Goal: Contribute content: Contribute content

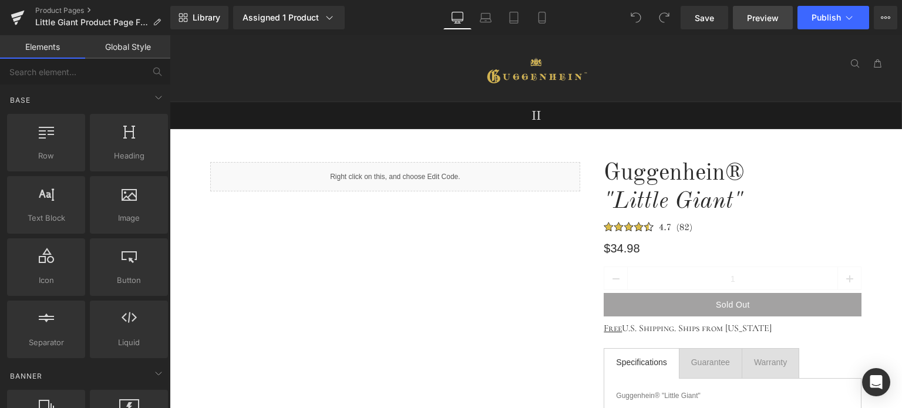
click at [762, 23] on link "Preview" at bounding box center [763, 17] width 60 height 23
click at [548, 21] on icon at bounding box center [542, 18] width 12 height 12
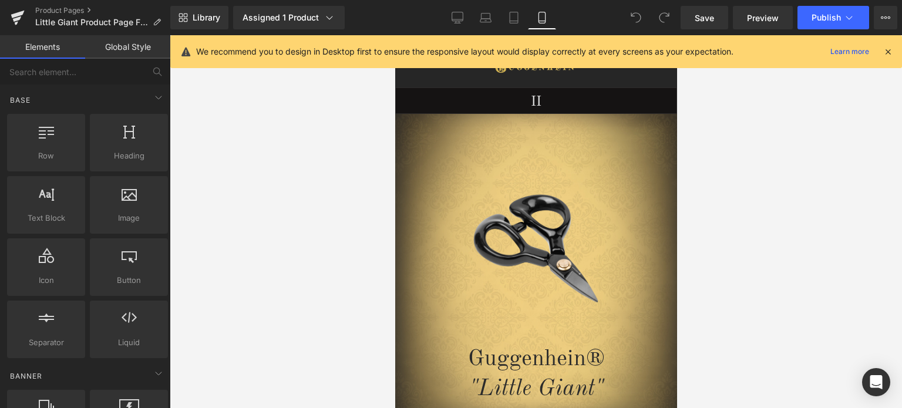
click at [888, 52] on icon at bounding box center [887, 51] width 11 height 11
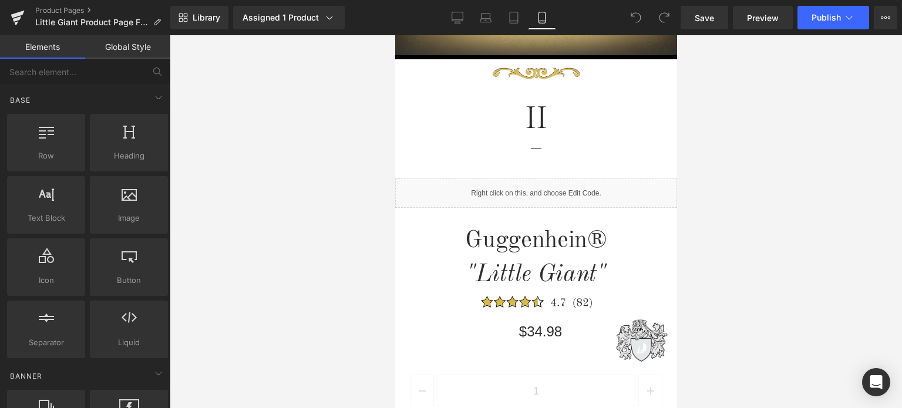
scroll to position [352, 0]
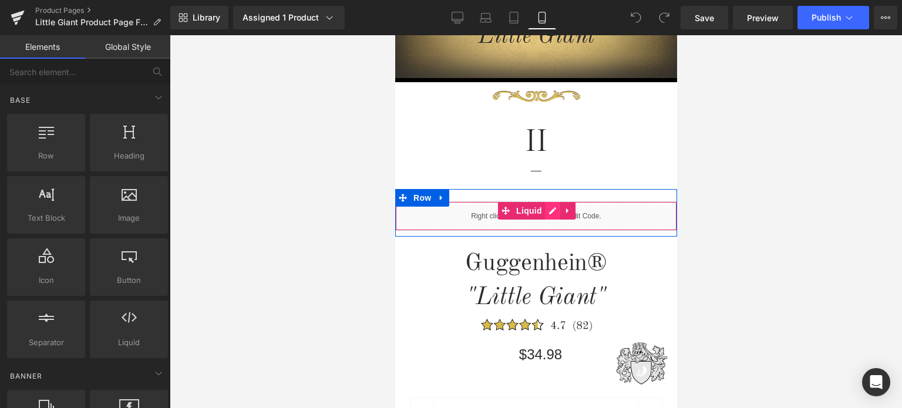
click at [543, 211] on div "Liquid" at bounding box center [535, 215] width 282 height 29
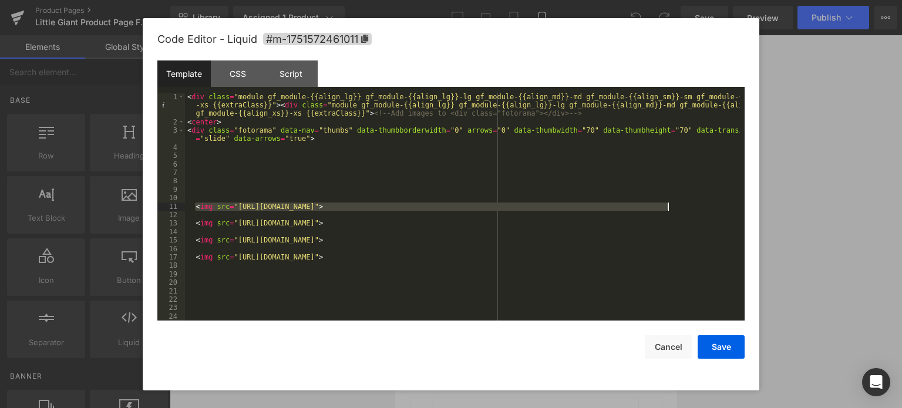
drag, startPoint x: 194, startPoint y: 203, endPoint x: 679, endPoint y: 204, distance: 484.8
click at [679, 204] on div "< div class = "module gf_module-{{align_lg}} gf_module-{{align_lg}}-lg gf_modul…" at bounding box center [462, 224] width 555 height 262
click at [693, 208] on div "< div class = "module gf_module-{{align_lg}} gf_module-{{align_lg}}-lg gf_modul…" at bounding box center [462, 207] width 555 height 228
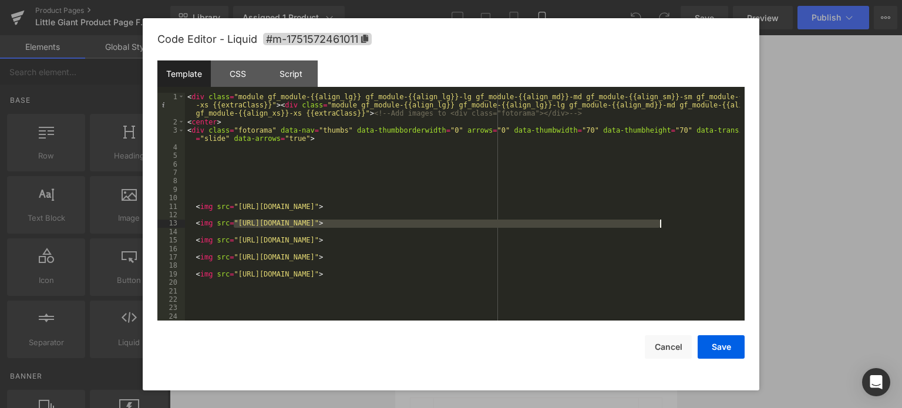
drag, startPoint x: 235, startPoint y: 225, endPoint x: 658, endPoint y: 224, distance: 423.2
click at [659, 224] on div "< div class = "module gf_module-{{align_lg}} gf_module-{{align_lg}}-lg gf_modul…" at bounding box center [462, 224] width 555 height 262
click at [717, 347] on button "Save" at bounding box center [720, 346] width 47 height 23
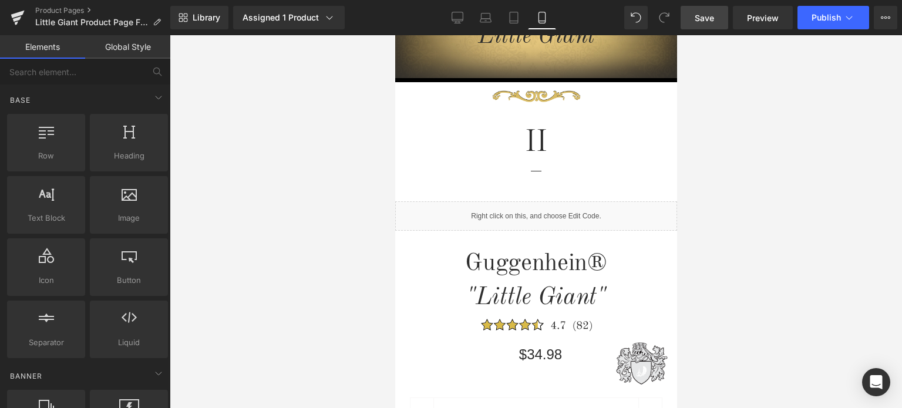
click at [706, 15] on span "Save" at bounding box center [703, 18] width 19 height 12
click at [717, 17] on link "Save" at bounding box center [704, 17] width 48 height 23
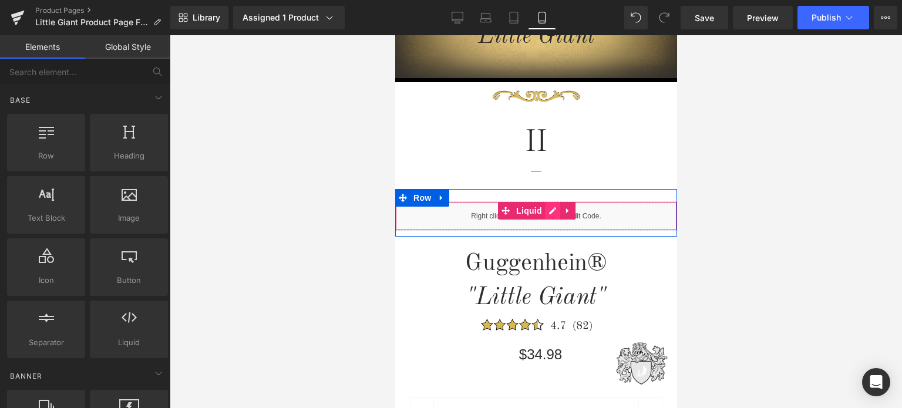
click at [545, 211] on div "Liquid" at bounding box center [535, 215] width 282 height 29
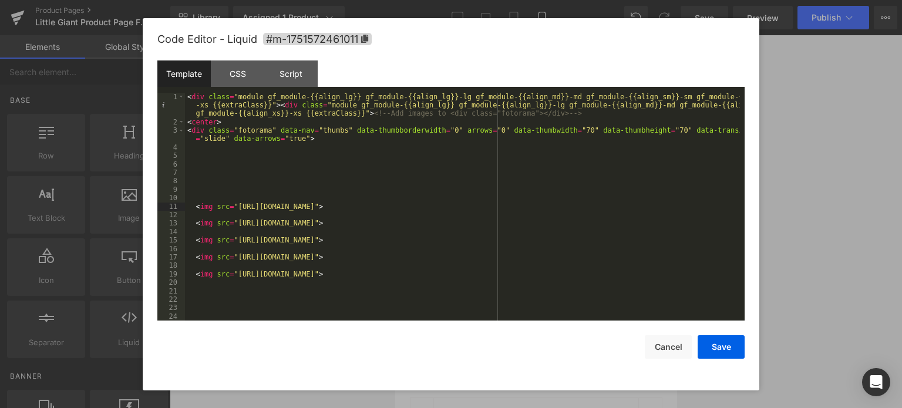
click at [193, 206] on div "< div class = "module gf_module-{{align_lg}} gf_module-{{align_lg}}-lg gf_modul…" at bounding box center [462, 224] width 555 height 262
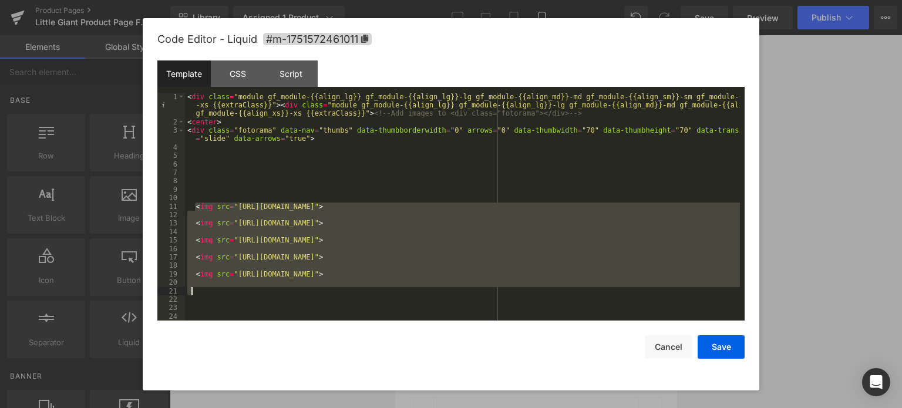
drag, startPoint x: 193, startPoint y: 204, endPoint x: 663, endPoint y: 297, distance: 479.2
click at [663, 297] on div "< div class = "module gf_module-{{align_lg}} gf_module-{{align_lg}}-lg gf_modul…" at bounding box center [462, 224] width 555 height 262
click at [711, 314] on div "< div class = "module gf_module-{{align_lg}} gf_module-{{align_lg}}-lg gf_modul…" at bounding box center [462, 224] width 555 height 262
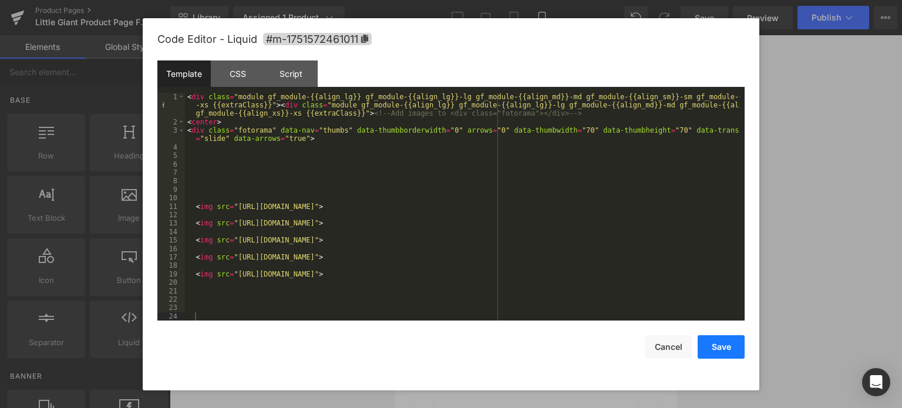
click at [719, 345] on button "Save" at bounding box center [720, 346] width 47 height 23
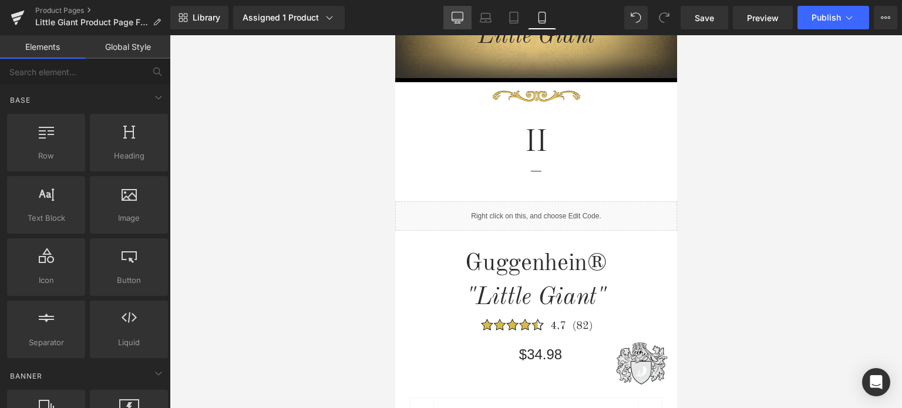
click at [457, 20] on icon at bounding box center [457, 18] width 12 height 12
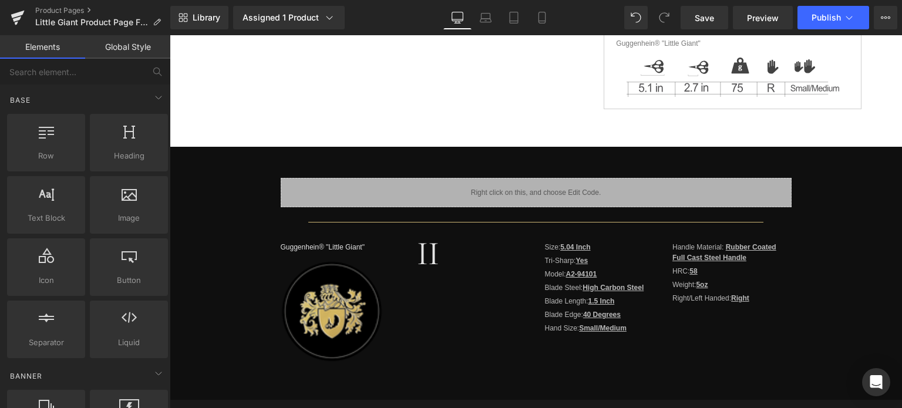
scroll to position [93, 0]
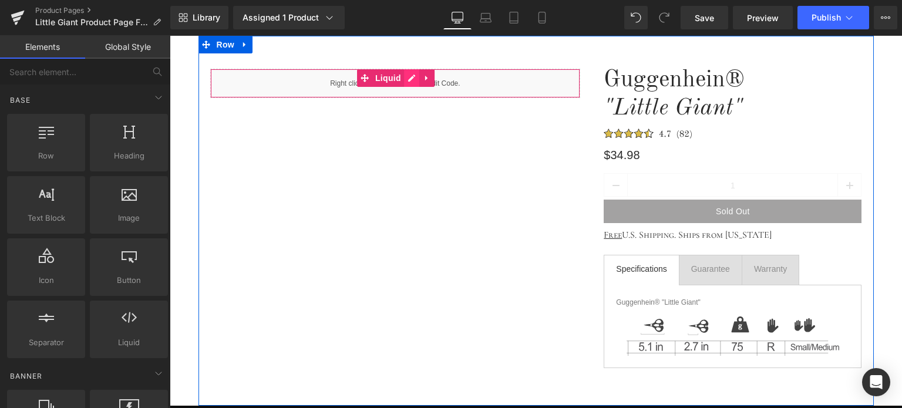
click at [409, 79] on div "Liquid" at bounding box center [395, 83] width 370 height 29
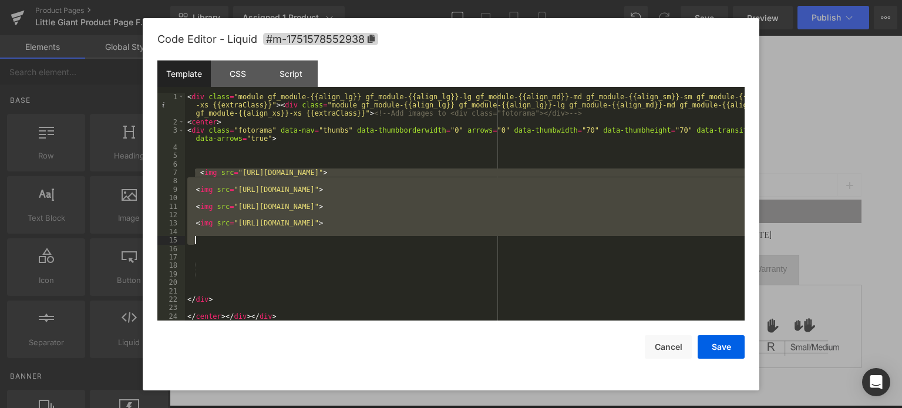
drag, startPoint x: 194, startPoint y: 171, endPoint x: 477, endPoint y: 239, distance: 290.4
click at [477, 239] on div "< div class = "module gf_module-{{align_lg}} gf_module-{{align_lg}}-lg gf_modul…" at bounding box center [464, 224] width 559 height 262
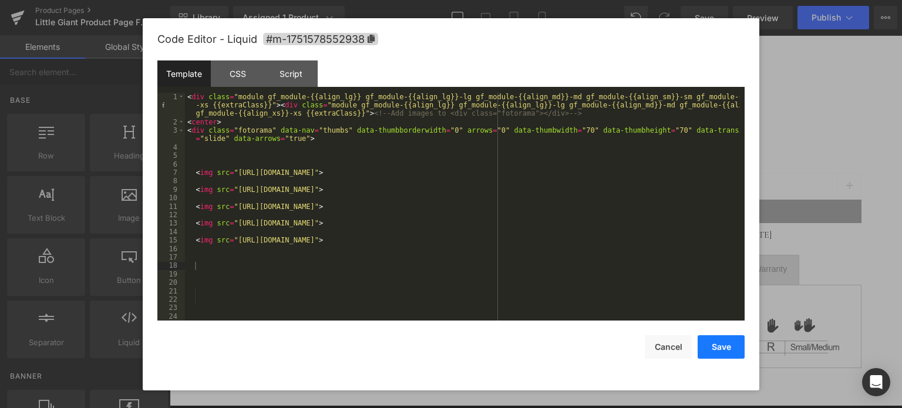
click at [722, 347] on button "Save" at bounding box center [720, 346] width 47 height 23
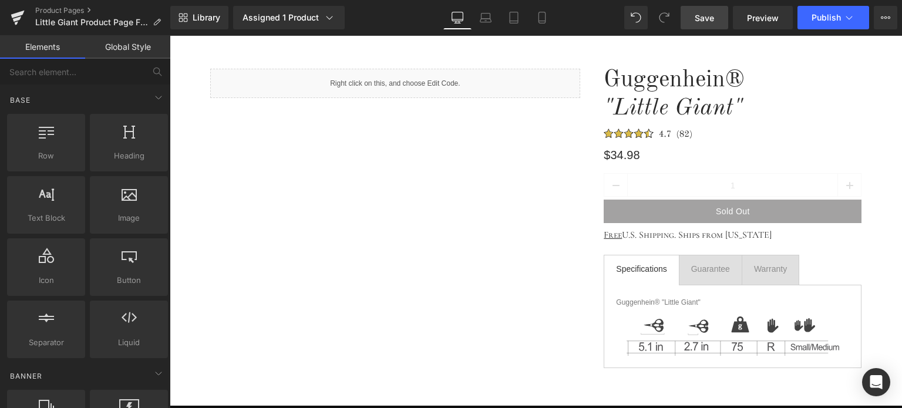
click at [707, 15] on span "Save" at bounding box center [703, 18] width 19 height 12
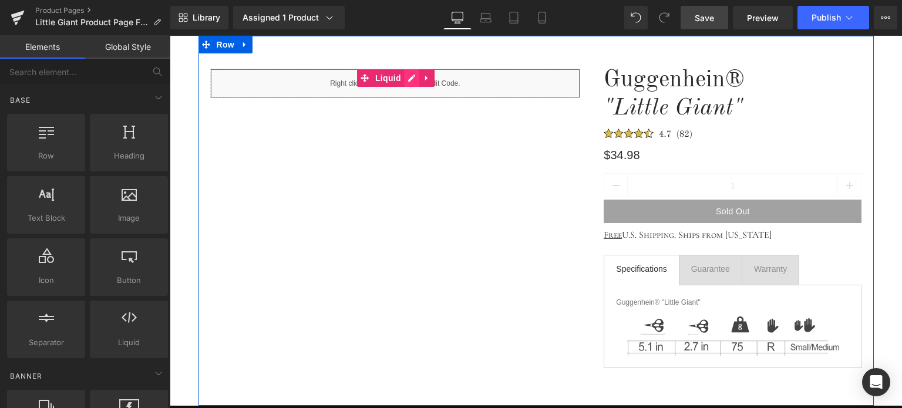
click at [407, 81] on div "Liquid" at bounding box center [395, 83] width 370 height 29
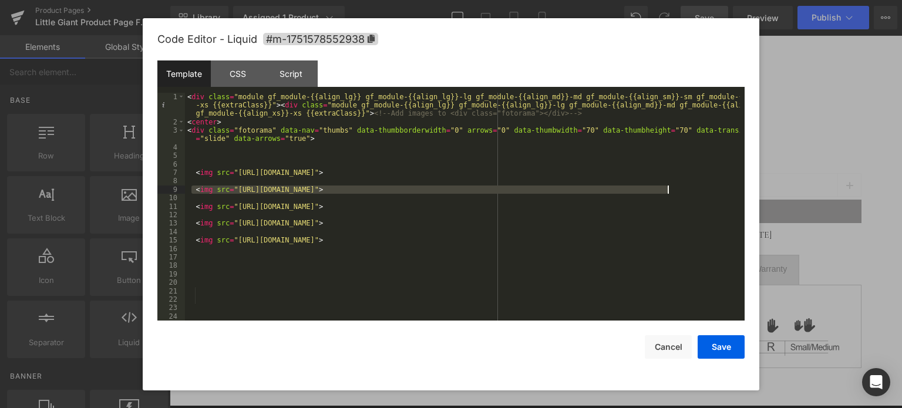
drag, startPoint x: 192, startPoint y: 189, endPoint x: 711, endPoint y: 193, distance: 519.5
click at [711, 193] on div "< div class = "module gf_module-{{align_lg}} gf_module-{{align_lg}}-lg gf_modul…" at bounding box center [462, 224] width 555 height 262
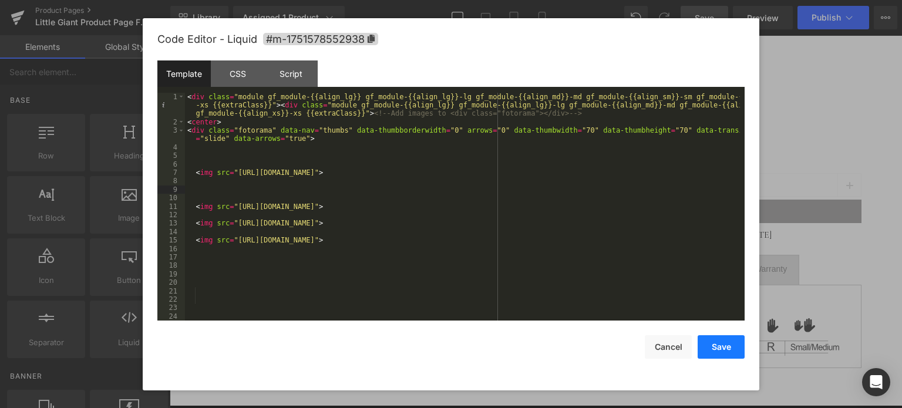
click at [714, 348] on button "Save" at bounding box center [720, 346] width 47 height 23
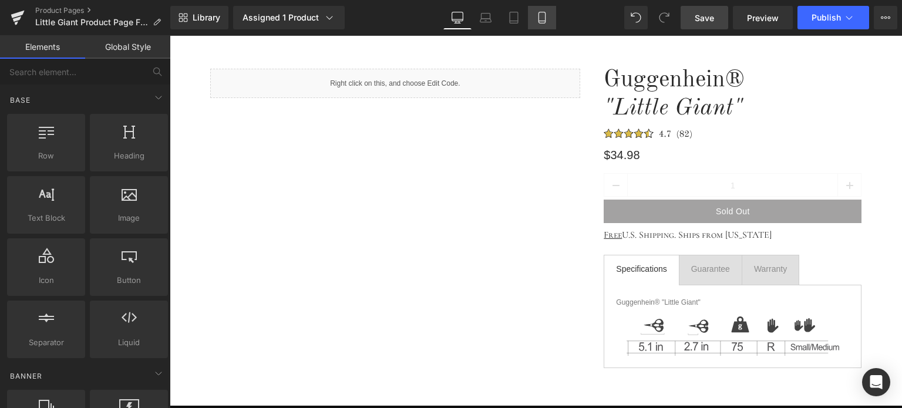
click at [544, 22] on icon at bounding box center [542, 18] width 12 height 12
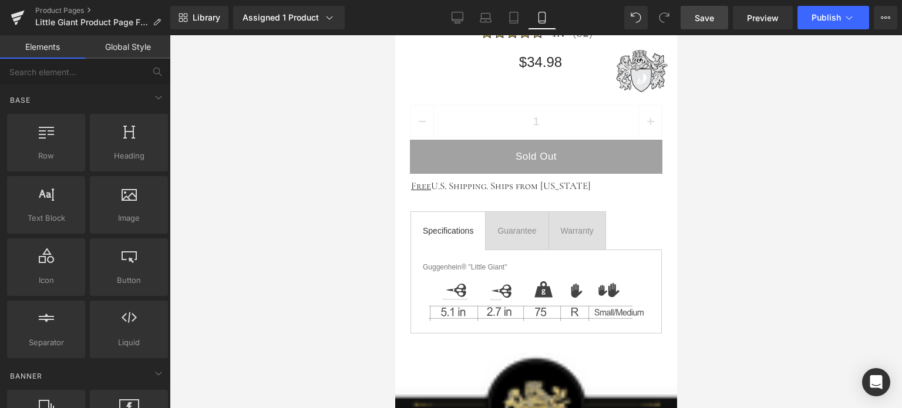
scroll to position [468, 0]
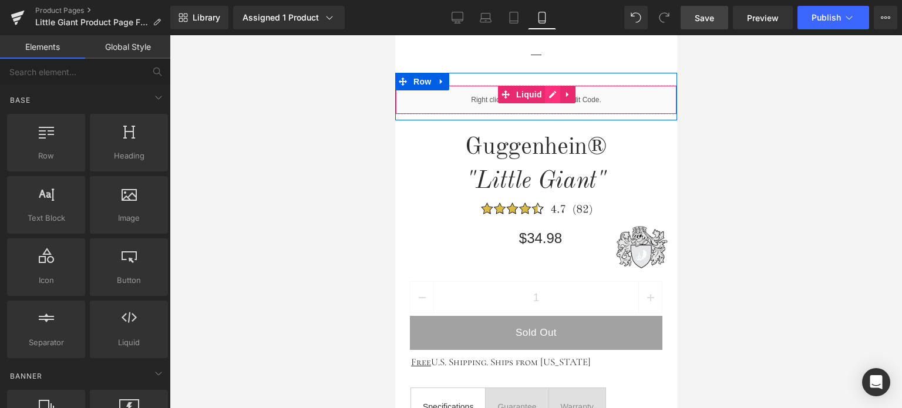
click at [547, 97] on div "Liquid" at bounding box center [535, 99] width 282 height 29
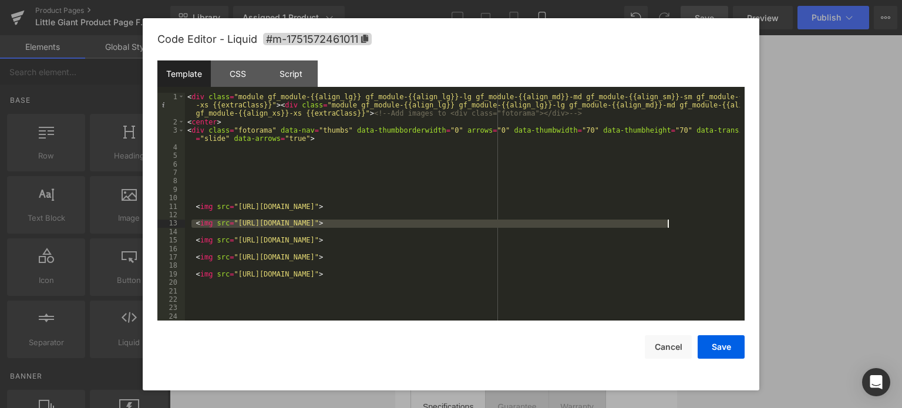
drag, startPoint x: 193, startPoint y: 224, endPoint x: 686, endPoint y: 222, distance: 493.0
click at [686, 222] on div "< div class = "module gf_module-{{align_lg}} gf_module-{{align_lg}}-lg gf_modul…" at bounding box center [462, 224] width 555 height 262
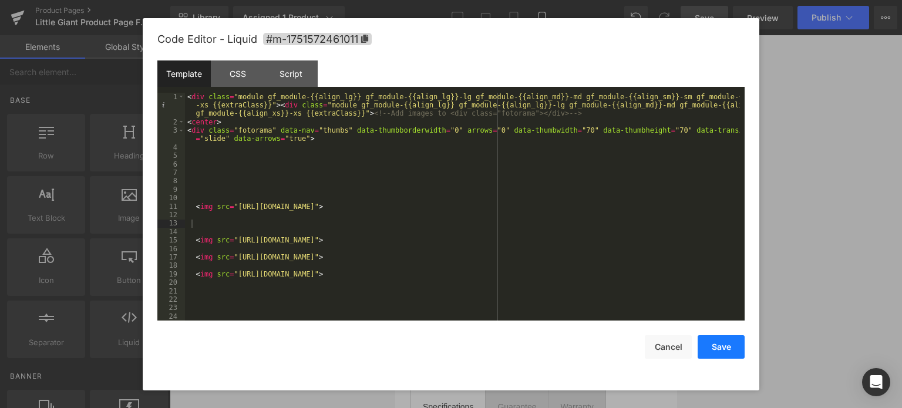
click at [718, 349] on button "Save" at bounding box center [720, 346] width 47 height 23
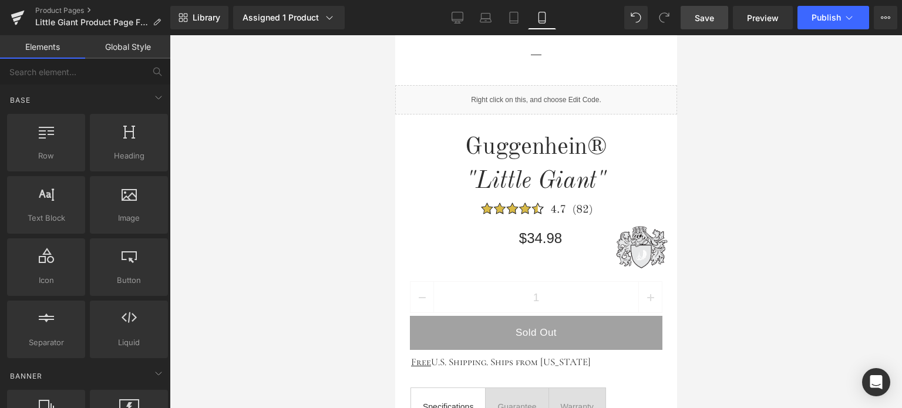
click at [701, 18] on span "Save" at bounding box center [703, 18] width 19 height 12
click at [707, 16] on span "Save" at bounding box center [703, 18] width 19 height 12
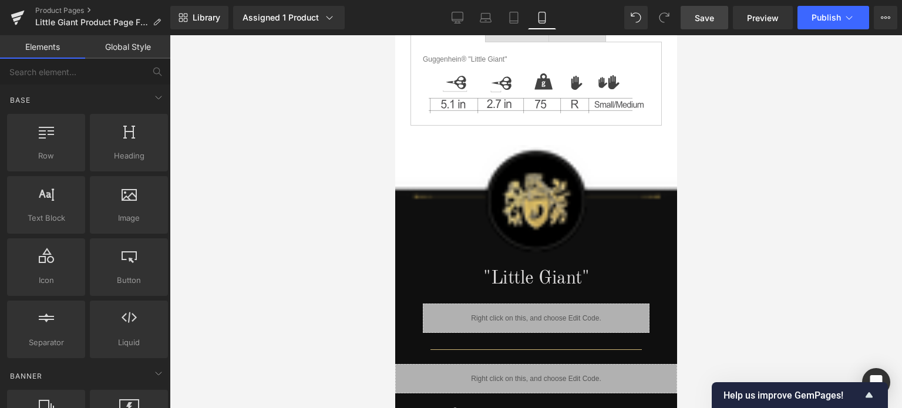
scroll to position [873, 0]
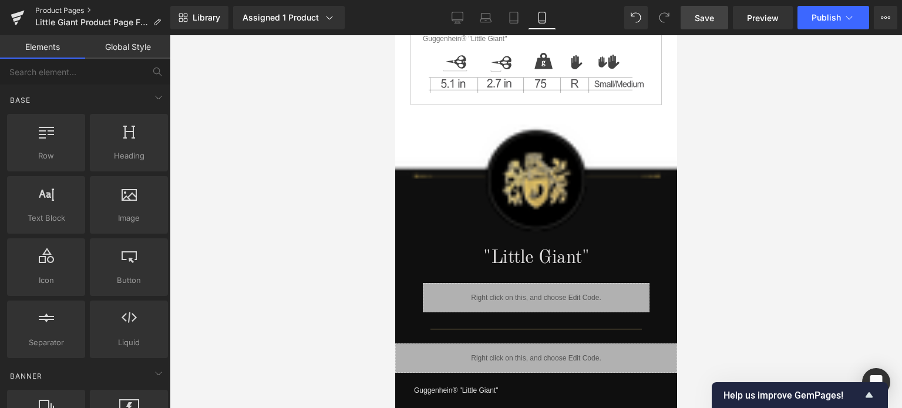
click at [61, 9] on link "Product Pages" at bounding box center [102, 10] width 135 height 9
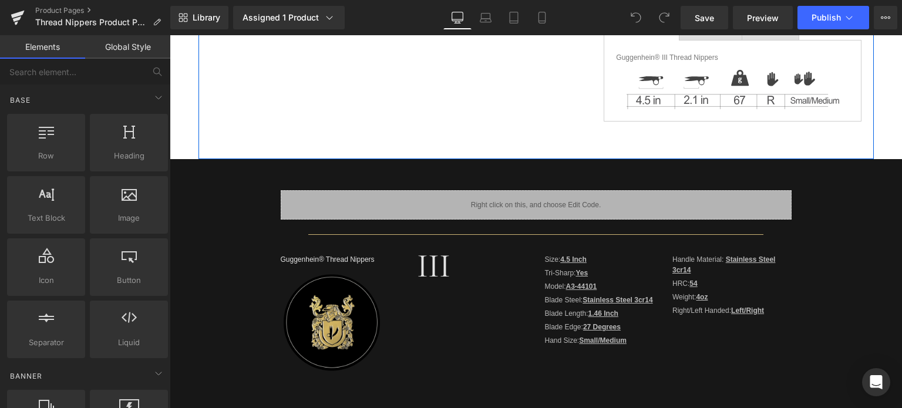
scroll to position [411, 0]
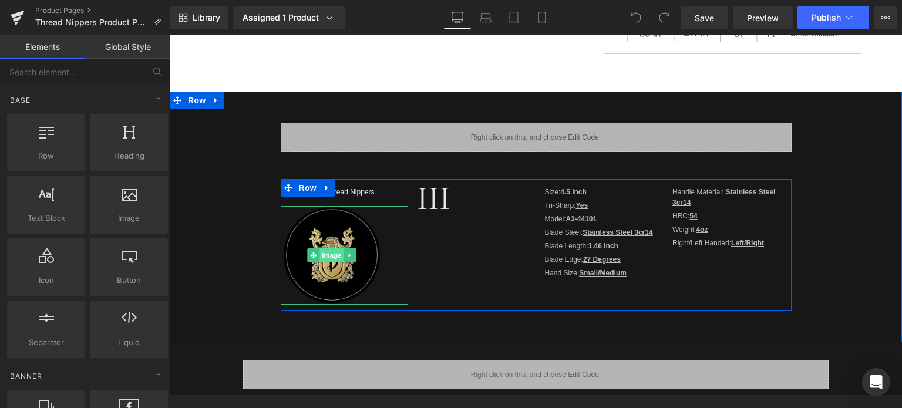
click at [324, 255] on span "Image" at bounding box center [331, 255] width 25 height 14
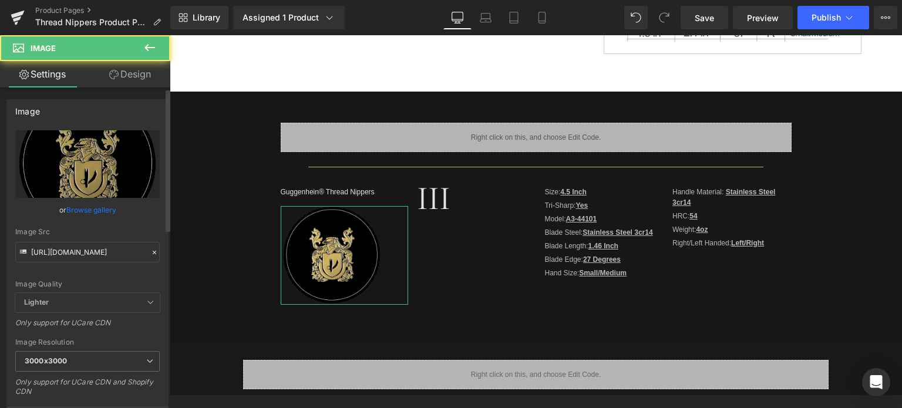
scroll to position [176, 0]
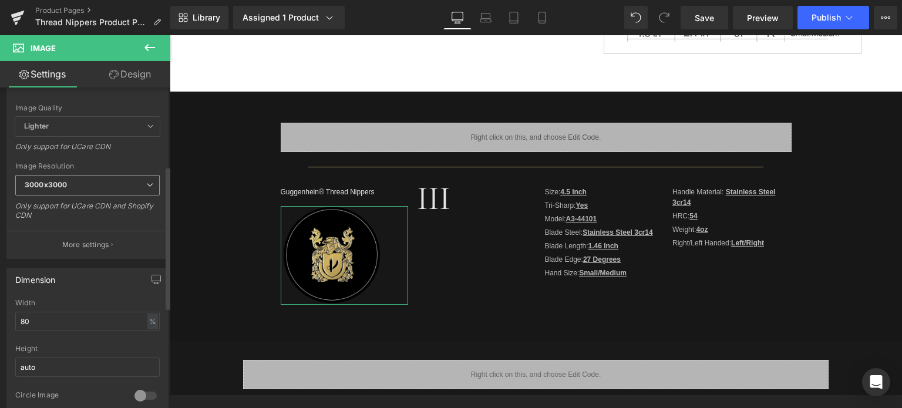
click at [77, 188] on span "3000x3000" at bounding box center [87, 185] width 144 height 21
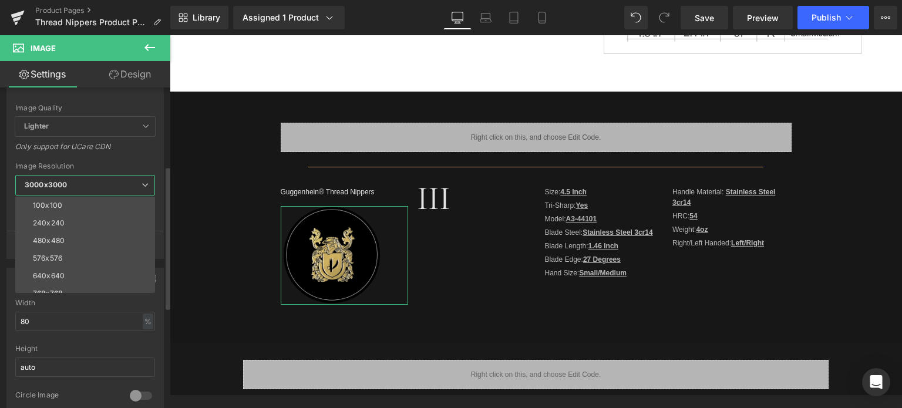
drag, startPoint x: 74, startPoint y: 202, endPoint x: 96, endPoint y: 201, distance: 22.4
click at [74, 202] on li "100x100" at bounding box center [87, 206] width 145 height 18
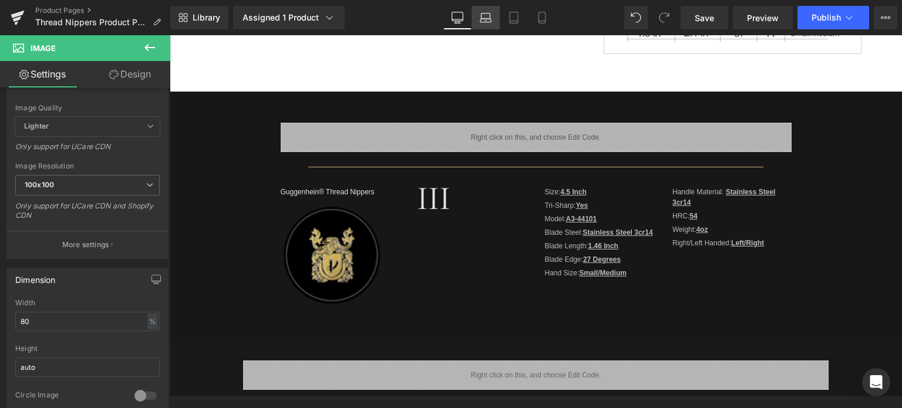
click at [486, 15] on icon at bounding box center [486, 18] width 12 height 12
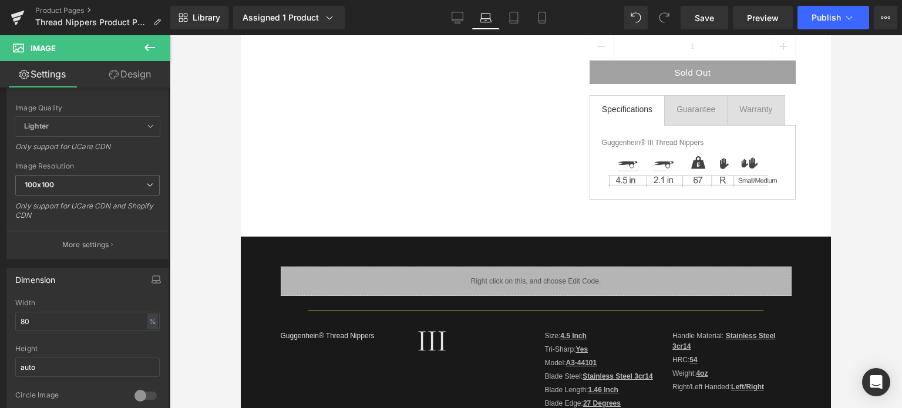
scroll to position [352, 0]
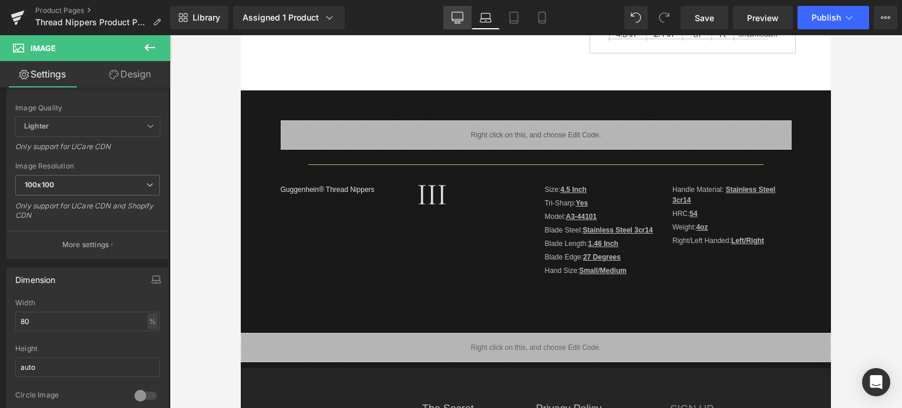
drag, startPoint x: 461, startPoint y: 13, endPoint x: 295, endPoint y: 12, distance: 165.5
click at [461, 13] on icon at bounding box center [457, 18] width 12 height 12
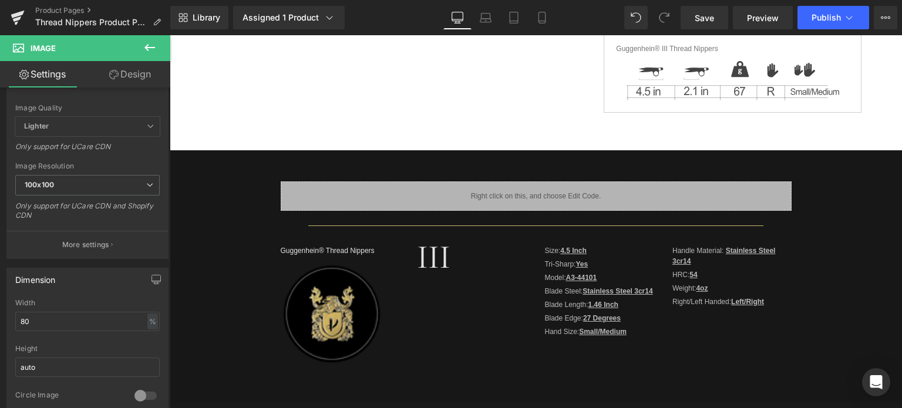
scroll to position [454, 0]
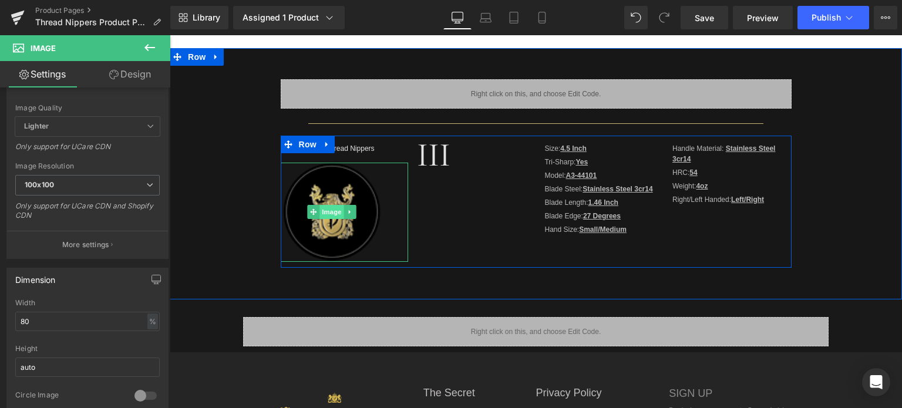
click at [327, 212] on span "Image" at bounding box center [331, 212] width 25 height 14
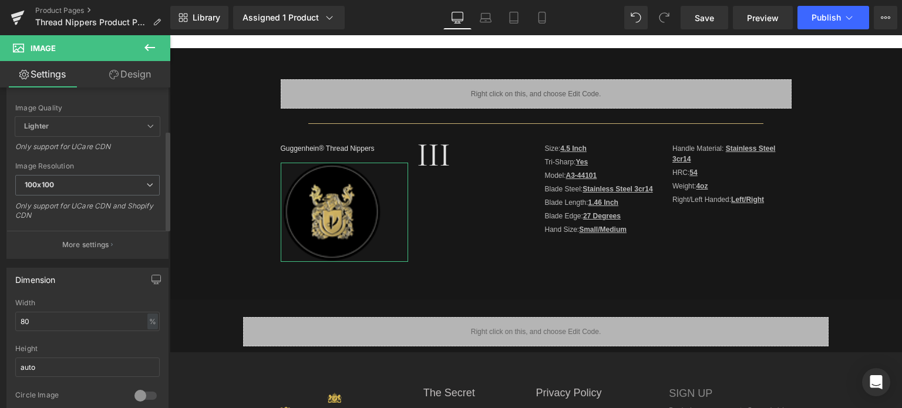
scroll to position [0, 0]
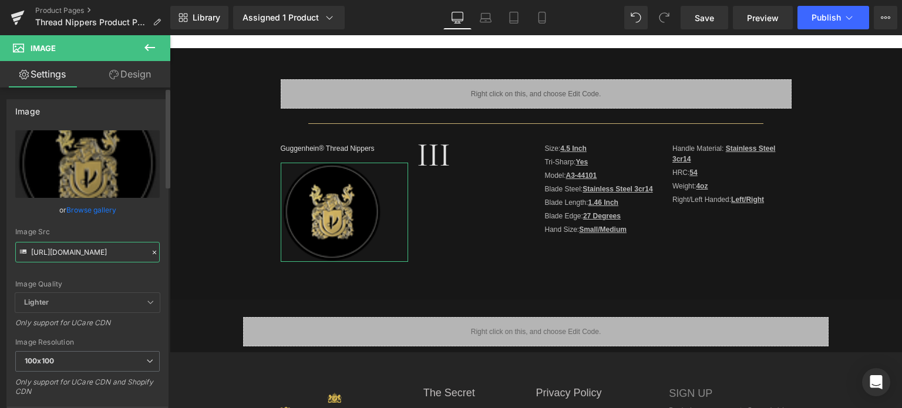
click at [83, 252] on input "https://cdn.shopify.com/s/files/1/0566/0963/6442/files/3_32aa5718-679f-4b7c-aa4…" at bounding box center [87, 252] width 144 height 21
type input "https://cdn.shopify.com/s/files/1/0566/0963/6442/files/3_32aa5718-679f-4b7c-aa4…"
click at [481, 19] on icon at bounding box center [485, 21] width 11 height 4
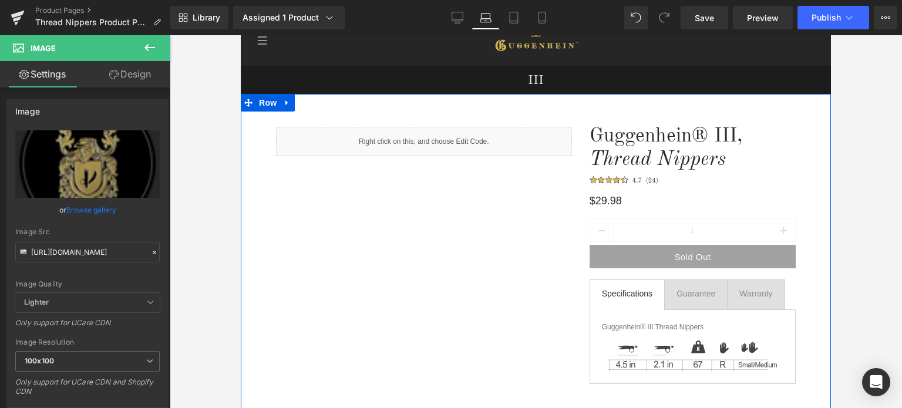
scroll to position [352, 0]
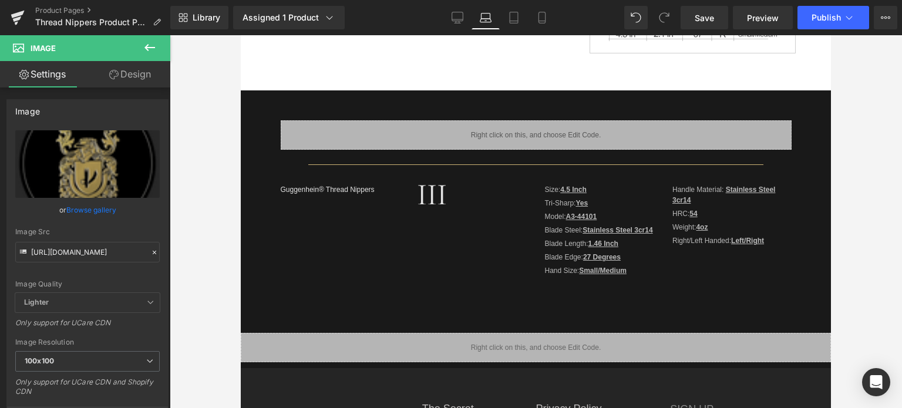
click at [153, 45] on icon at bounding box center [150, 47] width 14 height 14
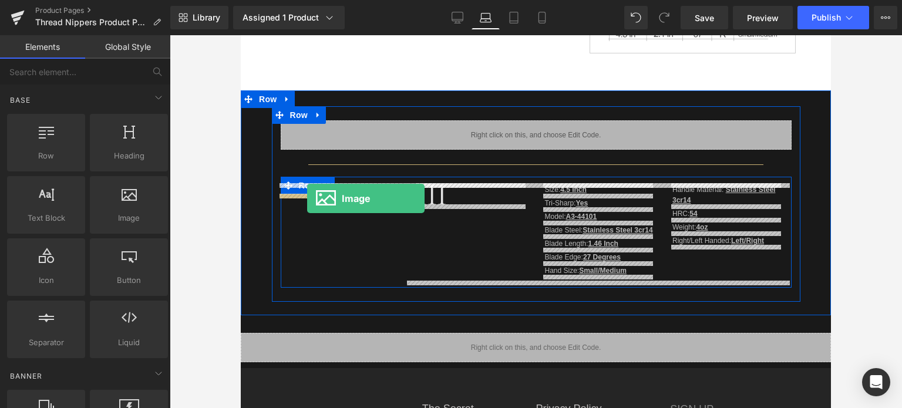
drag, startPoint x: 394, startPoint y: 234, endPoint x: 307, endPoint y: 198, distance: 94.0
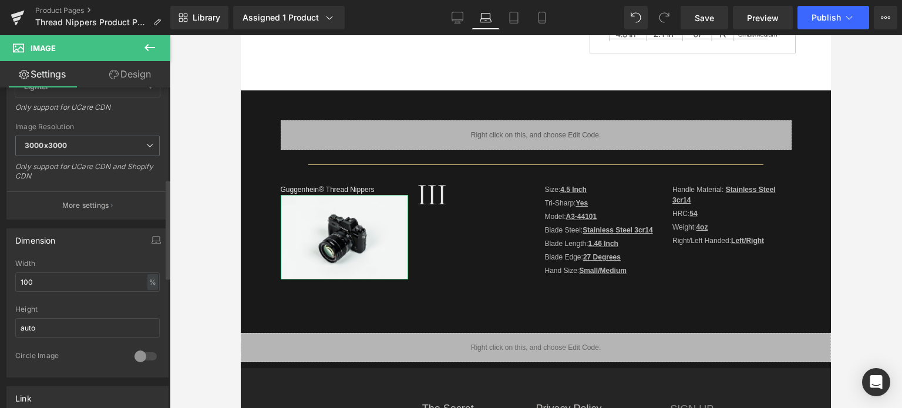
scroll to position [293, 0]
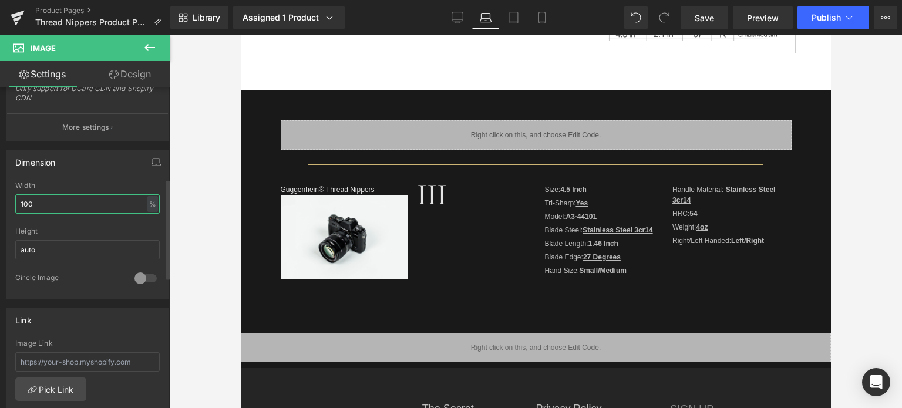
drag, startPoint x: 43, startPoint y: 202, endPoint x: 11, endPoint y: 204, distance: 32.3
click at [11, 204] on div "100% Width 100 % % px auto Height auto 0 Circle Image" at bounding box center [87, 239] width 161 height 117
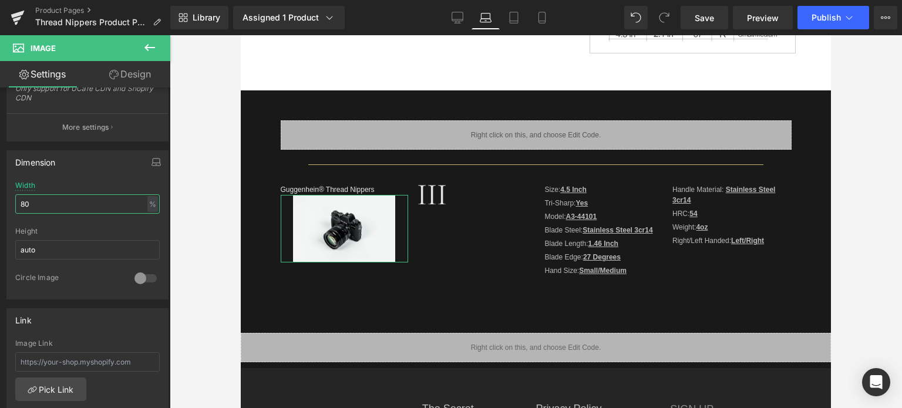
type input "80"
click at [119, 72] on link "Design" at bounding box center [129, 74] width 85 height 26
click at [0, 0] on div "Spacing" at bounding box center [0, 0] width 0 height 0
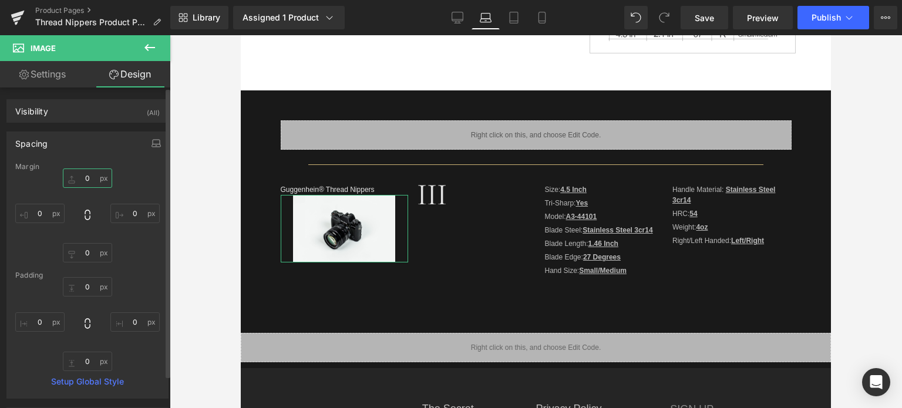
click at [90, 181] on input "text" at bounding box center [87, 177] width 49 height 19
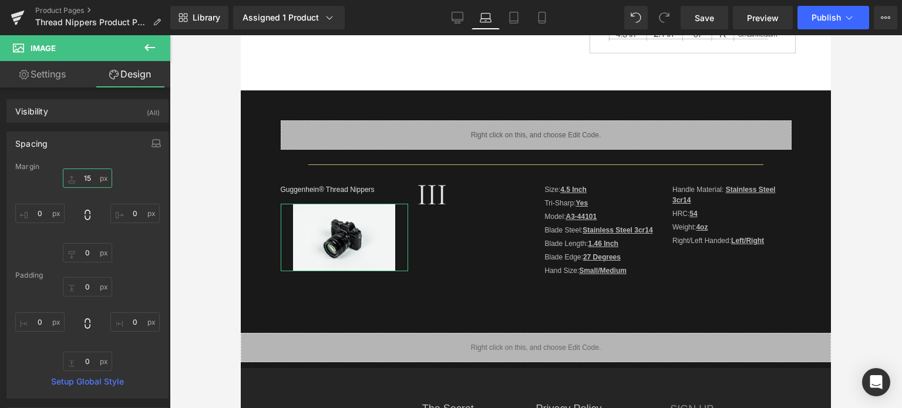
type input "15"
click at [53, 77] on link "Settings" at bounding box center [42, 74] width 85 height 26
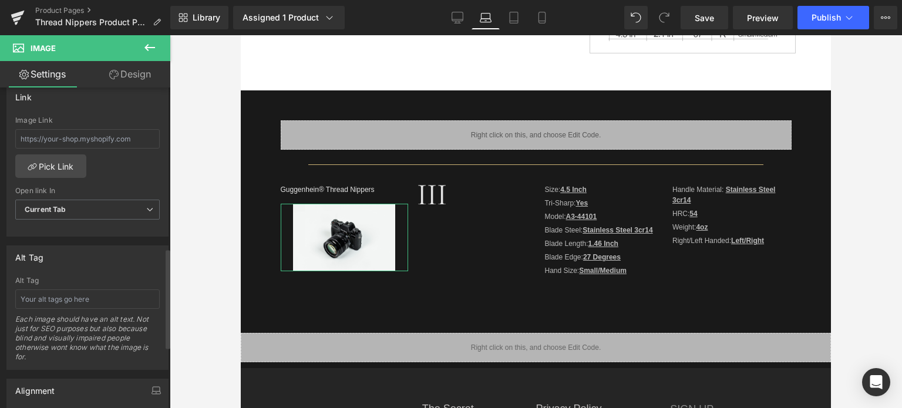
scroll to position [646, 0]
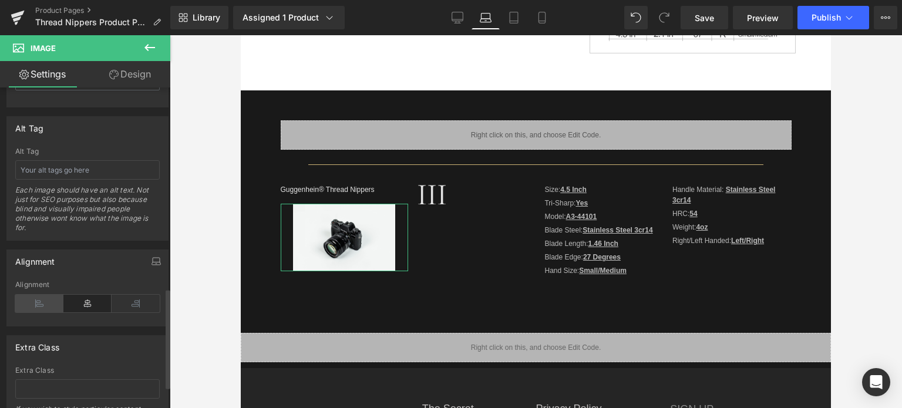
click at [38, 302] on icon at bounding box center [39, 304] width 48 height 18
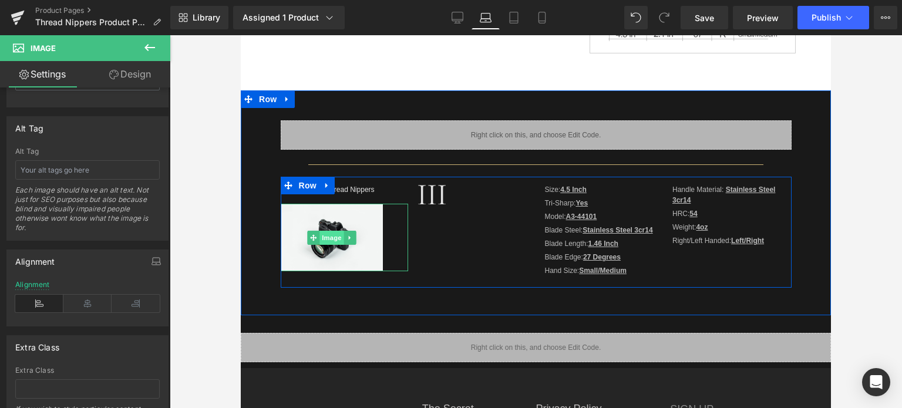
click at [326, 236] on span "Image" at bounding box center [331, 238] width 25 height 14
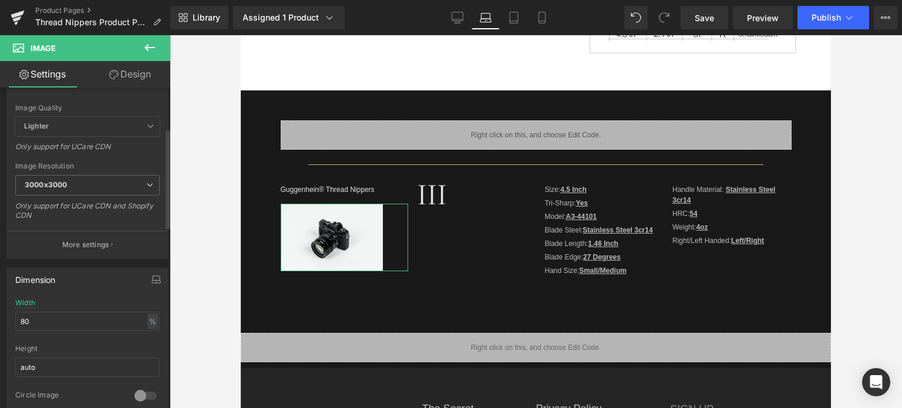
scroll to position [0, 0]
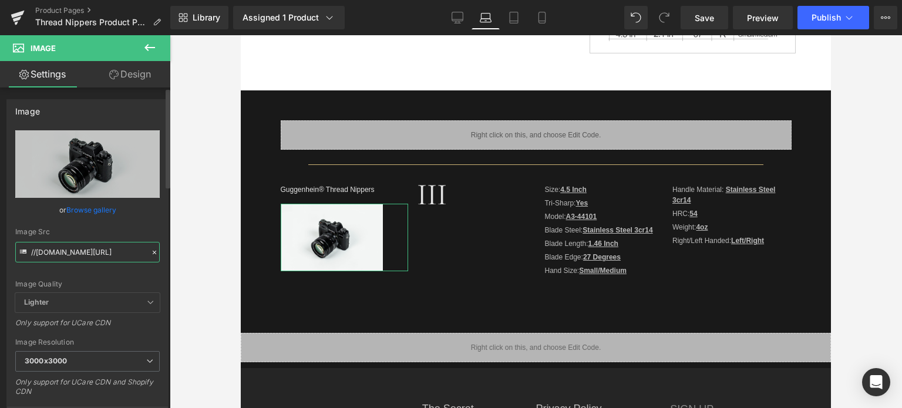
click at [64, 249] on input "//d1um8515vdn9kb.cloudfront.net/images/parallax.jpg" at bounding box center [87, 252] width 144 height 21
paste input "https://cdn.shopify.com/s/files/1/0566/0963/6442/files/3_32aa5718-679f-4b7c-aa4…"
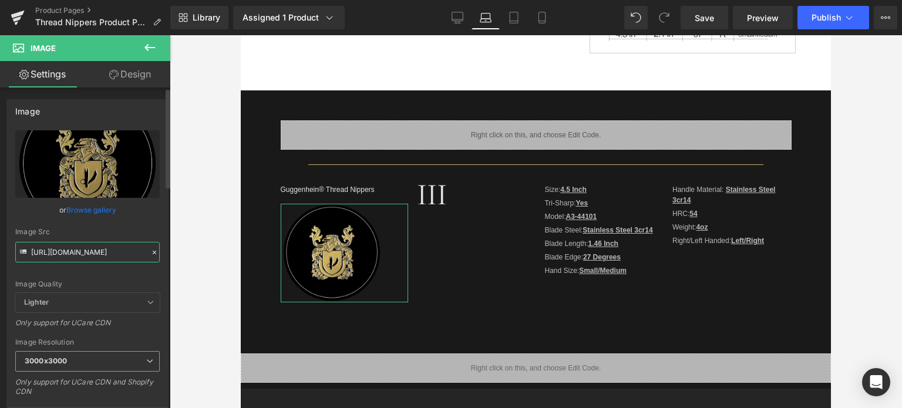
type input "https://cdn.shopify.com/s/files/1/0566/0963/6442/files/3_32aa5718-679f-4b7c-aa4…"
click at [72, 356] on span "3000x3000" at bounding box center [87, 361] width 144 height 21
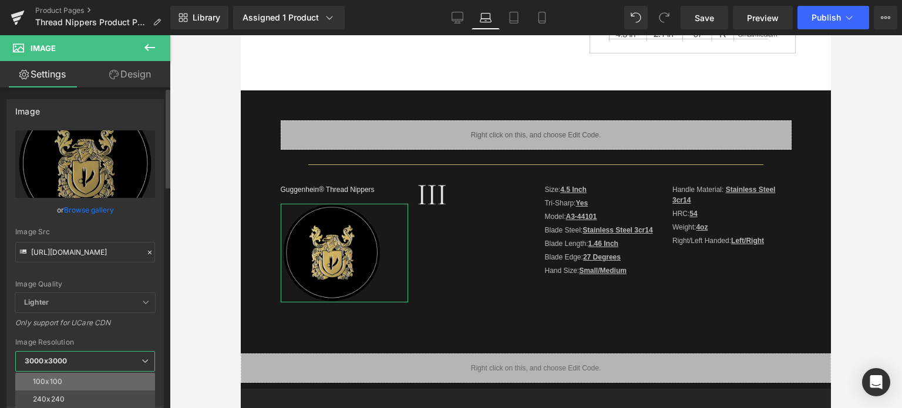
click at [79, 380] on li "100x100" at bounding box center [87, 382] width 145 height 18
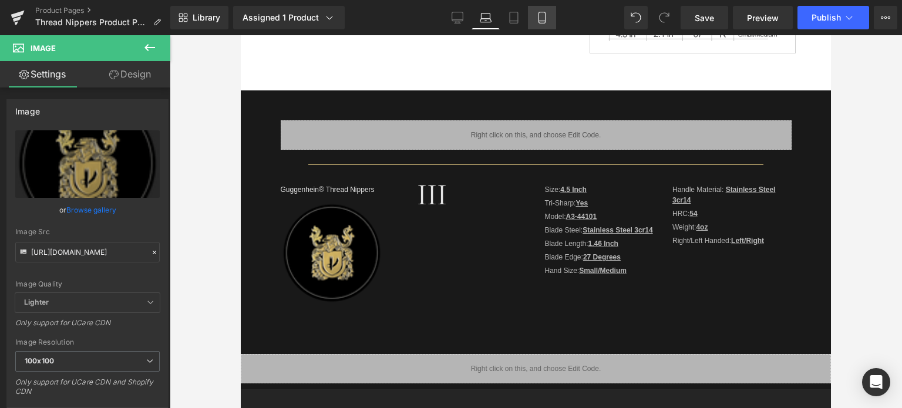
click at [539, 14] on icon at bounding box center [542, 18] width 12 height 12
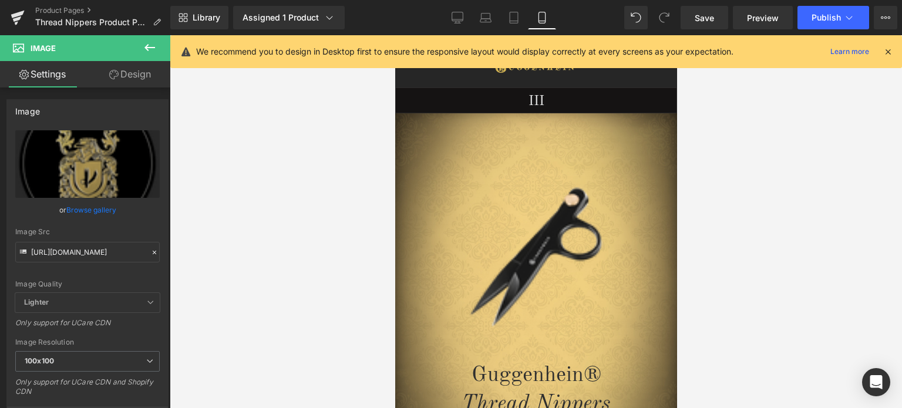
click at [888, 49] on icon at bounding box center [887, 51] width 11 height 11
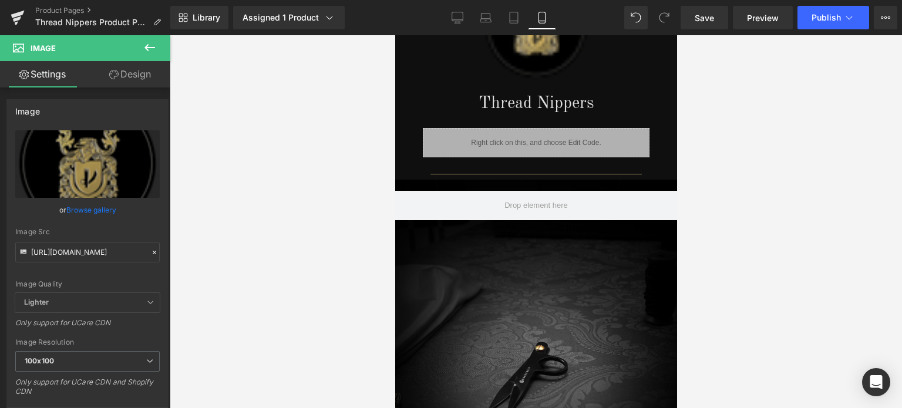
scroll to position [926, 0]
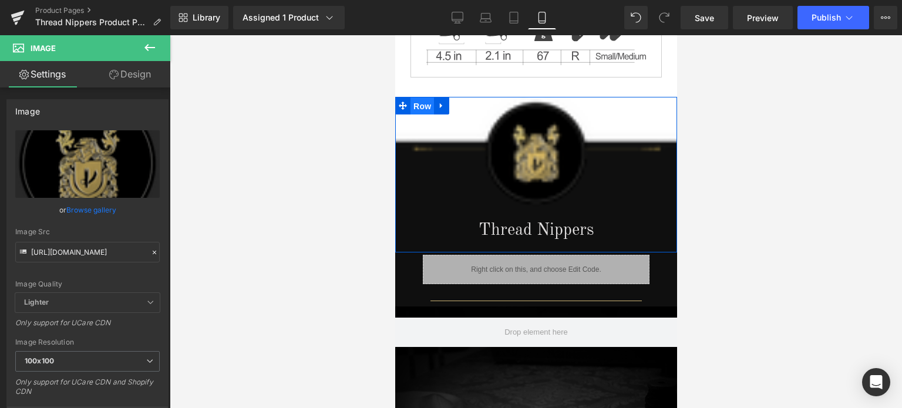
click at [416, 100] on span "Row" at bounding box center [421, 106] width 23 height 18
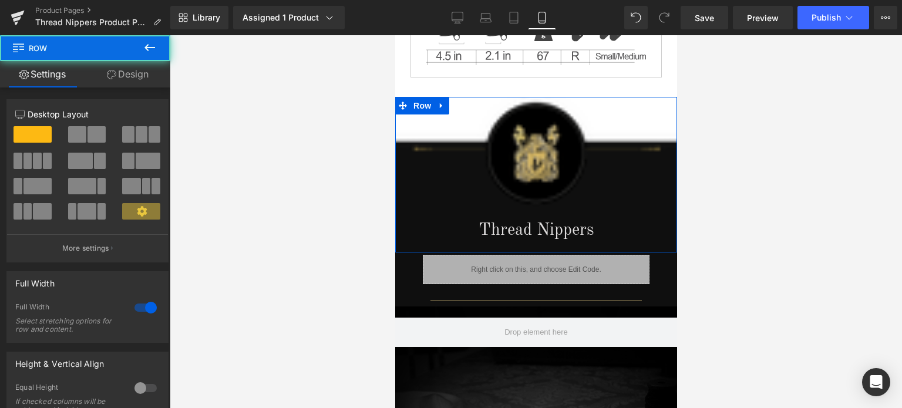
drag, startPoint x: 136, startPoint y: 69, endPoint x: 70, endPoint y: 174, distance: 123.9
click at [136, 69] on link "Design" at bounding box center [127, 74] width 85 height 26
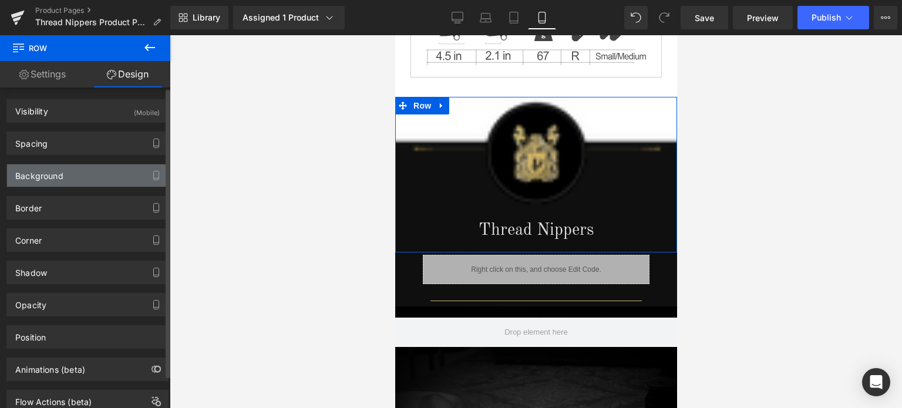
click at [70, 173] on div "Background" at bounding box center [87, 175] width 161 height 22
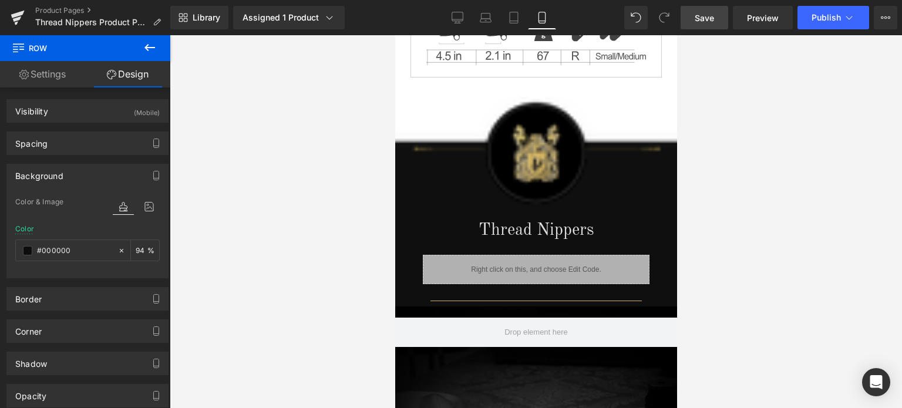
click at [709, 16] on span "Save" at bounding box center [703, 18] width 19 height 12
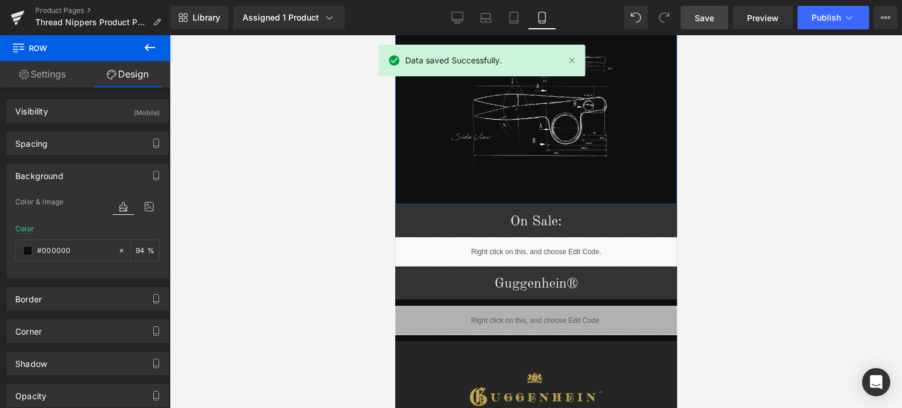
scroll to position [1982, 0]
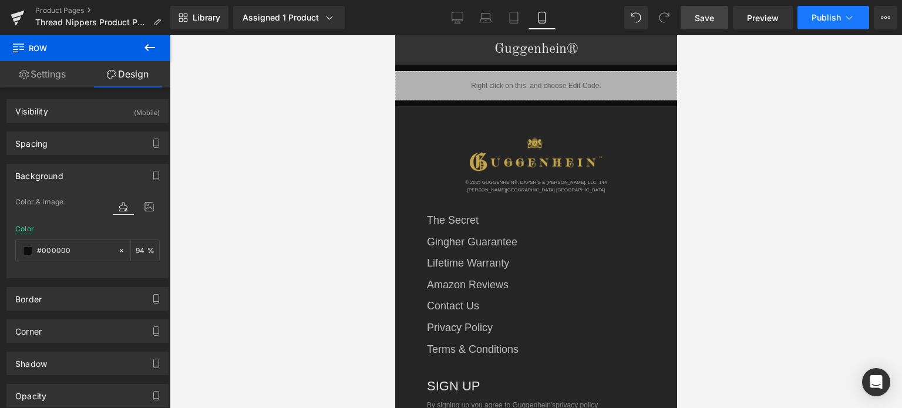
click at [845, 19] on icon at bounding box center [849, 18] width 12 height 12
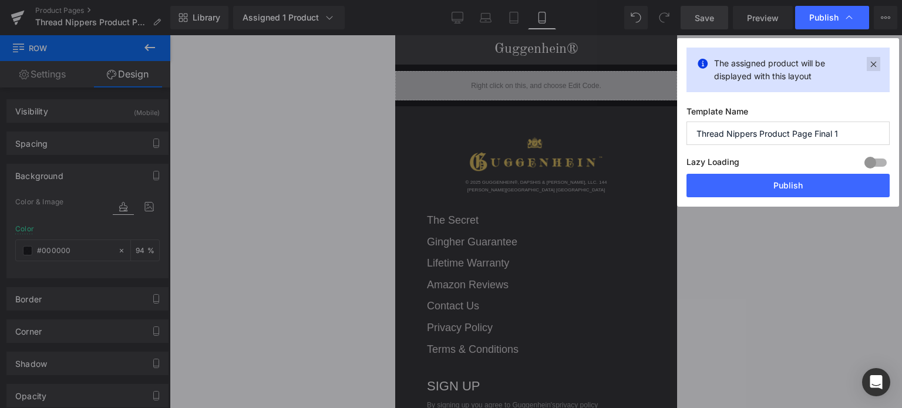
click at [870, 62] on icon at bounding box center [872, 64] width 13 height 14
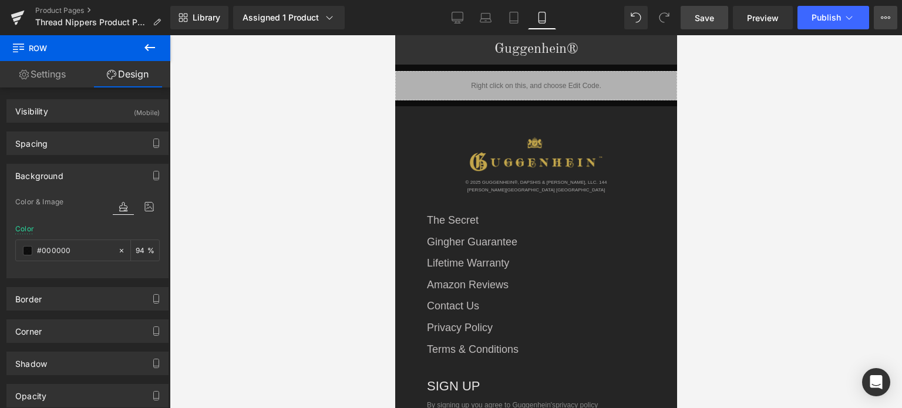
click at [885, 19] on icon at bounding box center [884, 17] width 9 height 9
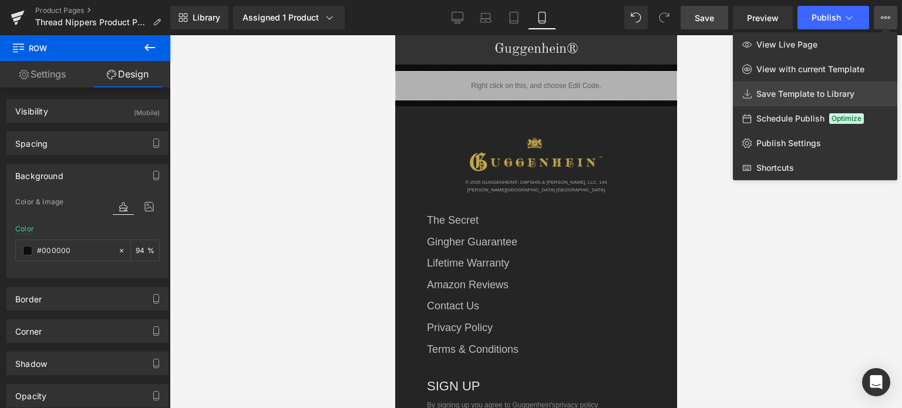
click at [794, 92] on span "Save Template to Library" at bounding box center [805, 94] width 98 height 11
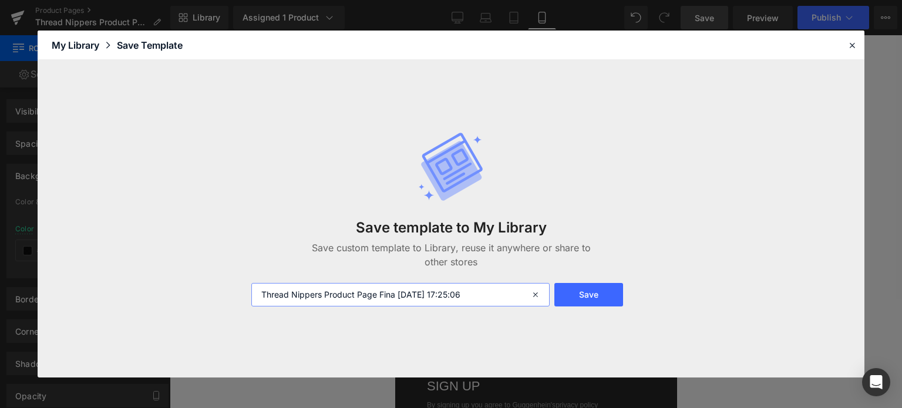
drag, startPoint x: 393, startPoint y: 294, endPoint x: 492, endPoint y: 294, distance: 99.2
click at [492, 294] on input "Thread Nippers Product Page Fina 2025-09-30 17:25:06" at bounding box center [400, 294] width 298 height 23
type input "Thread Nippers Product Page Final 1"
click at [592, 295] on button "Save" at bounding box center [588, 294] width 69 height 23
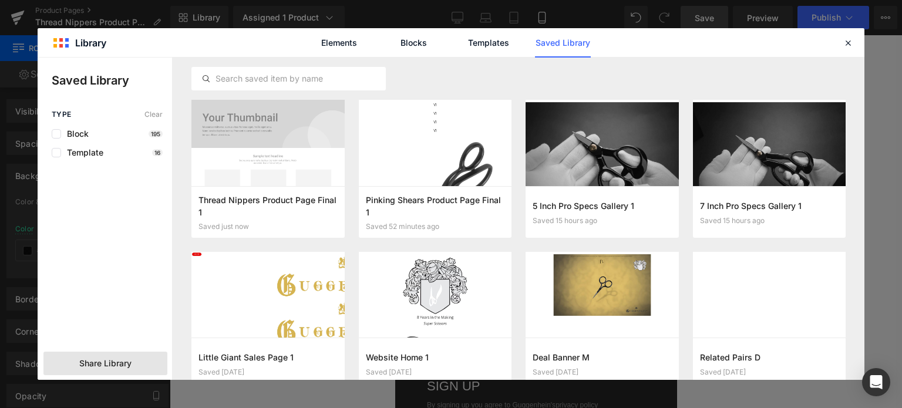
click at [113, 364] on span "Share Library" at bounding box center [105, 363] width 52 height 12
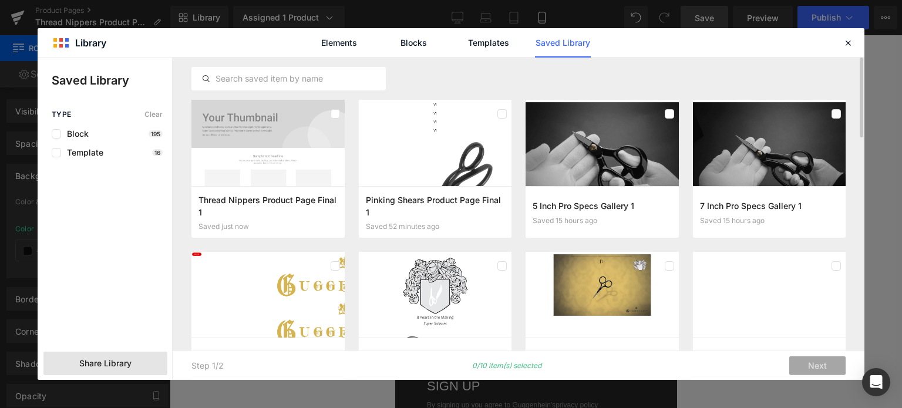
drag, startPoint x: 334, startPoint y: 112, endPoint x: 660, endPoint y: 247, distance: 352.9
click at [335, 112] on label at bounding box center [334, 113] width 9 height 9
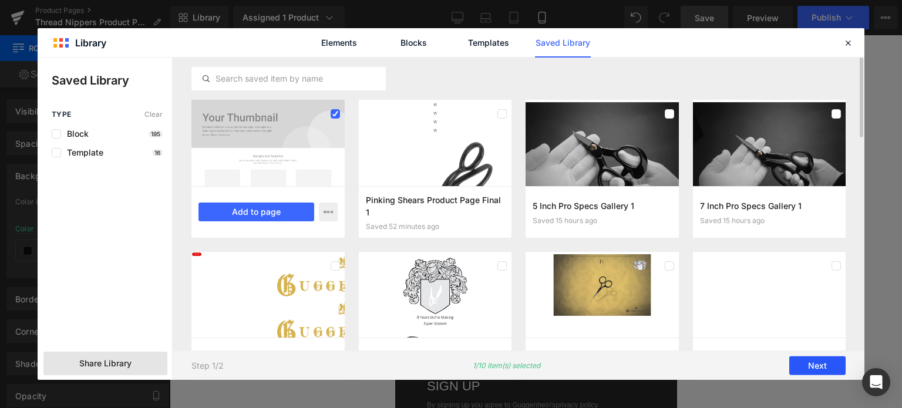
click at [823, 366] on button "Next" at bounding box center [817, 365] width 56 height 19
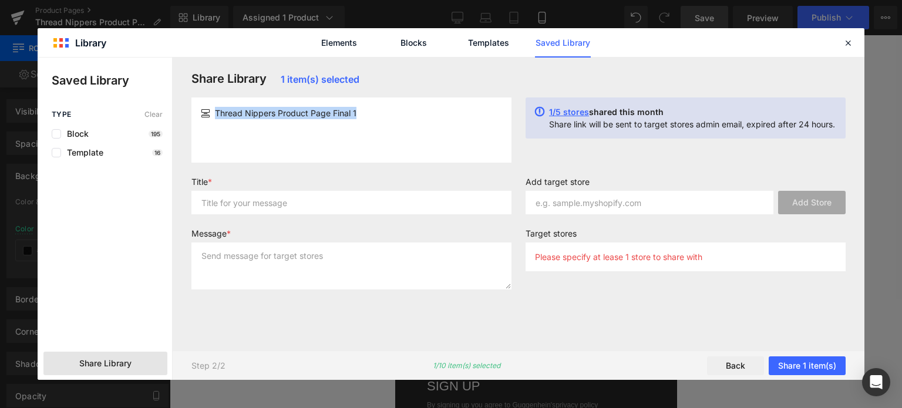
drag, startPoint x: 362, startPoint y: 112, endPoint x: 215, endPoint y: 111, distance: 146.2
click at [215, 111] on div "Thread Nippers Product Page Final 1" at bounding box center [351, 113] width 301 height 12
copy span "Thread Nippers Product Page Final 1"
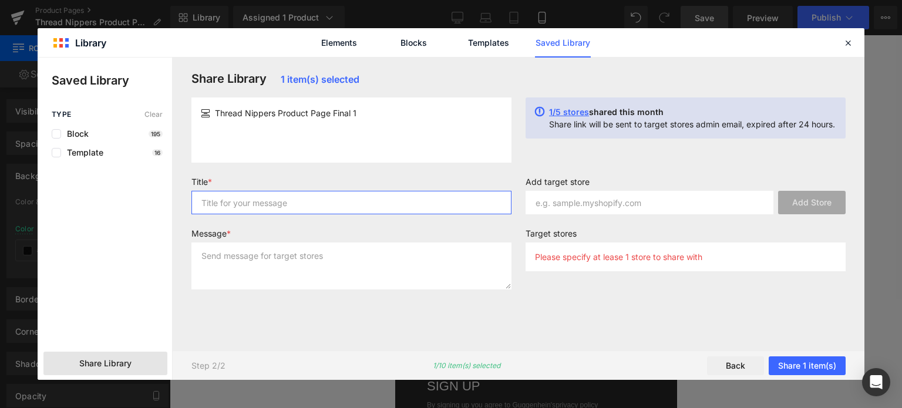
click at [228, 205] on input "text" at bounding box center [351, 202] width 320 height 23
paste input "Thread Nippers Product Page Final 1"
type input "Thread Nippers Product Page Final 1"
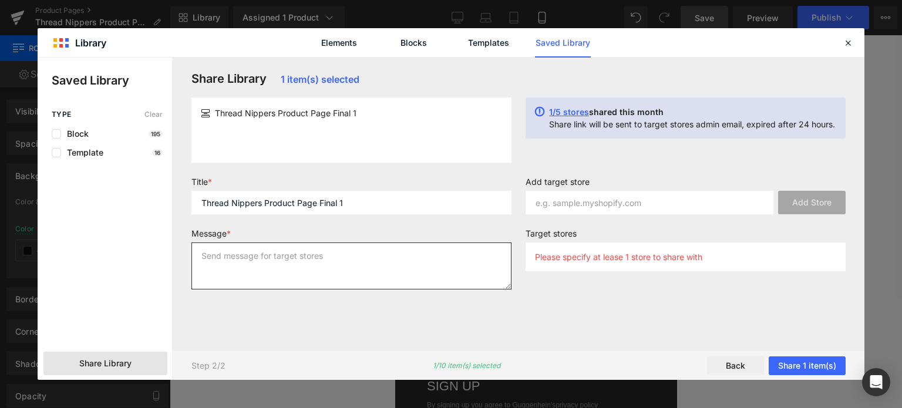
click at [239, 260] on textarea at bounding box center [351, 265] width 320 height 47
paste textarea "Thread Nippers Product Page Final 1"
type textarea "Thread Nippers Product Page Final 1"
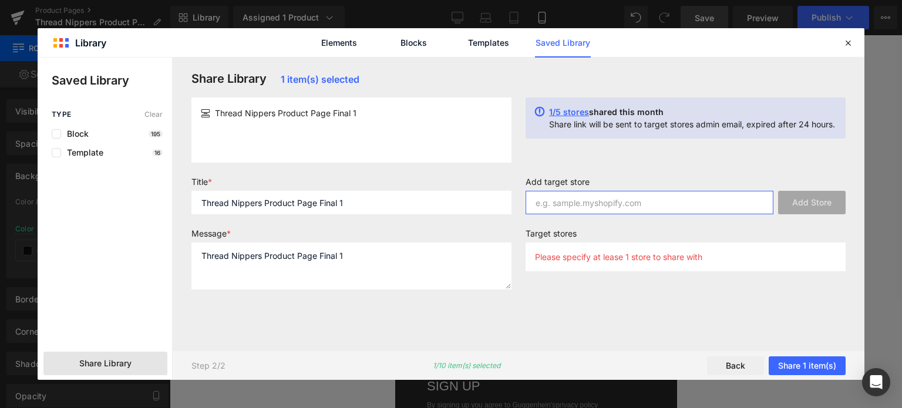
click at [615, 198] on input "text" at bounding box center [649, 202] width 248 height 23
type input "[DOMAIN_NAME]"
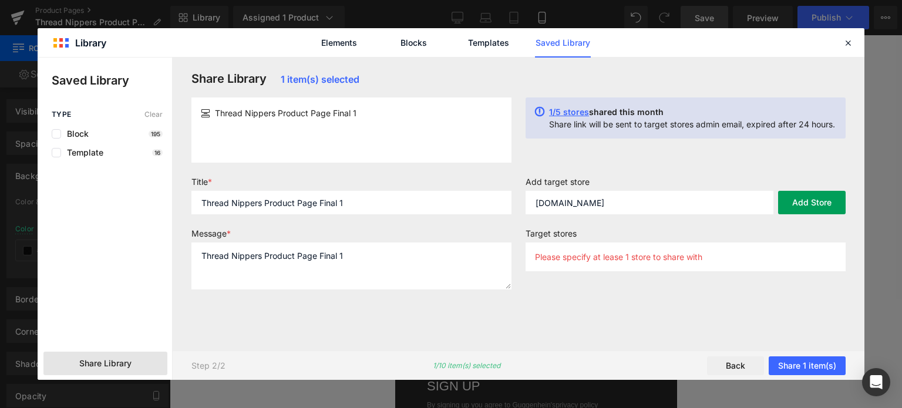
click at [798, 198] on button "Add Store" at bounding box center [811, 202] width 67 height 23
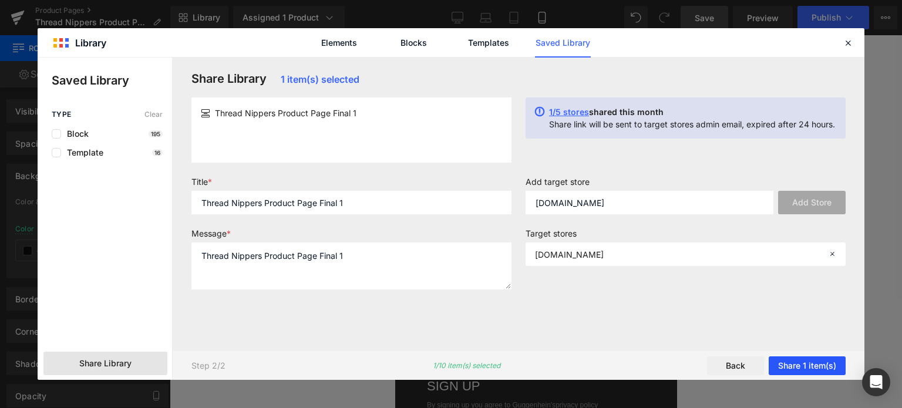
click at [793, 364] on button "Share 1 item(s)" at bounding box center [806, 365] width 77 height 19
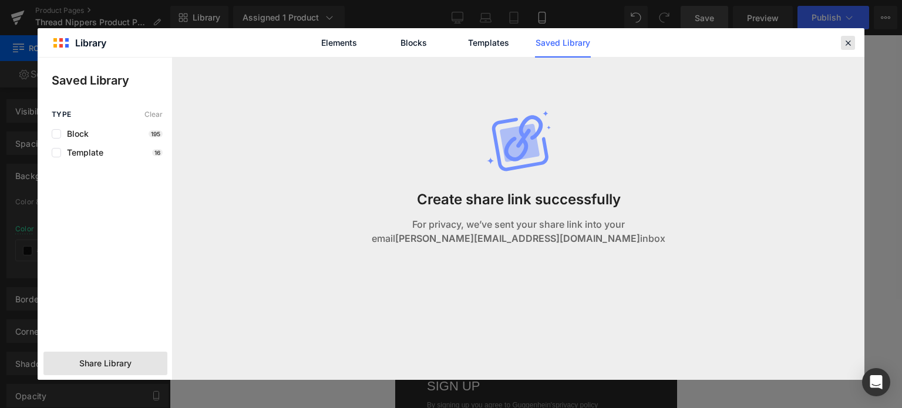
click at [846, 40] on icon at bounding box center [847, 43] width 11 height 11
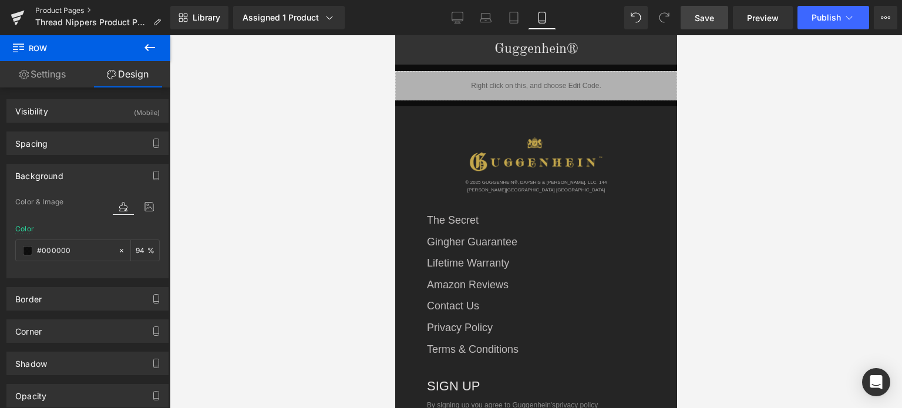
click at [70, 8] on link "Product Pages" at bounding box center [102, 10] width 135 height 9
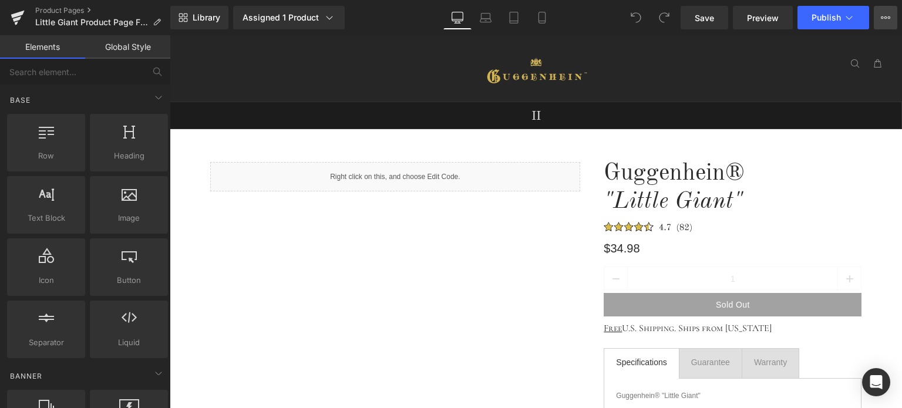
click at [883, 19] on icon at bounding box center [884, 17] width 9 height 9
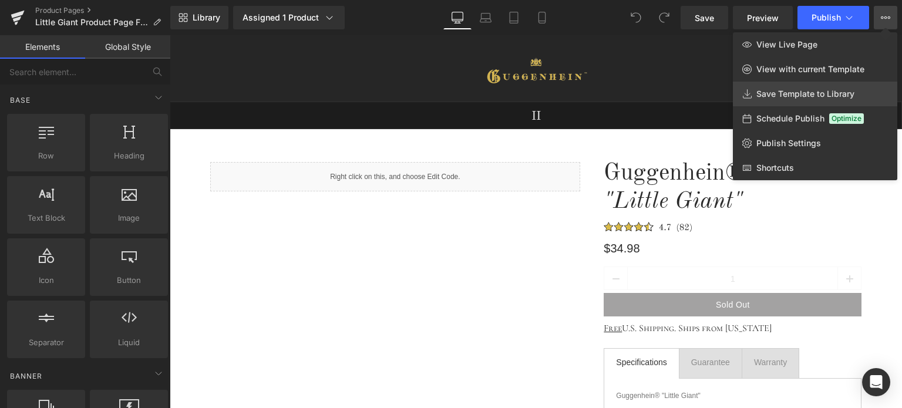
click at [798, 93] on span "Save Template to Library" at bounding box center [805, 94] width 98 height 11
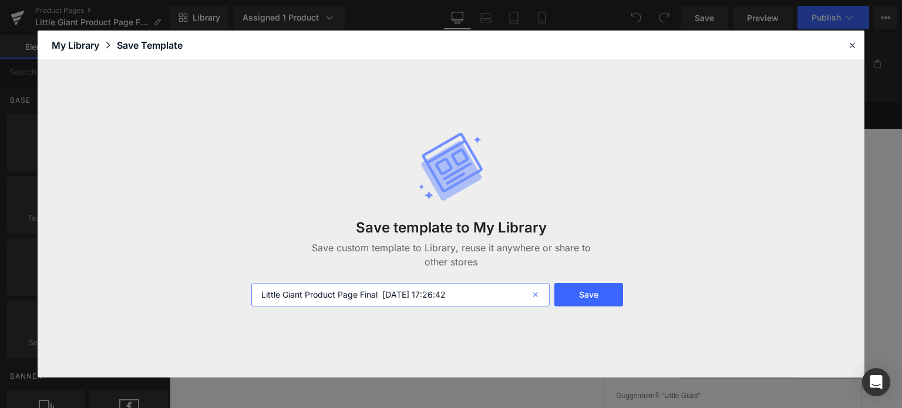
drag, startPoint x: 379, startPoint y: 293, endPoint x: 537, endPoint y: 296, distance: 157.9
click at [537, 296] on div "Little Giant Product Page Final 2025-09-30 17:26:42" at bounding box center [400, 294] width 298 height 23
type input "Little Giant Product Page Final 1"
click at [598, 296] on button "Save" at bounding box center [588, 294] width 69 height 23
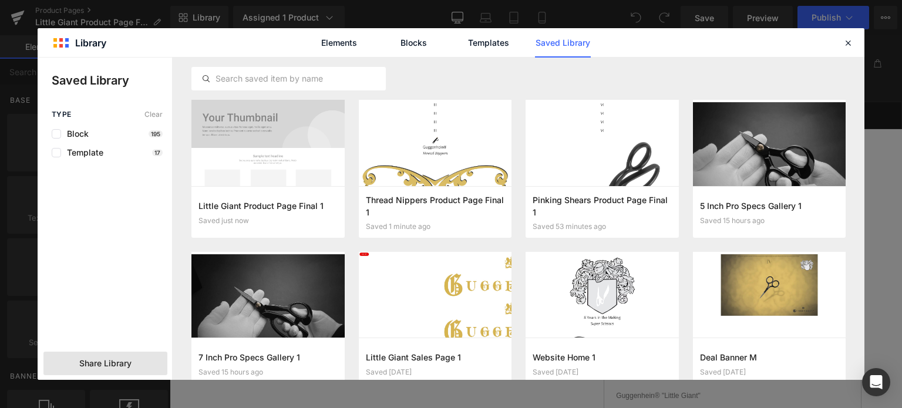
click at [95, 361] on span "Share Library" at bounding box center [105, 363] width 52 height 12
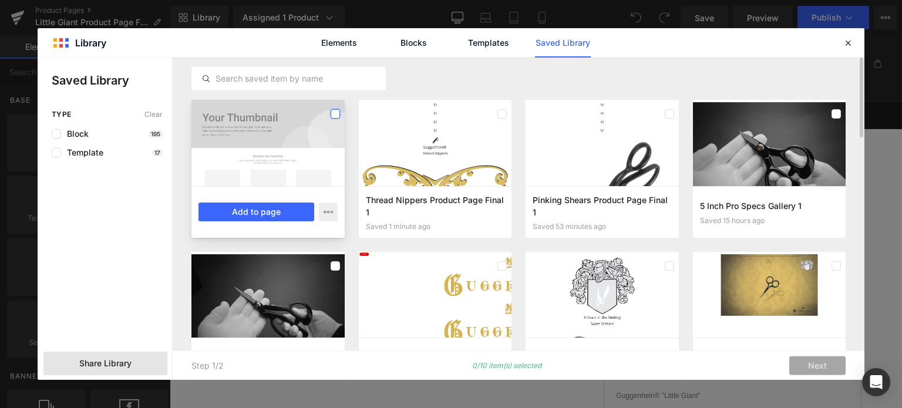
click at [336, 114] on label at bounding box center [334, 113] width 9 height 9
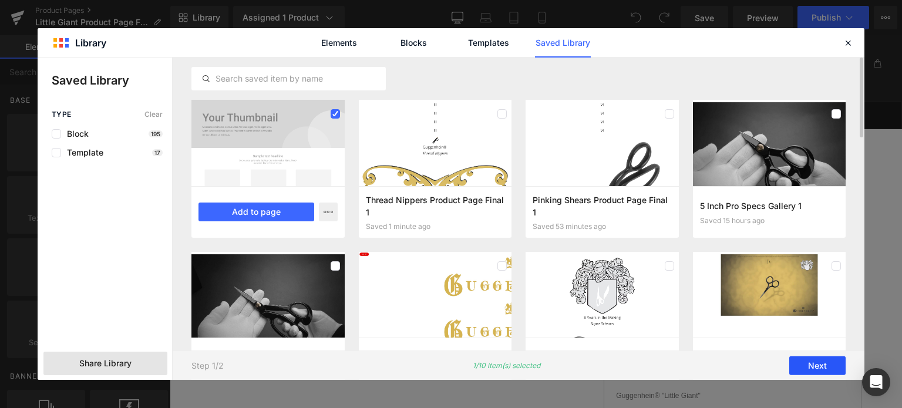
click at [823, 366] on button "Next" at bounding box center [817, 365] width 56 height 19
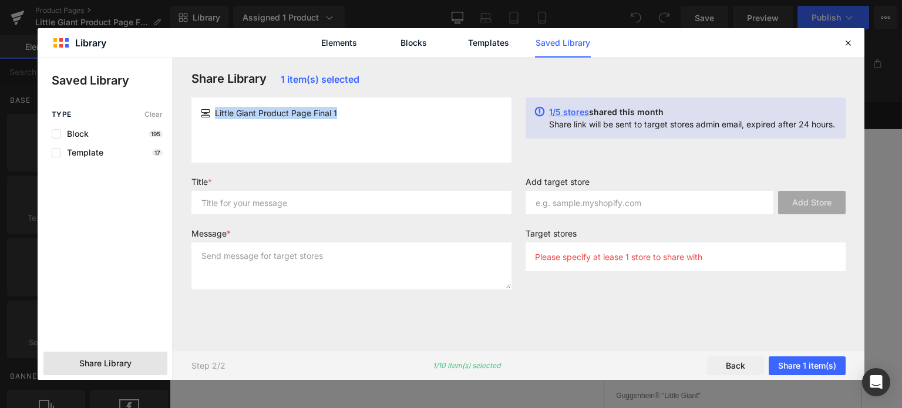
drag, startPoint x: 346, startPoint y: 110, endPoint x: 221, endPoint y: 113, distance: 125.6
click at [212, 115] on div "Little Giant Product Page Final 1" at bounding box center [351, 113] width 301 height 12
copy span "Little Giant Product Page Final 1"
click at [374, 121] on article "Little Giant Product Page Final 1" at bounding box center [351, 113] width 320 height 22
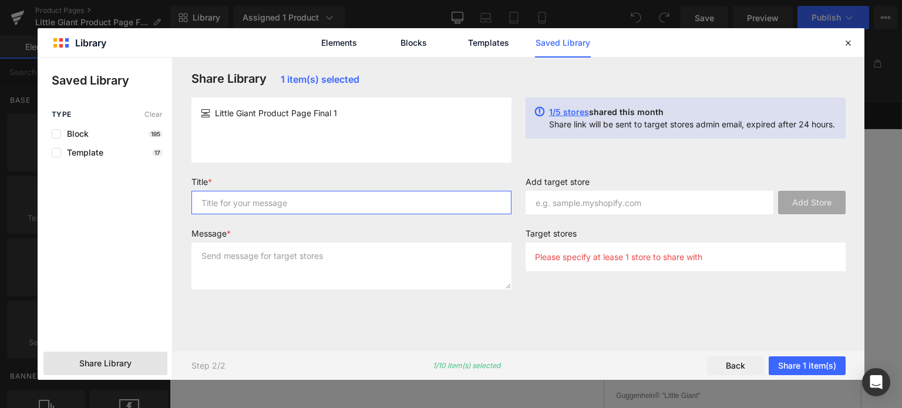
click at [225, 200] on input "text" at bounding box center [351, 202] width 320 height 23
paste input "Little Giant Product Page Final 1"
type input "Little Giant Product Page Final 1"
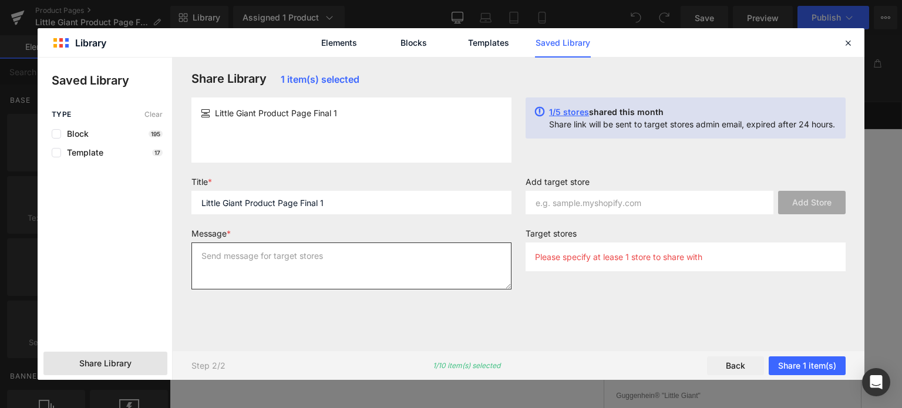
click at [222, 256] on textarea at bounding box center [351, 265] width 320 height 47
paste textarea "Little Giant Product Page Final 1"
type textarea "Little Giant Product Page Final 1"
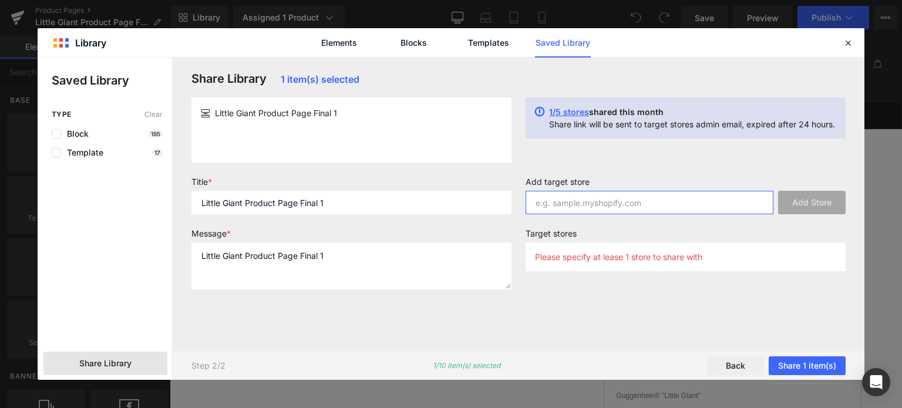
click at [612, 204] on input "text" at bounding box center [649, 202] width 248 height 23
type input "guggenhein-uk.myshopify.com"
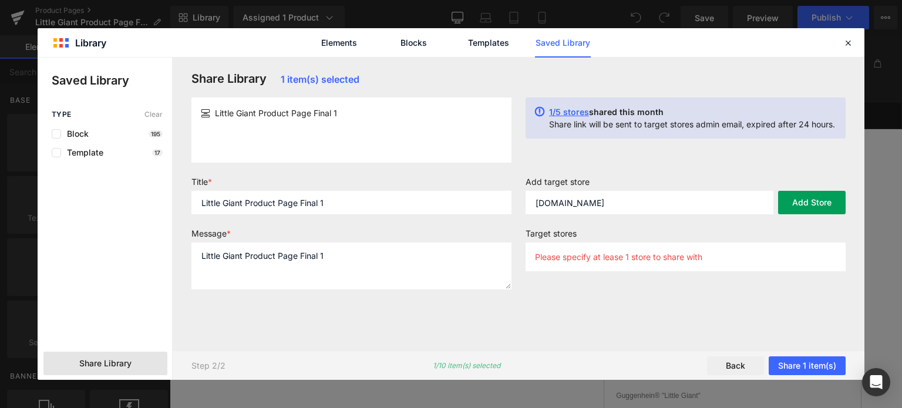
click at [797, 200] on button "Add Store" at bounding box center [811, 202] width 67 height 23
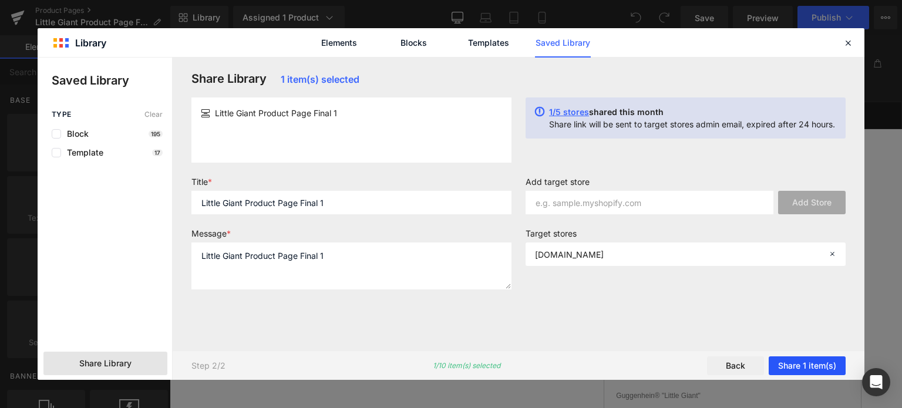
click at [797, 367] on button "Share 1 item(s)" at bounding box center [806, 365] width 77 height 19
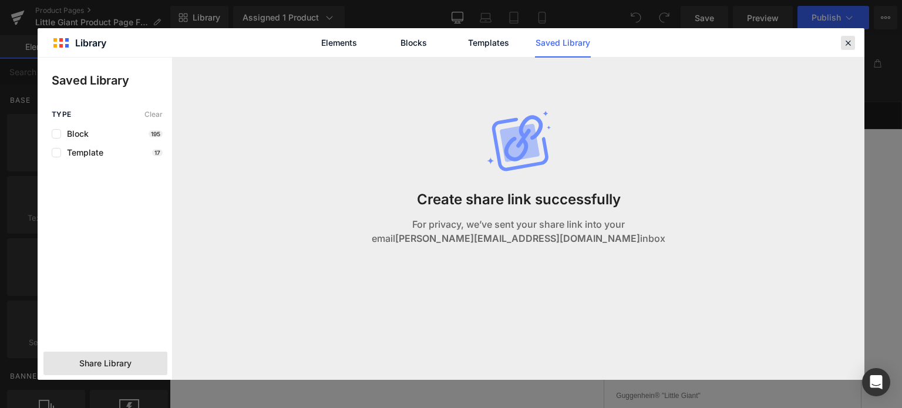
click at [850, 43] on icon at bounding box center [847, 43] width 11 height 11
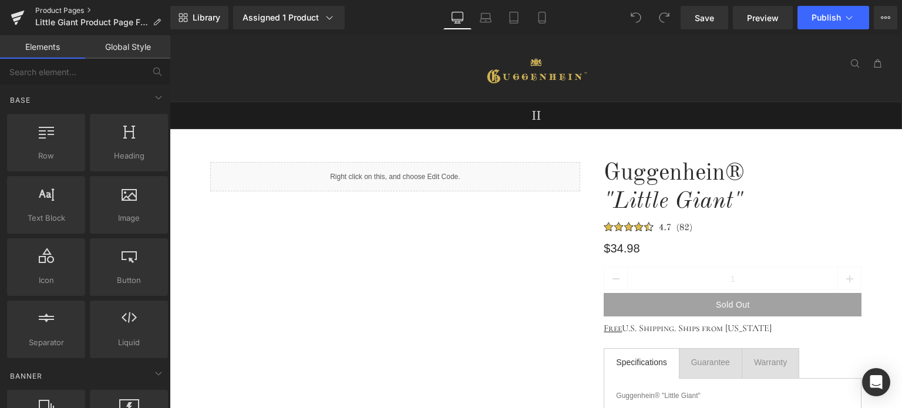
click at [60, 9] on link "Product Pages" at bounding box center [102, 10] width 135 height 9
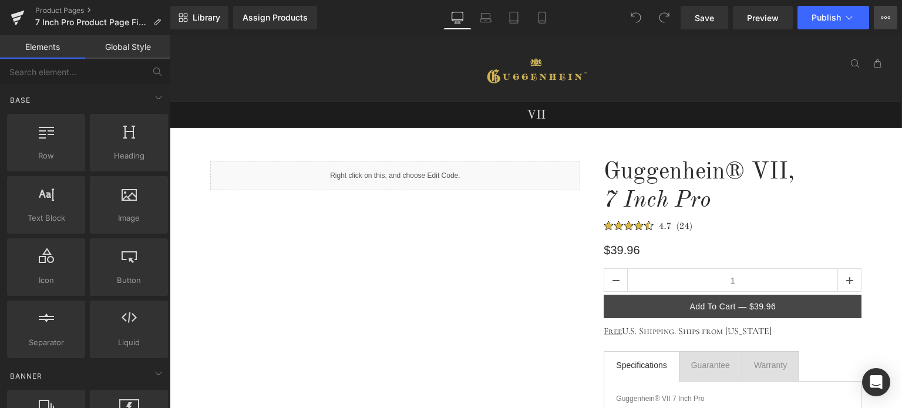
click at [882, 21] on icon at bounding box center [884, 17] width 9 height 9
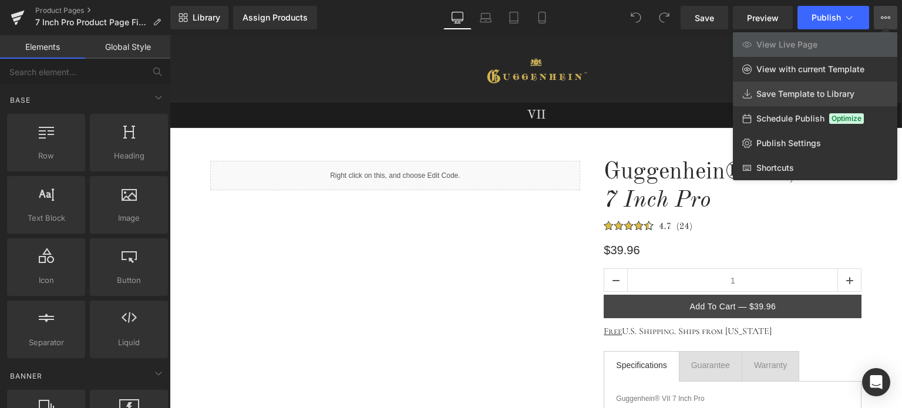
click at [795, 97] on span "Save Template to Library" at bounding box center [805, 94] width 98 height 11
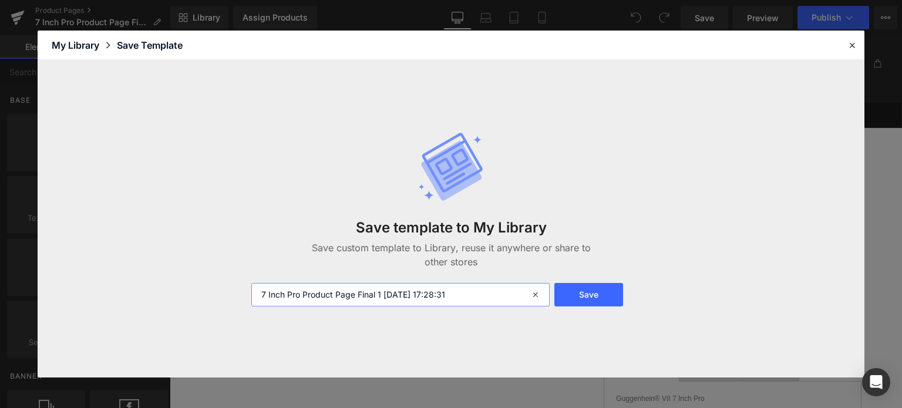
drag, startPoint x: 383, startPoint y: 295, endPoint x: 501, endPoint y: 296, distance: 118.0
click at [501, 296] on input "7 Inch Pro Product Page Final 1 [DATE] 17:28:31" at bounding box center [400, 294] width 298 height 23
type input "7 Inch Pro Product Page Final 1"
click at [598, 296] on button "Save" at bounding box center [588, 294] width 69 height 23
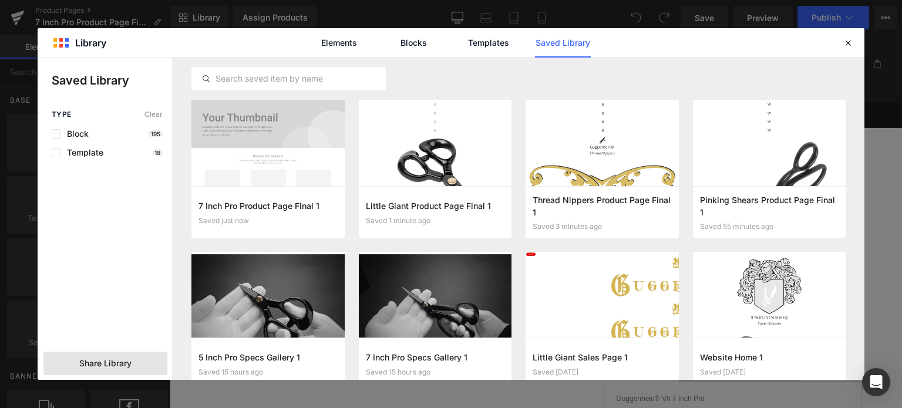
click at [92, 360] on span "Share Library" at bounding box center [105, 363] width 52 height 12
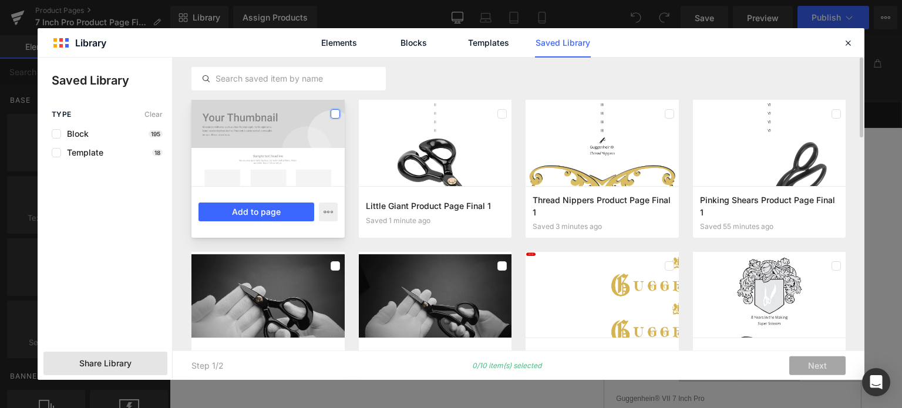
click at [334, 114] on label at bounding box center [334, 113] width 9 height 9
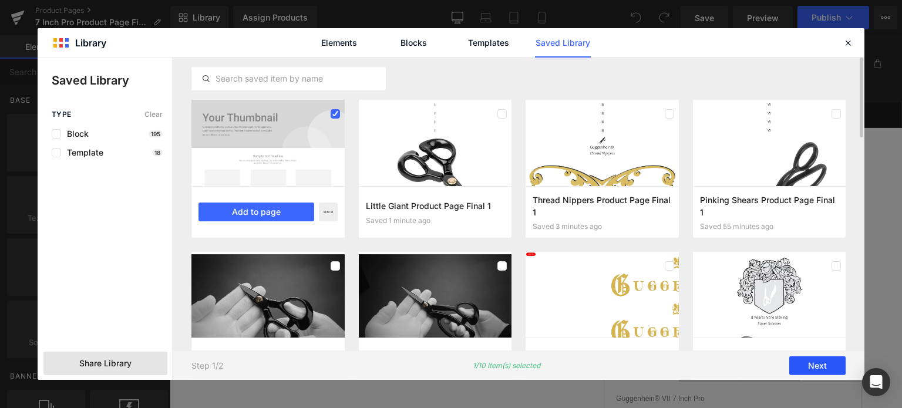
click at [818, 366] on button "Next" at bounding box center [817, 365] width 56 height 19
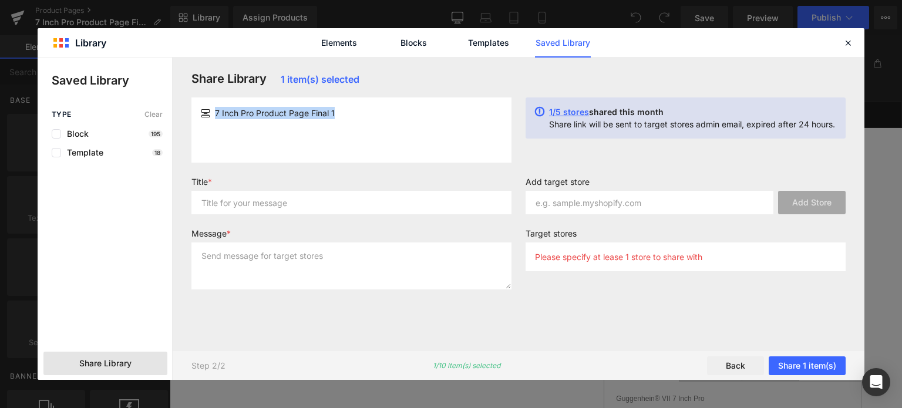
drag, startPoint x: 349, startPoint y: 112, endPoint x: 210, endPoint y: 114, distance: 139.1
click at [210, 114] on div "7 Inch Pro Product Page Final 1" at bounding box center [351, 113] width 301 height 12
copy div "7 Inch Pro Product Page Final 1"
click at [267, 134] on div "7 Inch Pro Product Page Final 1" at bounding box center [351, 129] width 320 height 65
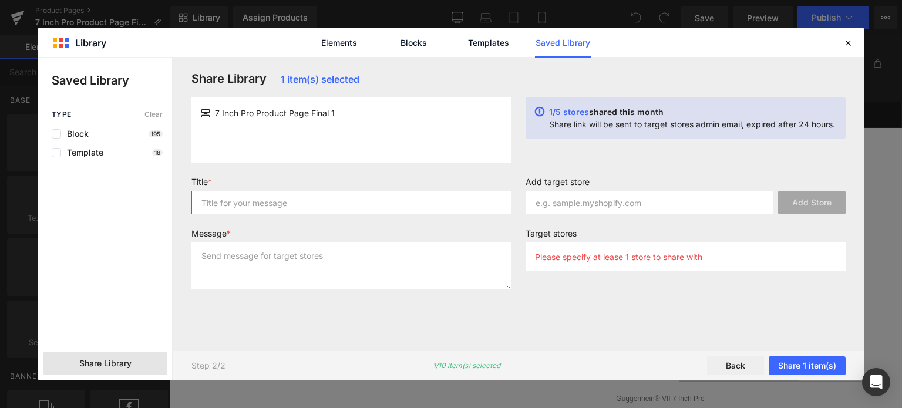
click at [231, 202] on input "text" at bounding box center [351, 202] width 320 height 23
paste input "7 Inch Pro Product Page Final 1"
type input "7 Inch Pro Product Page Final 1"
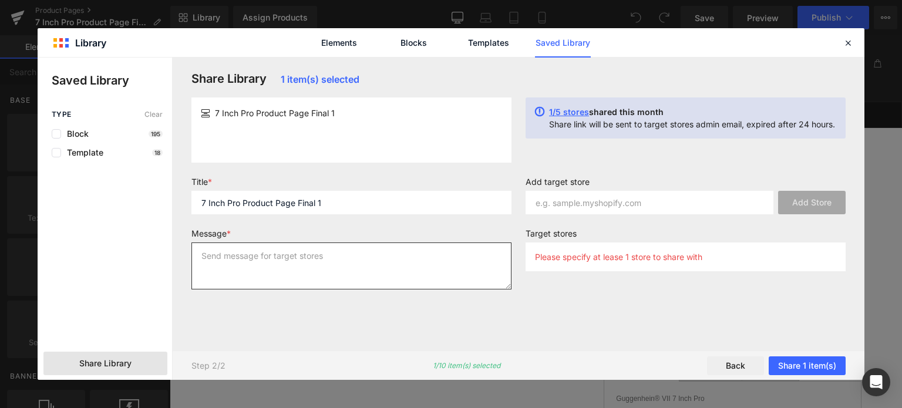
click at [212, 255] on textarea at bounding box center [351, 265] width 320 height 47
paste textarea "7 Inch Pro Product Page Final 1"
click at [201, 268] on textarea "7 Inch Pro Product Page Final 1" at bounding box center [351, 265] width 320 height 47
type textarea "7 Inch Pro Product Page Final 1"
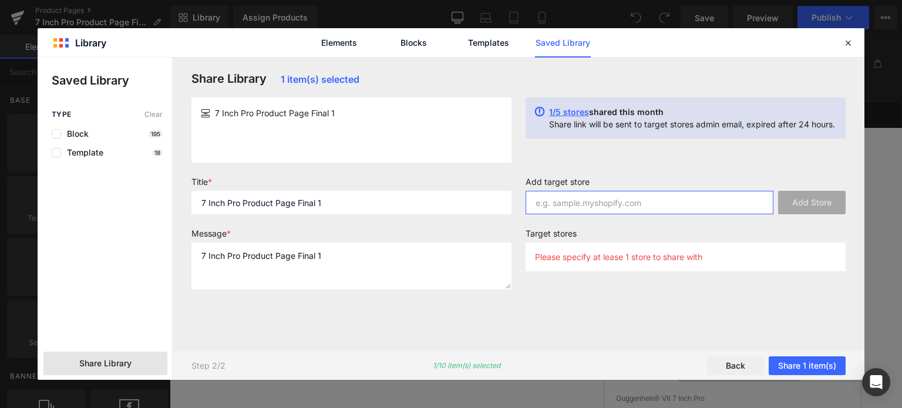
click at [570, 198] on input "text" at bounding box center [649, 202] width 248 height 23
type input "guggenhein-uk.myshopify.com"
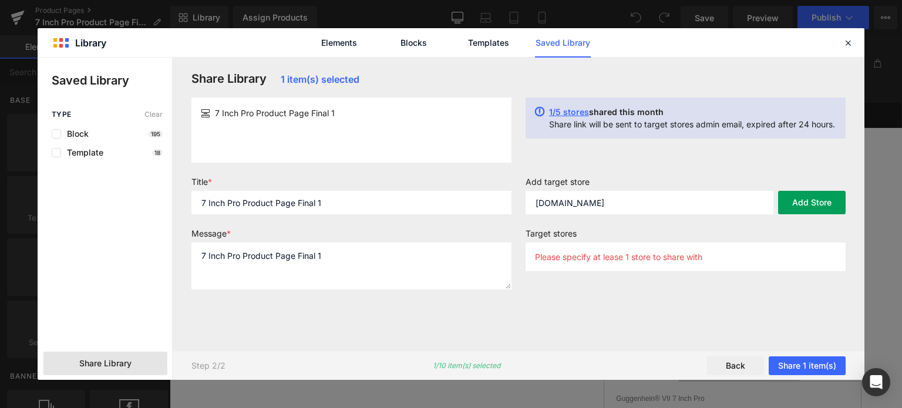
click at [798, 206] on button "Add Store" at bounding box center [811, 202] width 67 height 23
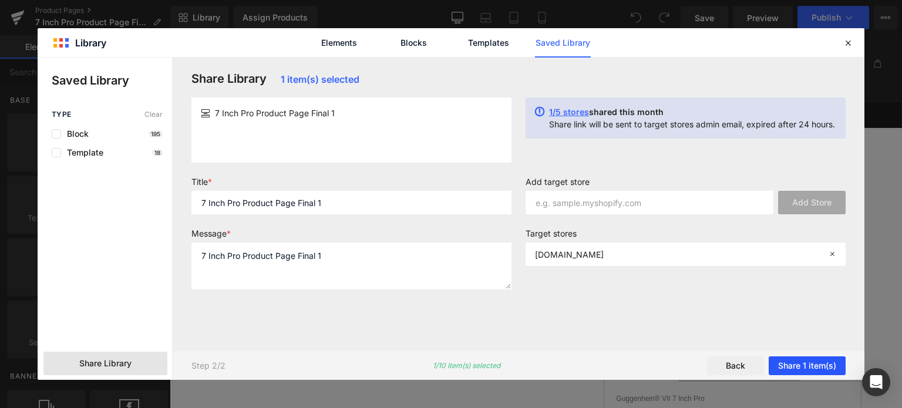
click at [794, 365] on button "Share 1 item(s)" at bounding box center [806, 365] width 77 height 19
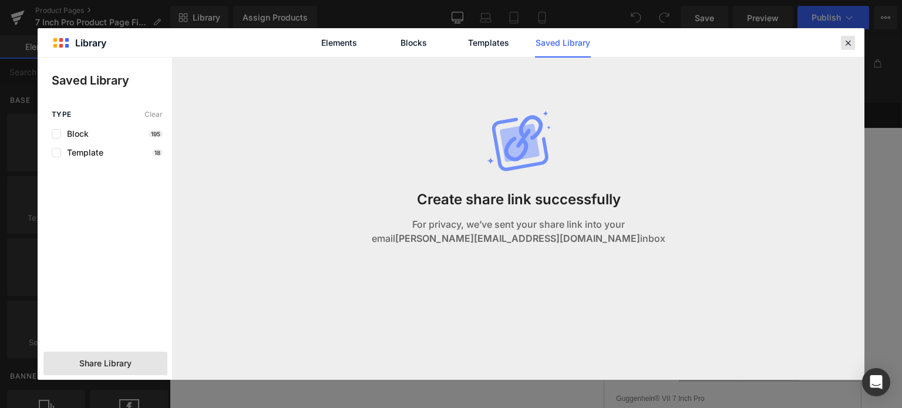
click at [849, 43] on icon at bounding box center [847, 43] width 11 height 11
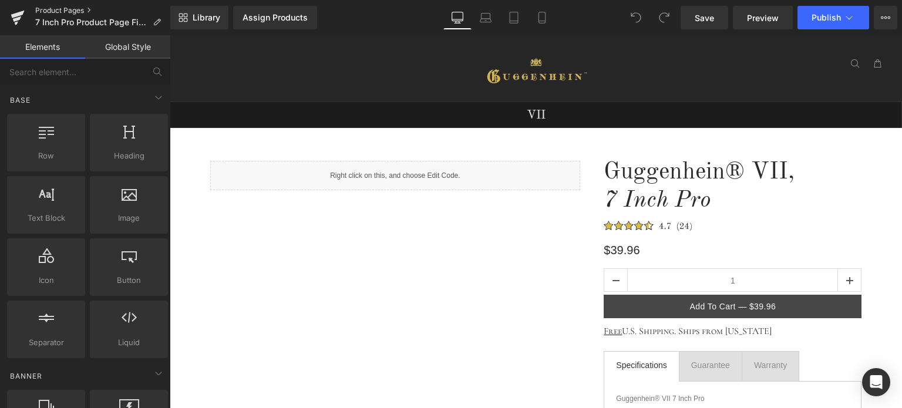
click at [66, 11] on link "Product Pages" at bounding box center [102, 10] width 135 height 9
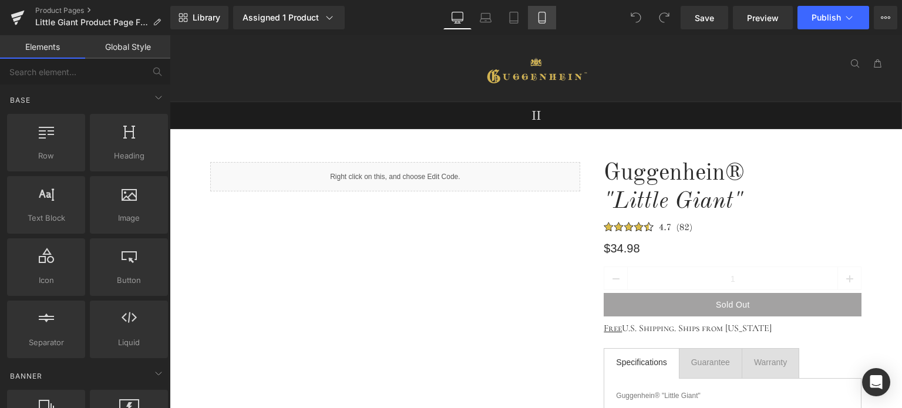
click at [540, 16] on icon at bounding box center [542, 18] width 12 height 12
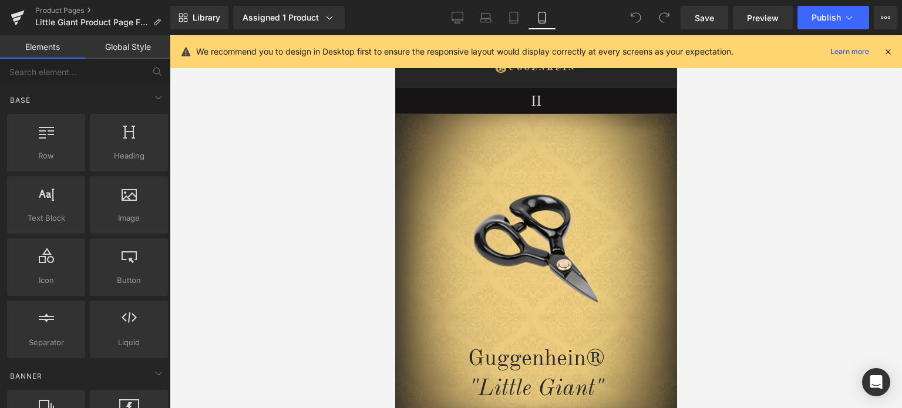
click at [889, 50] on icon at bounding box center [887, 51] width 11 height 11
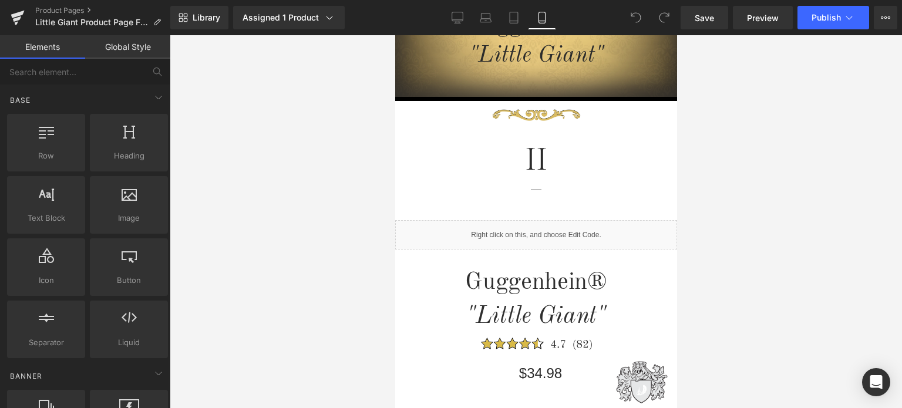
scroll to position [437, 0]
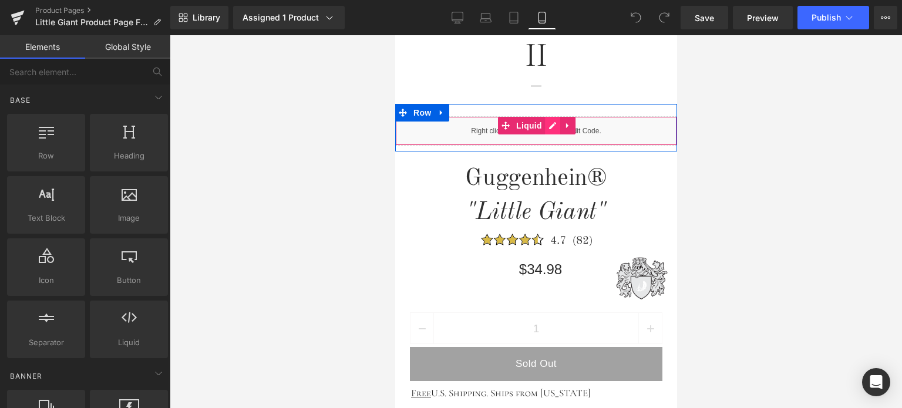
click at [549, 126] on div "Liquid" at bounding box center [535, 130] width 282 height 29
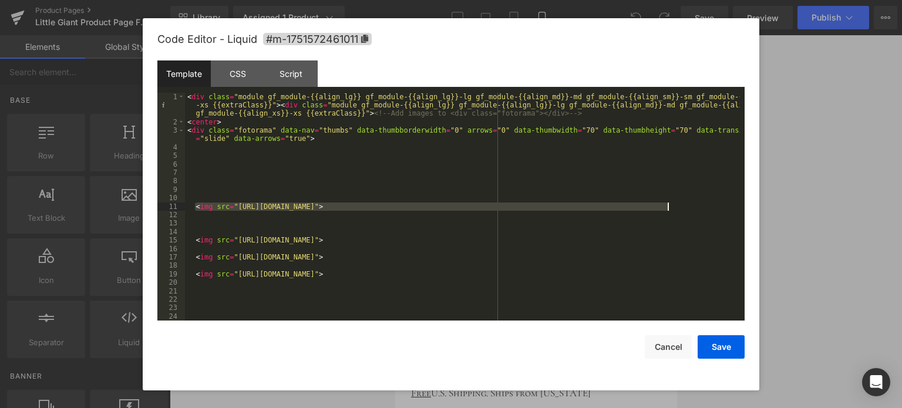
drag, startPoint x: 195, startPoint y: 208, endPoint x: 684, endPoint y: 209, distance: 488.9
click at [684, 209] on div "< div class = "module gf_module-{{align_lg}} gf_module-{{align_lg}}-lg gf_modul…" at bounding box center [462, 224] width 555 height 262
click at [202, 223] on div "< div class = "module gf_module-{{align_lg}} gf_module-{{align_lg}}-lg gf_modul…" at bounding box center [462, 224] width 555 height 262
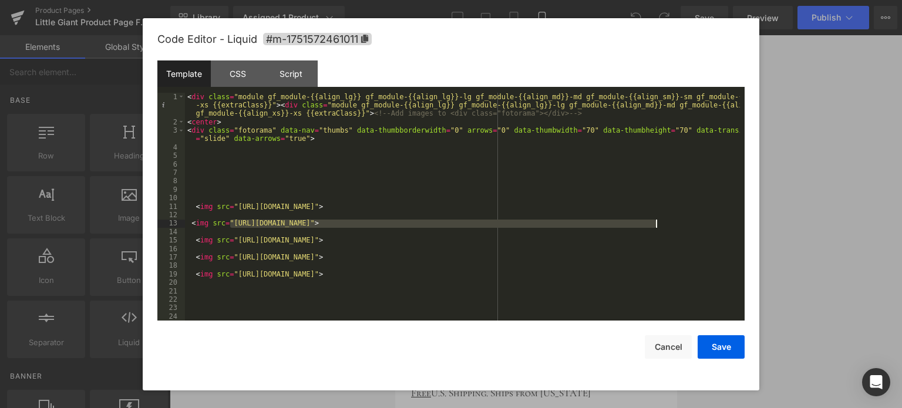
drag, startPoint x: 230, startPoint y: 222, endPoint x: 655, endPoint y: 225, distance: 425.0
click at [655, 225] on div "< div class = "module gf_module-{{align_lg}} gf_module-{{align_lg}}-lg gf_modul…" at bounding box center [462, 224] width 555 height 262
click at [718, 347] on button "Save" at bounding box center [720, 346] width 47 height 23
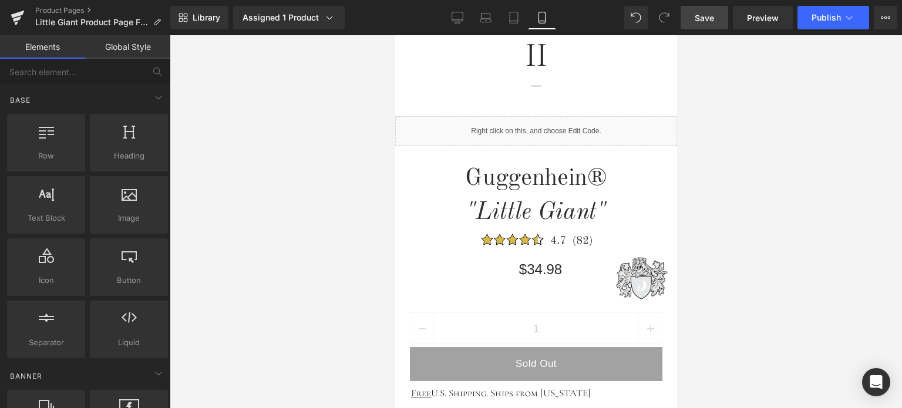
click at [708, 14] on span "Save" at bounding box center [703, 18] width 19 height 12
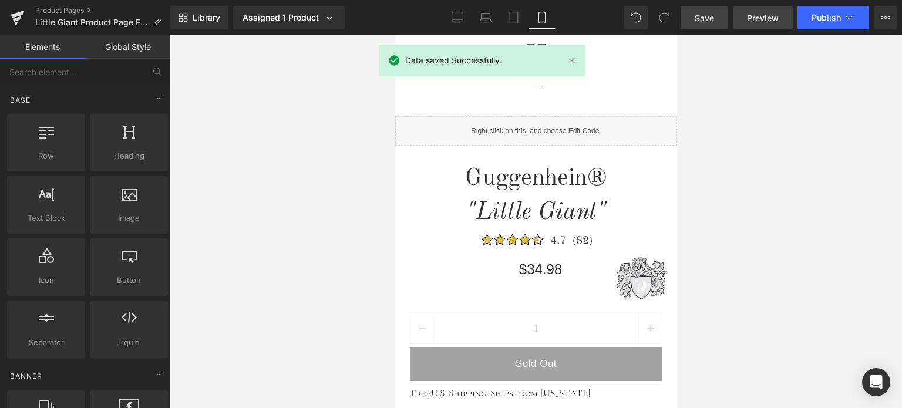
click at [762, 18] on span "Preview" at bounding box center [763, 18] width 32 height 12
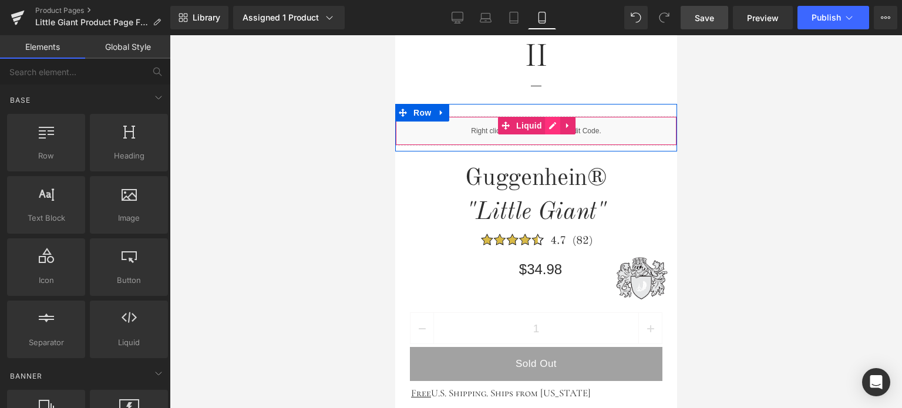
click at [545, 125] on div "Liquid" at bounding box center [535, 130] width 282 height 29
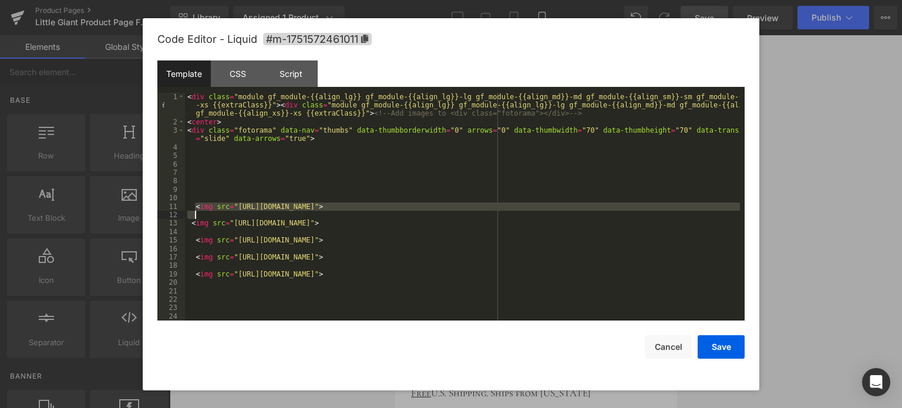
drag, startPoint x: 204, startPoint y: 208, endPoint x: 772, endPoint y: 215, distance: 568.2
click at [772, 215] on body "You are previewing how the will restyle your page. You can not edit Elements in…" at bounding box center [451, 204] width 902 height 408
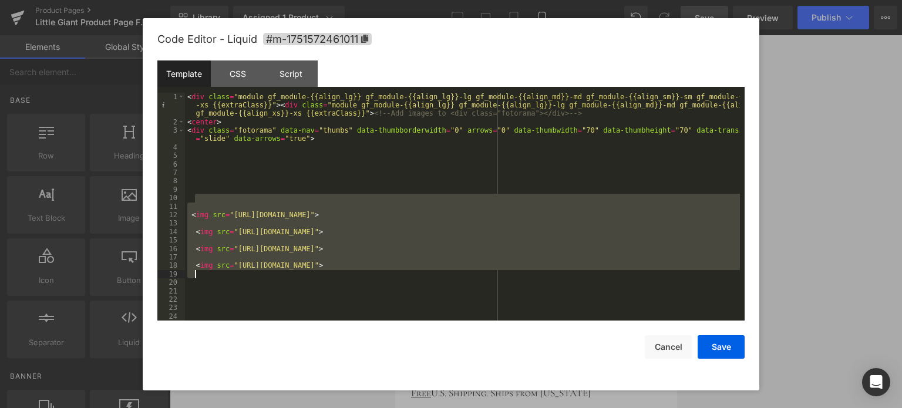
drag, startPoint x: 197, startPoint y: 199, endPoint x: 676, endPoint y: 276, distance: 484.6
click at [676, 276] on div "< div class = "module gf_module-{{align_lg}} gf_module-{{align_lg}}-lg gf_modul…" at bounding box center [462, 224] width 555 height 262
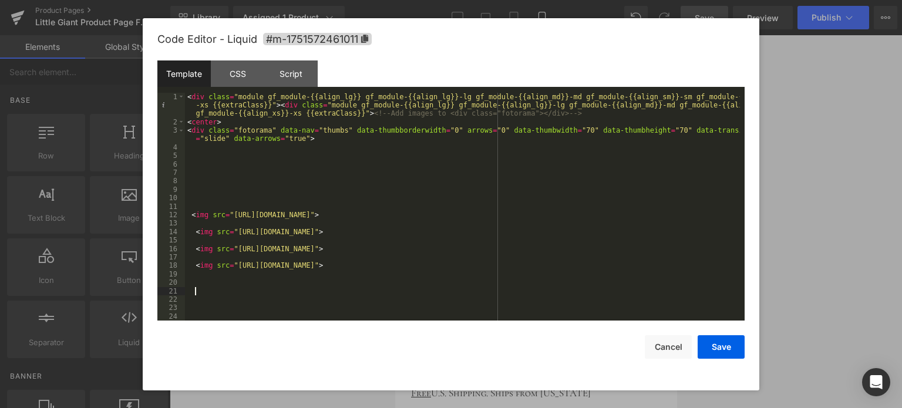
click at [664, 291] on div "< div class = "module gf_module-{{align_lg}} gf_module-{{align_lg}}-lg gf_modul…" at bounding box center [462, 224] width 555 height 262
click at [724, 347] on button "Save" at bounding box center [720, 346] width 47 height 23
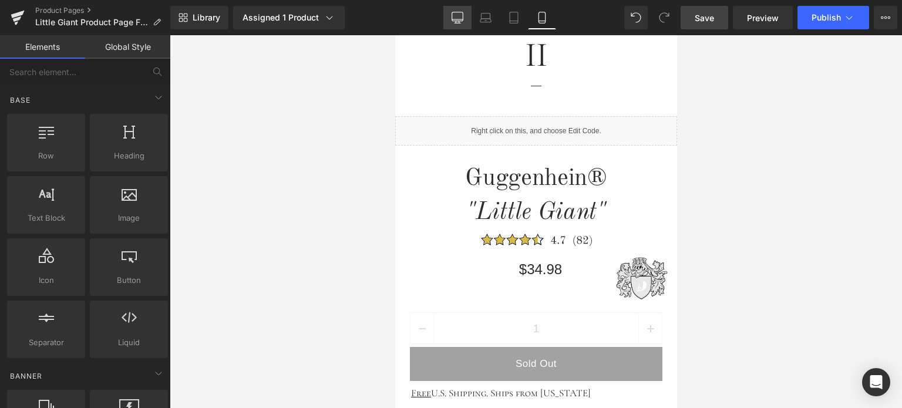
click at [461, 18] on icon at bounding box center [457, 18] width 12 height 12
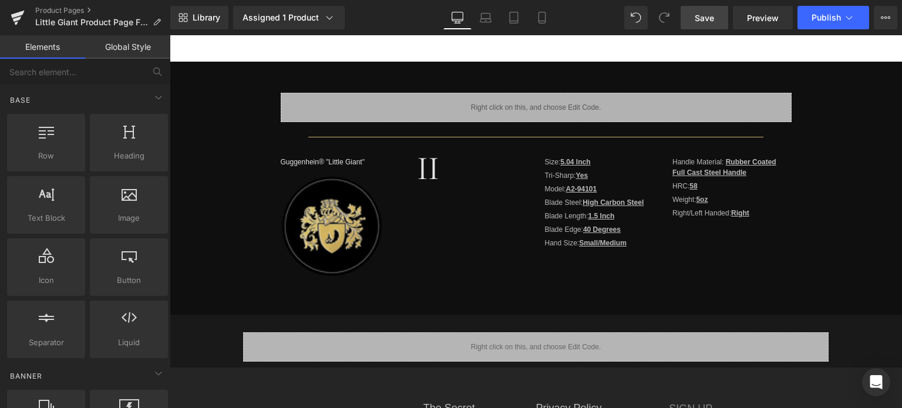
scroll to position [93, 0]
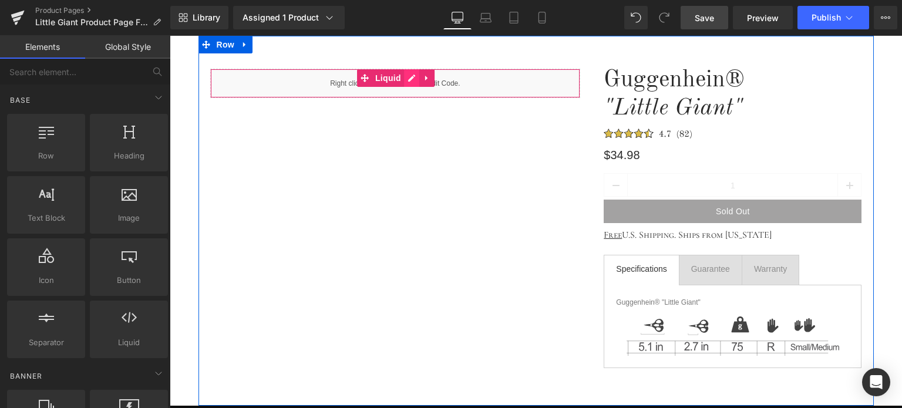
click at [403, 79] on div "Liquid" at bounding box center [395, 83] width 370 height 29
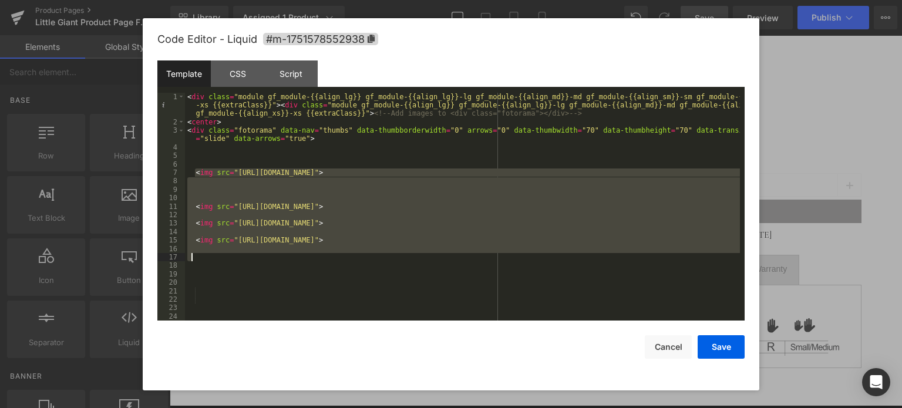
drag, startPoint x: 194, startPoint y: 172, endPoint x: 506, endPoint y: 264, distance: 325.0
click at [506, 264] on div "< div class = "module gf_module-{{align_lg}} gf_module-{{align_lg}}-lg gf_modul…" at bounding box center [462, 224] width 555 height 262
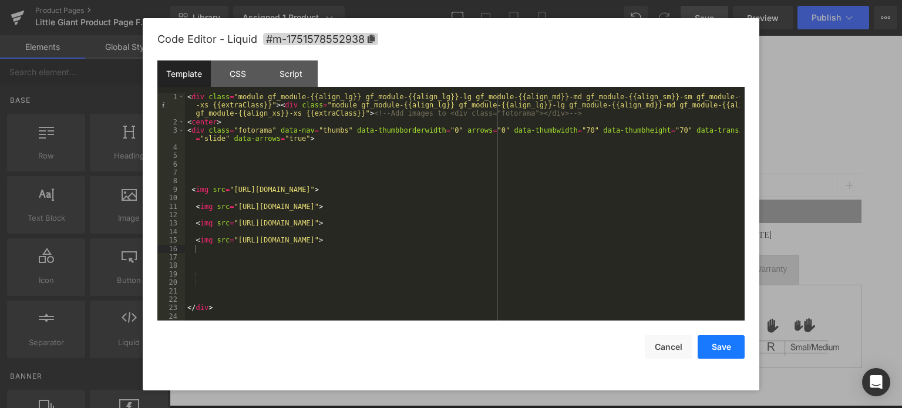
click at [718, 348] on button "Save" at bounding box center [720, 346] width 47 height 23
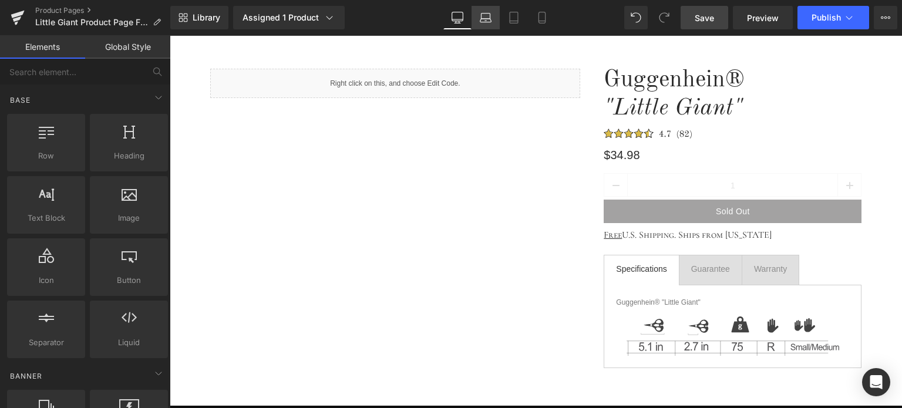
click at [486, 15] on icon at bounding box center [486, 18] width 12 height 12
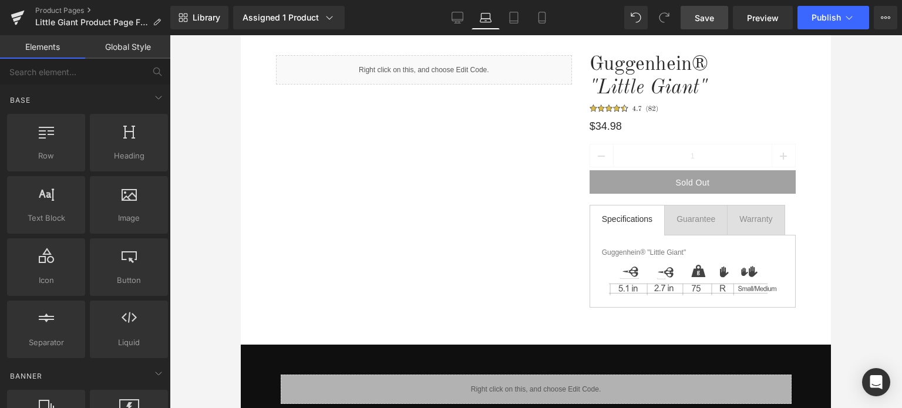
scroll to position [52, 0]
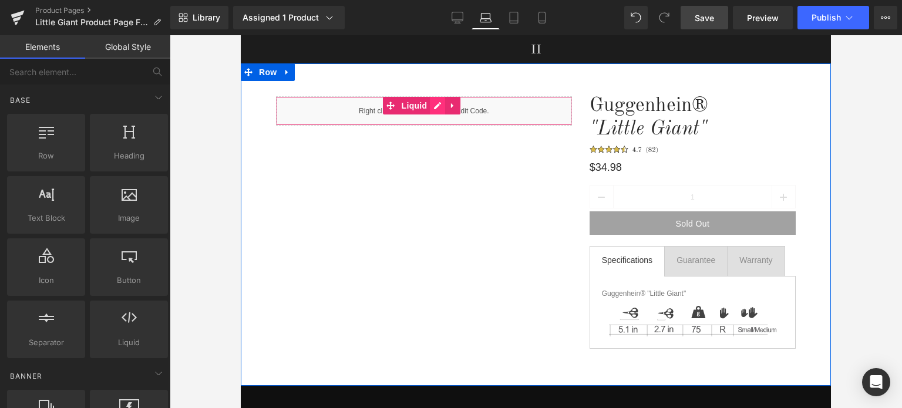
click at [436, 107] on div "Liquid" at bounding box center [424, 110] width 296 height 29
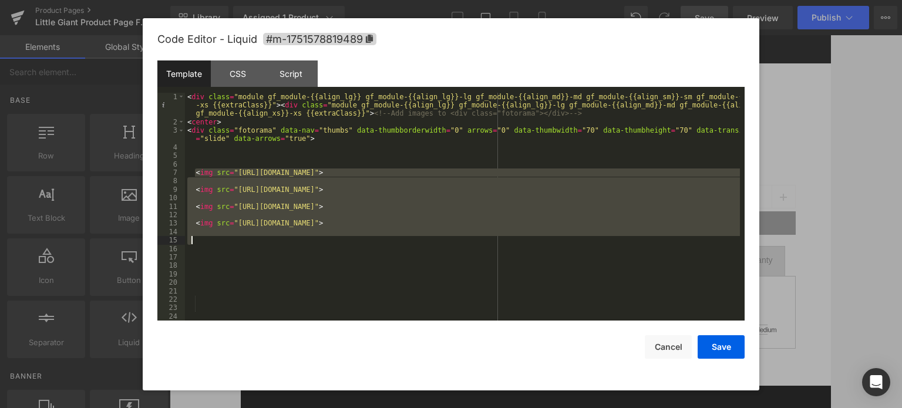
drag, startPoint x: 194, startPoint y: 173, endPoint x: 426, endPoint y: 244, distance: 243.0
click at [426, 244] on div "< div class = "module gf_module-{{align_lg}} gf_module-{{align_lg}}-lg gf_modul…" at bounding box center [462, 224] width 555 height 262
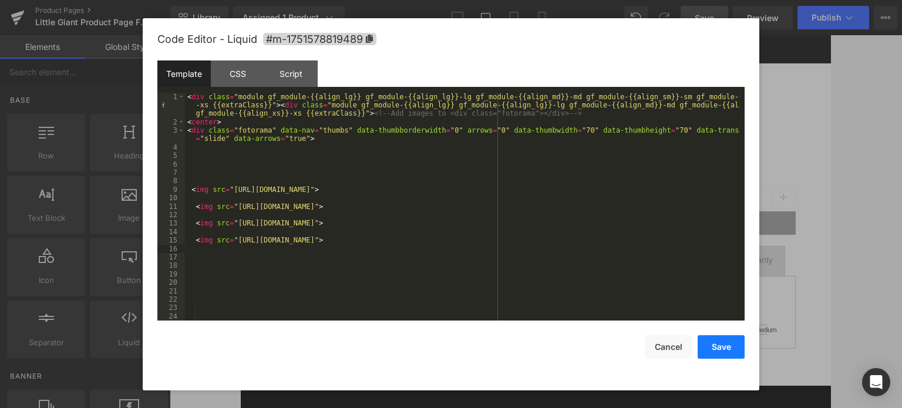
click at [723, 347] on button "Save" at bounding box center [720, 346] width 47 height 23
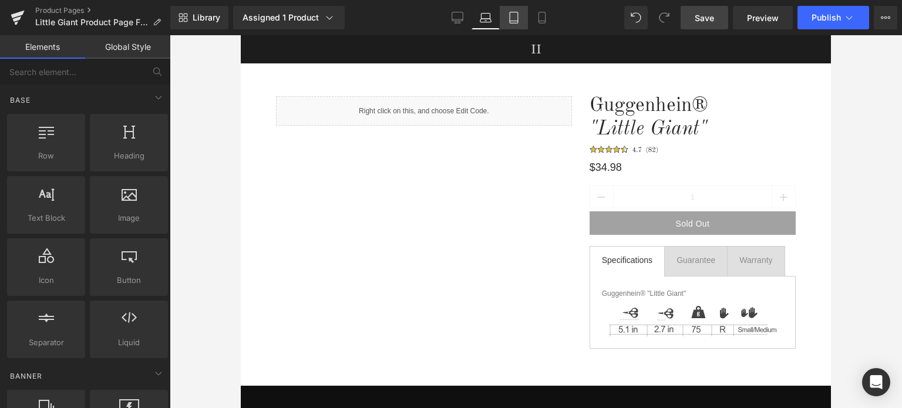
click at [518, 19] on icon at bounding box center [514, 18] width 12 height 12
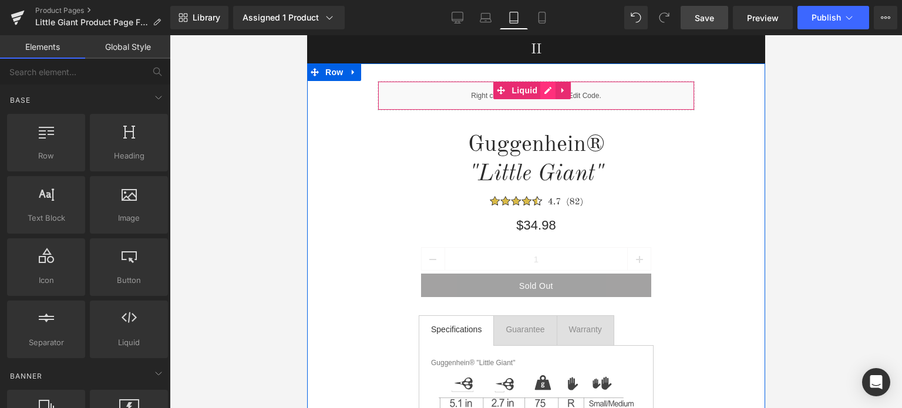
click at [546, 94] on div "Liquid" at bounding box center [535, 95] width 317 height 29
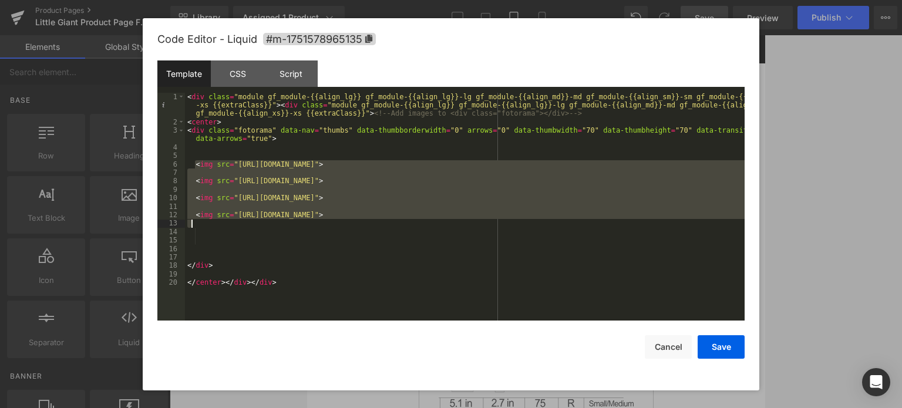
drag, startPoint x: 195, startPoint y: 161, endPoint x: 295, endPoint y: 224, distance: 118.1
click at [295, 224] on div "< div class = "module gf_module-{{align_lg}} gf_module-{{align_lg}}-lg gf_modul…" at bounding box center [464, 224] width 559 height 262
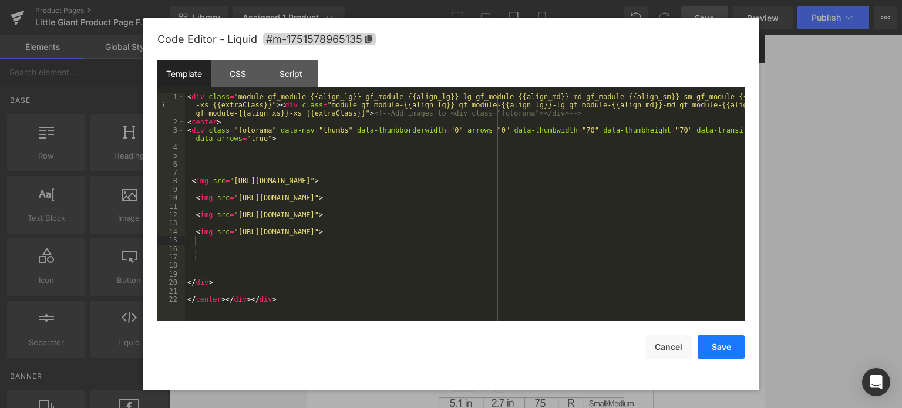
click at [728, 348] on button "Save" at bounding box center [720, 346] width 47 height 23
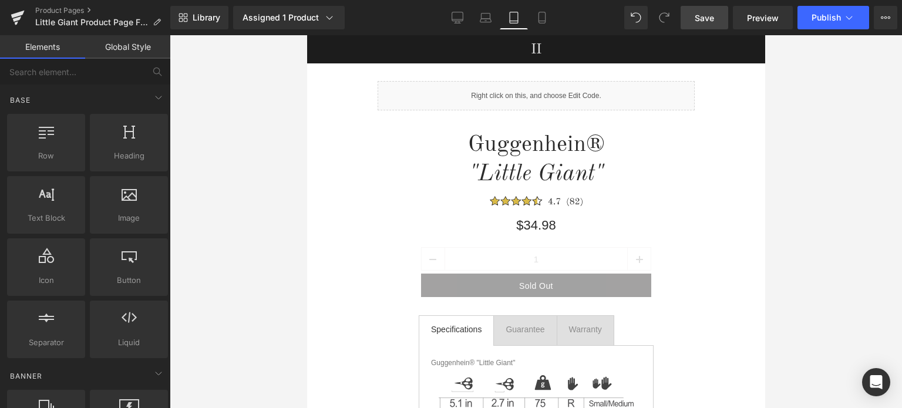
click at [708, 15] on span "Save" at bounding box center [703, 18] width 19 height 12
click at [66, 11] on link "Product Pages" at bounding box center [102, 10] width 135 height 9
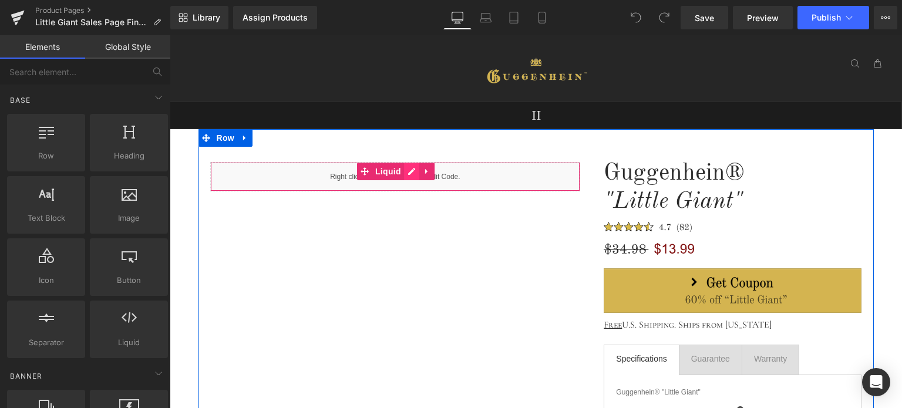
click at [407, 171] on div "Liquid" at bounding box center [395, 176] width 370 height 29
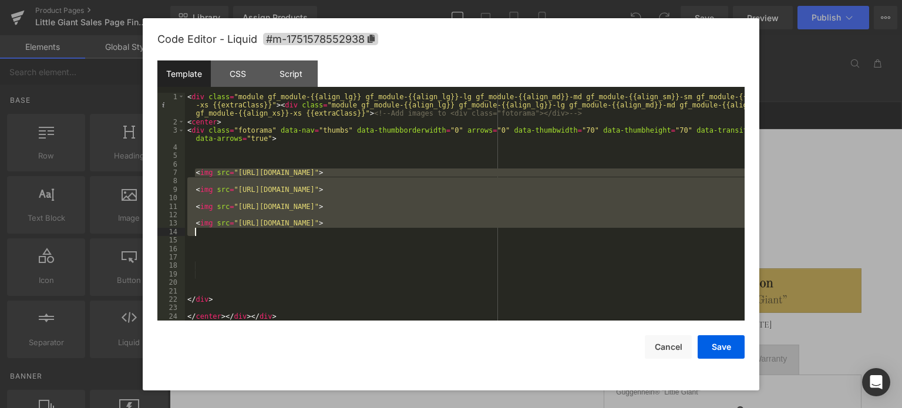
drag, startPoint x: 193, startPoint y: 172, endPoint x: 475, endPoint y: 236, distance: 289.5
click at [475, 236] on div "< div class = "module gf_module-{{align_lg}} gf_module-{{align_lg}}-lg gf_modul…" at bounding box center [464, 224] width 559 height 262
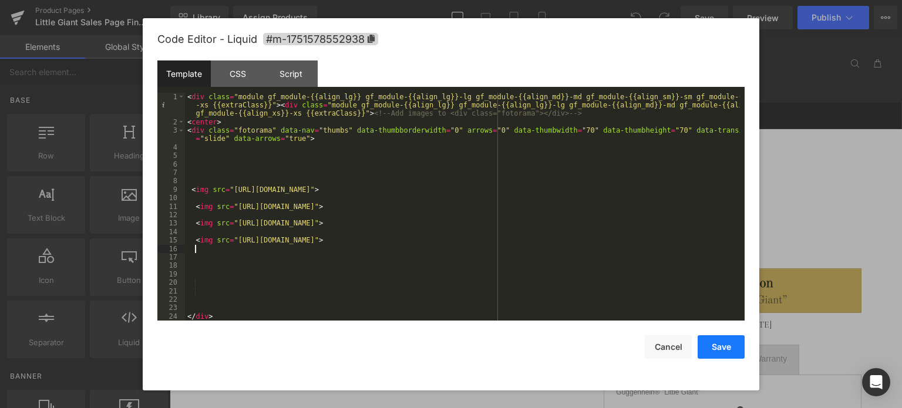
click at [724, 346] on button "Save" at bounding box center [720, 346] width 47 height 23
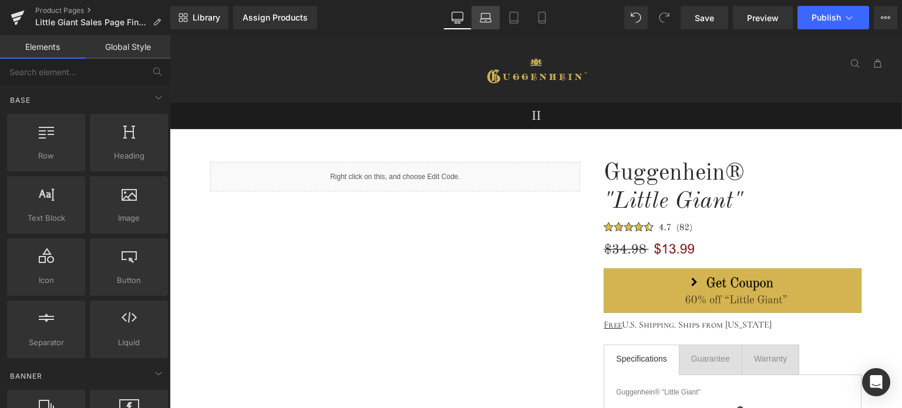
click at [483, 22] on icon at bounding box center [485, 21] width 11 height 4
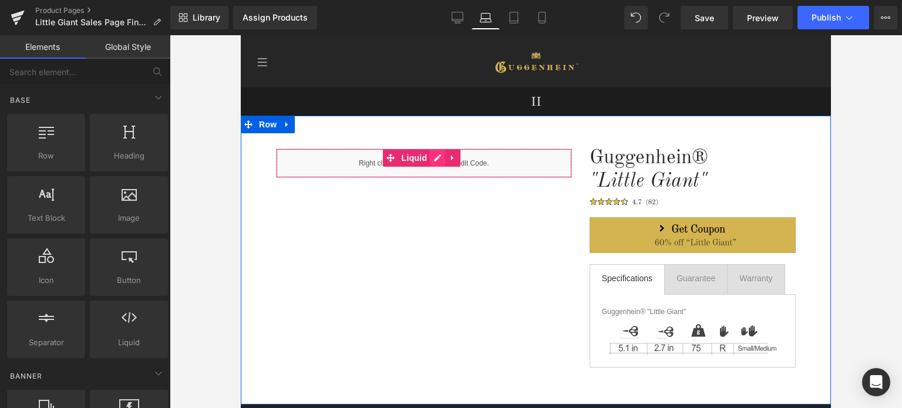
click at [438, 161] on div "Liquid" at bounding box center [424, 162] width 296 height 29
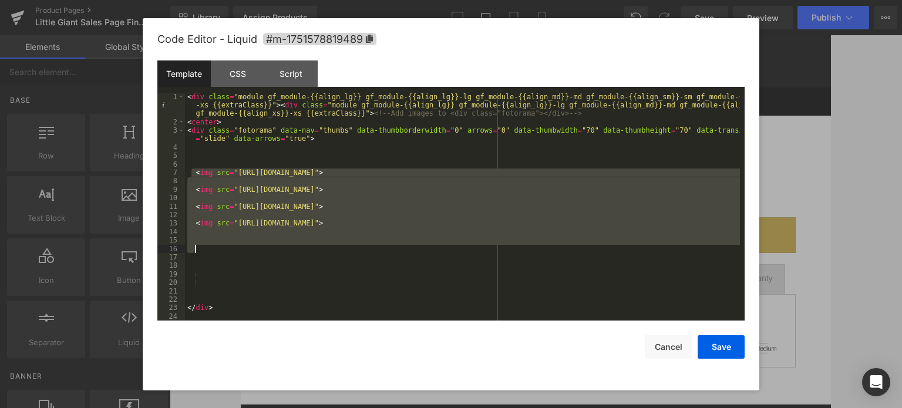
drag, startPoint x: 199, startPoint y: 175, endPoint x: 438, endPoint y: 252, distance: 251.0
click at [438, 252] on div "< div class = "module gf_module-{{align_lg}} gf_module-{{align_lg}}-lg gf_modul…" at bounding box center [462, 224] width 555 height 262
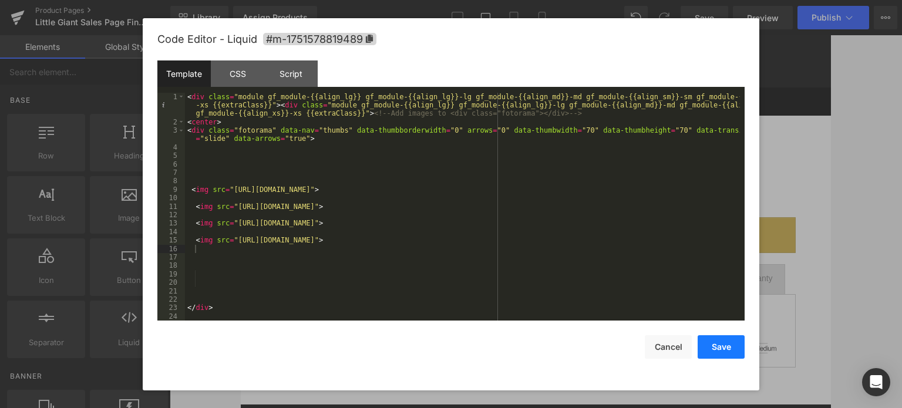
click at [729, 350] on button "Save" at bounding box center [720, 346] width 47 height 23
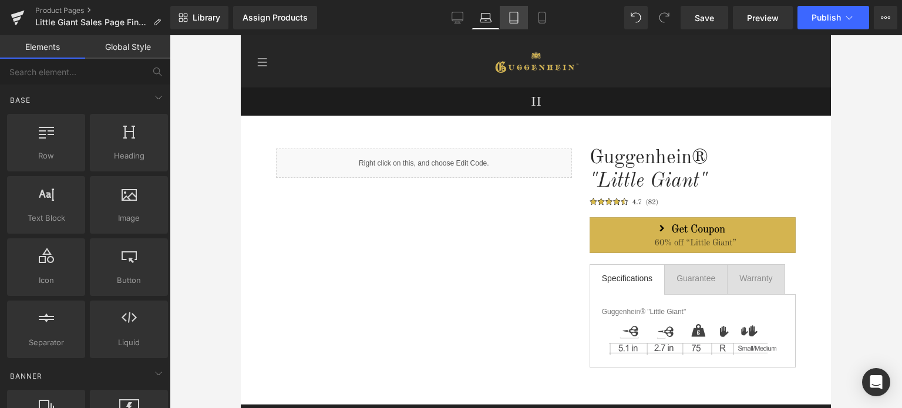
click at [518, 19] on icon at bounding box center [513, 17] width 8 height 11
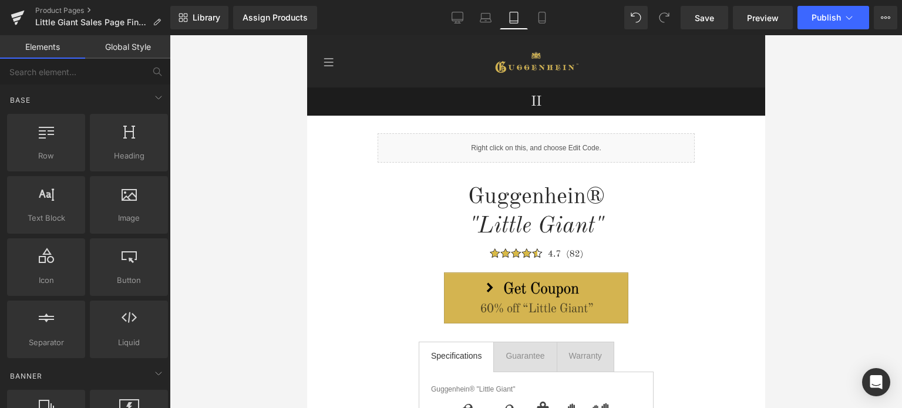
scroll to position [52, 0]
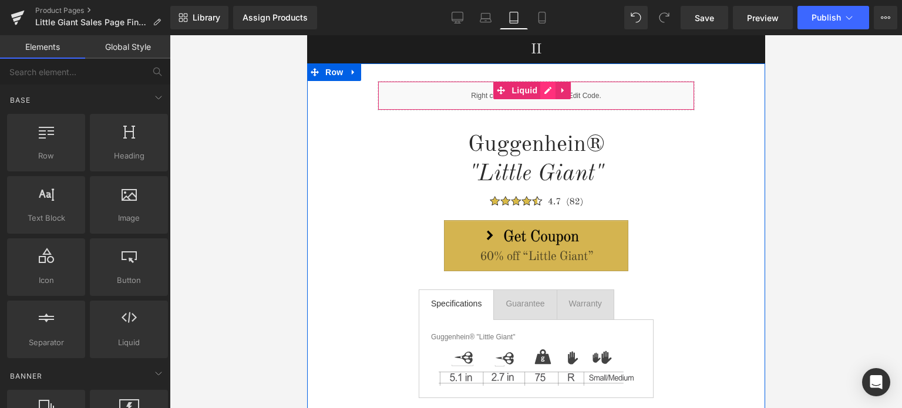
click at [544, 92] on div "Liquid" at bounding box center [535, 95] width 317 height 29
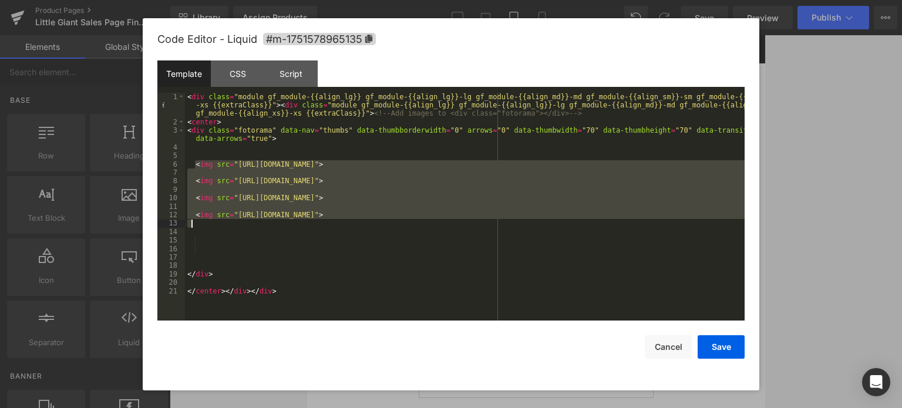
drag, startPoint x: 194, startPoint y: 161, endPoint x: 362, endPoint y: 234, distance: 183.0
click at [362, 234] on div "< div class = "module gf_module-{{align_lg}} gf_module-{{align_lg}}-lg gf_modul…" at bounding box center [464, 224] width 559 height 262
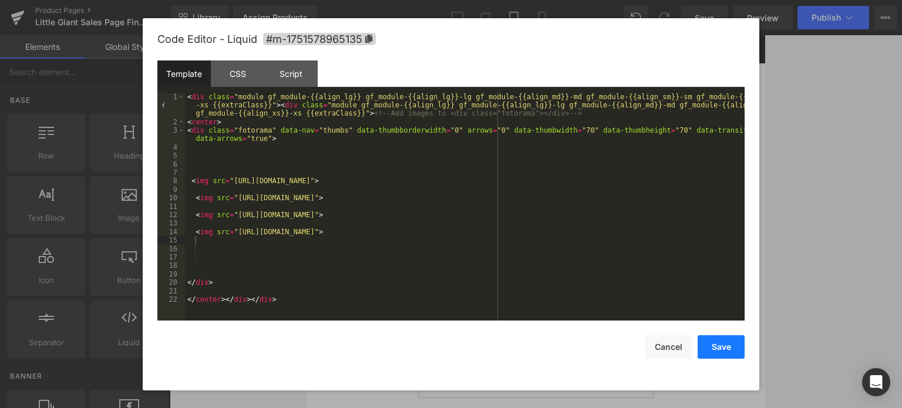
click at [721, 346] on button "Save" at bounding box center [720, 346] width 47 height 23
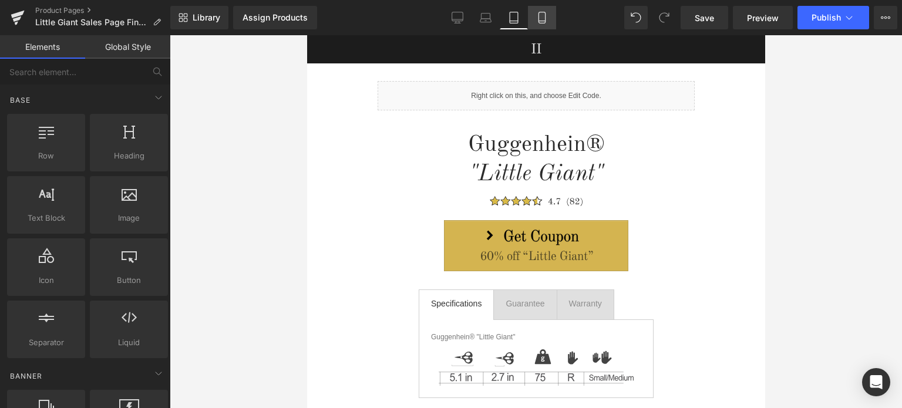
click at [543, 15] on icon at bounding box center [542, 18] width 12 height 12
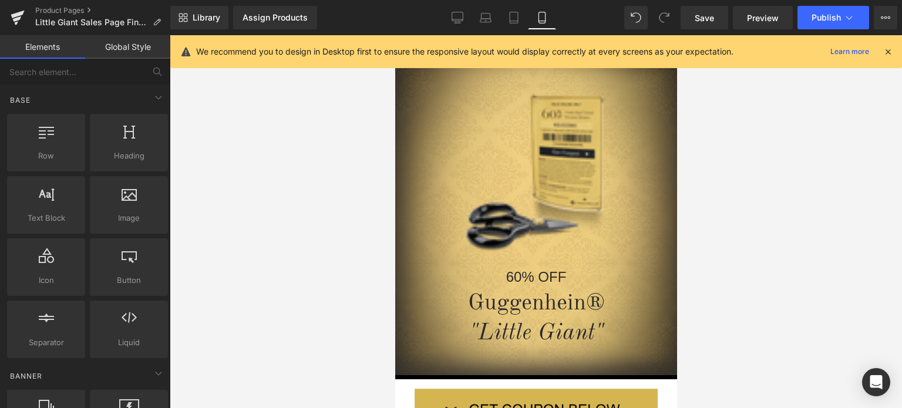
click at [888, 49] on icon at bounding box center [887, 51] width 11 height 11
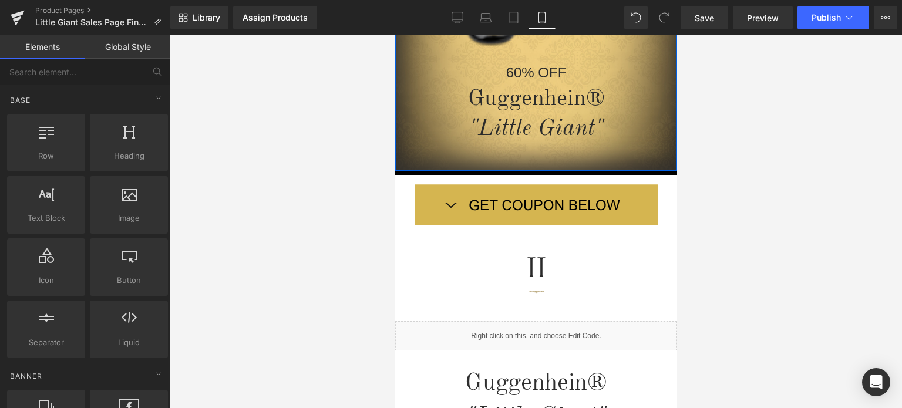
scroll to position [346, 0]
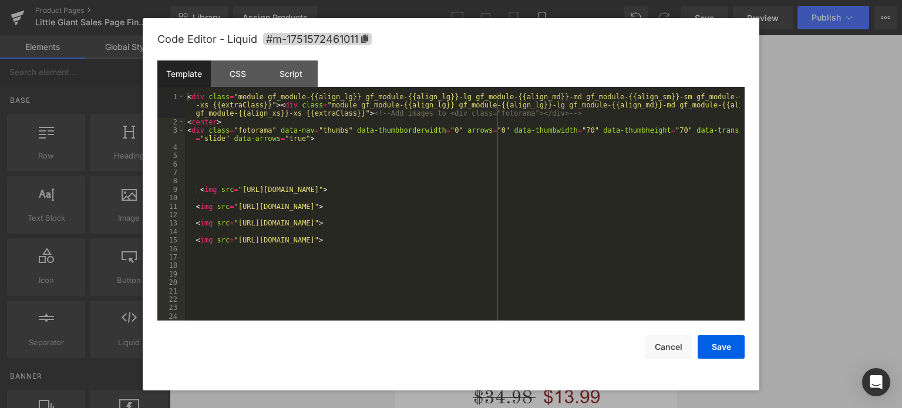
click at [544, 245] on div "Liquid" at bounding box center [535, 246] width 282 height 29
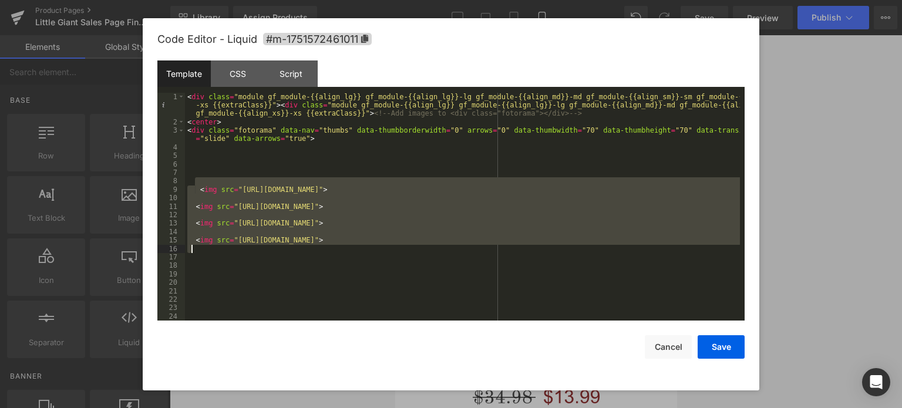
drag, startPoint x: 198, startPoint y: 179, endPoint x: 312, endPoint y: 246, distance: 132.1
click at [312, 246] on div "< div class = "module gf_module-{{align_lg}} gf_module-{{align_lg}}-lg gf_modul…" at bounding box center [462, 224] width 555 height 262
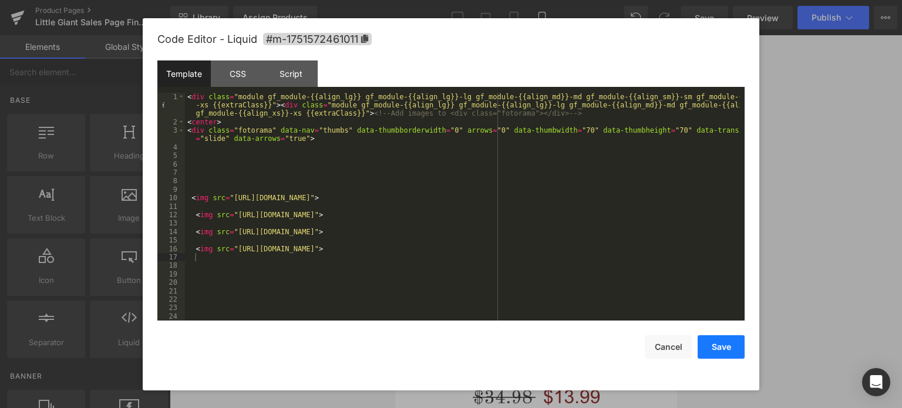
click at [721, 346] on button "Save" at bounding box center [720, 346] width 47 height 23
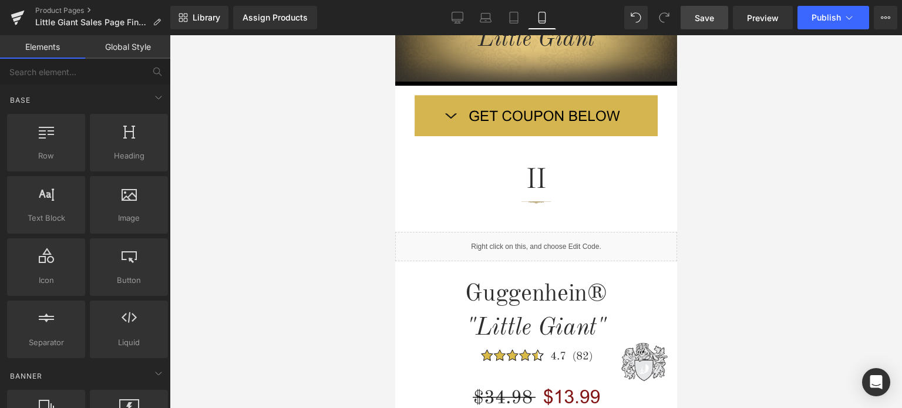
click at [710, 18] on span "Save" at bounding box center [703, 18] width 19 height 12
click at [710, 16] on span "Save" at bounding box center [703, 18] width 19 height 12
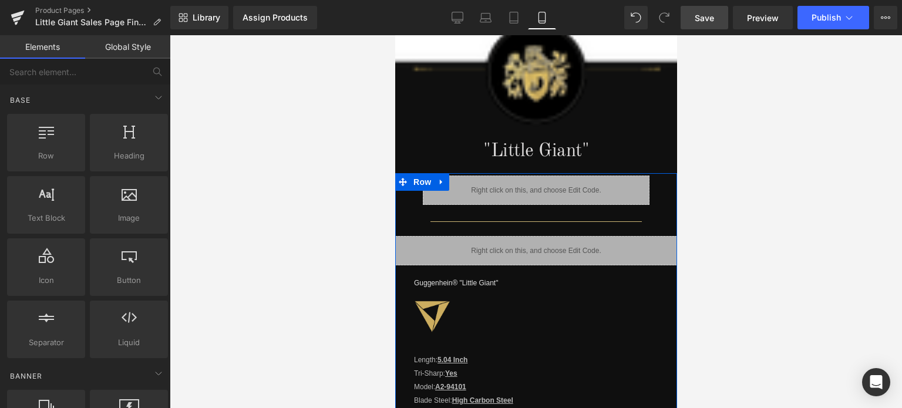
scroll to position [1167, 0]
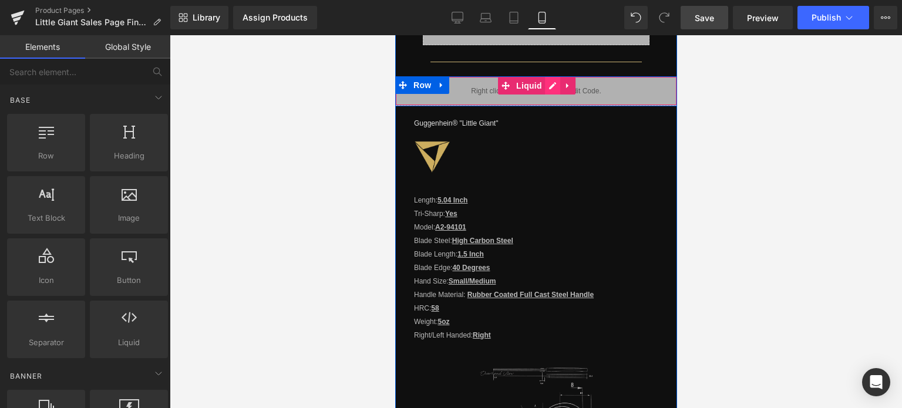
click at [544, 80] on div "Liquid" at bounding box center [535, 90] width 282 height 29
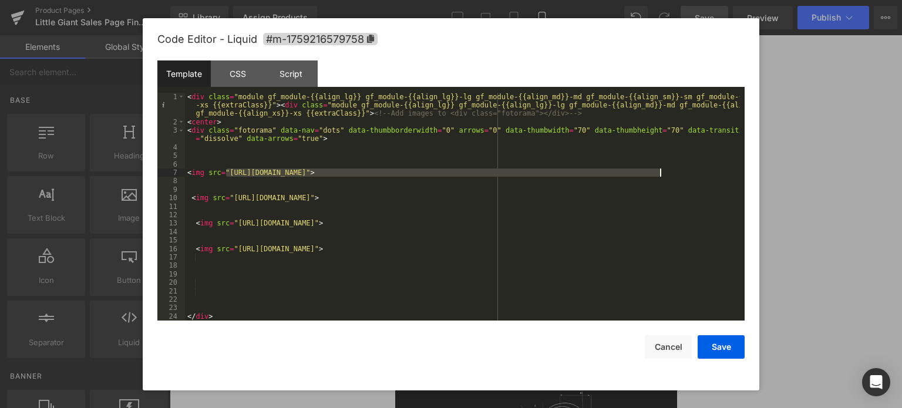
drag, startPoint x: 225, startPoint y: 173, endPoint x: 660, endPoint y: 175, distance: 434.3
click at [660, 175] on div "< div class = "module gf_module-{{align_lg}} gf_module-{{align_lg}}-lg gf_modul…" at bounding box center [462, 224] width 555 height 262
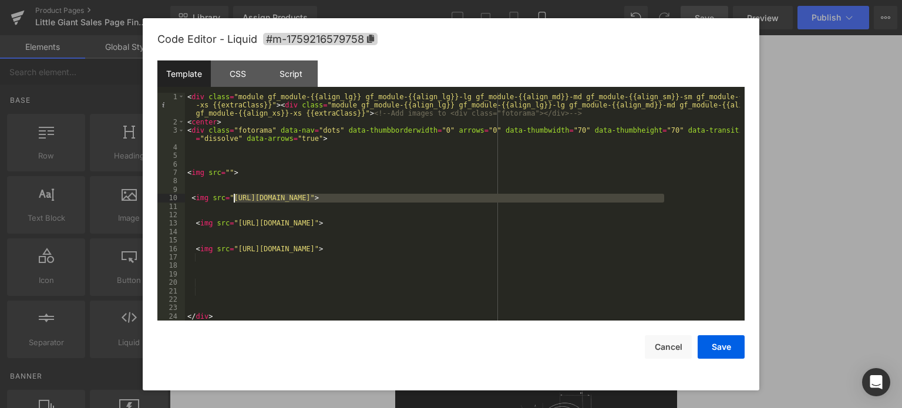
drag, startPoint x: 664, startPoint y: 197, endPoint x: 231, endPoint y: 196, distance: 433.2
click at [231, 196] on div "< div class = "module gf_module-{{align_lg}} gf_module-{{align_lg}}-lg gf_modul…" at bounding box center [462, 224] width 555 height 262
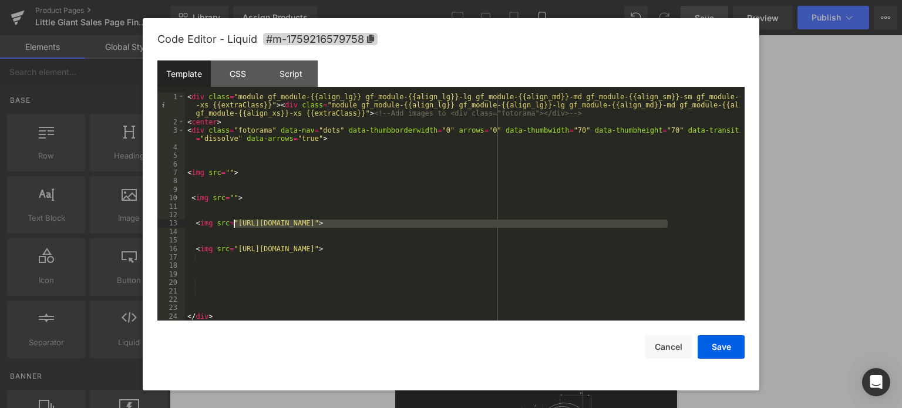
drag, startPoint x: 667, startPoint y: 221, endPoint x: 234, endPoint y: 224, distance: 432.6
click at [234, 224] on div "< div class = "module gf_module-{{align_lg}} gf_module-{{align_lg}}-lg gf_modul…" at bounding box center [462, 224] width 555 height 262
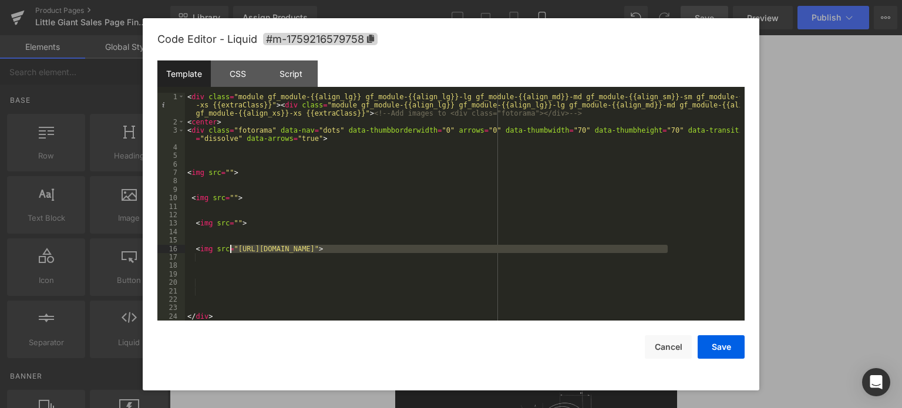
drag, startPoint x: 666, startPoint y: 247, endPoint x: 231, endPoint y: 252, distance: 434.4
click at [231, 252] on div "< div class = "module gf_module-{{align_lg}} gf_module-{{align_lg}}-lg gf_modul…" at bounding box center [462, 224] width 555 height 262
click at [244, 248] on div "< div class = "module gf_module-{{align_lg}} gf_module-{{align_lg}}-lg gf_modul…" at bounding box center [462, 207] width 555 height 228
drag, startPoint x: 666, startPoint y: 247, endPoint x: 234, endPoint y: 251, distance: 432.0
click at [234, 251] on div "< div class = "module gf_module-{{align_lg}} gf_module-{{align_lg}}-lg gf_modul…" at bounding box center [462, 224] width 555 height 262
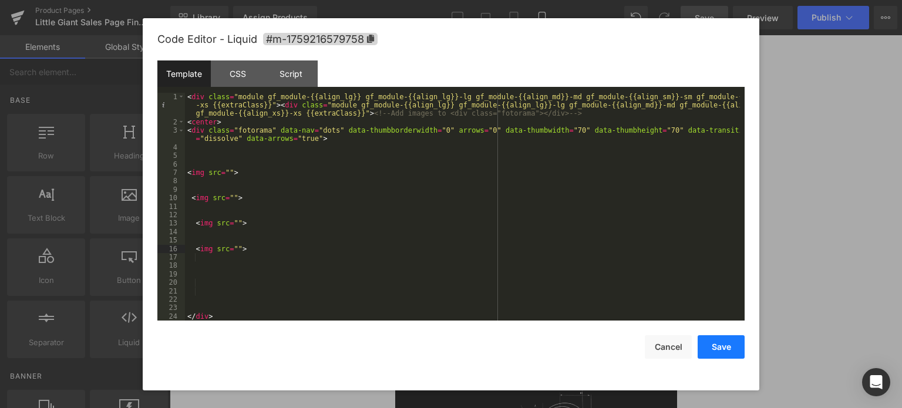
click at [730, 352] on button "Save" at bounding box center [720, 346] width 47 height 23
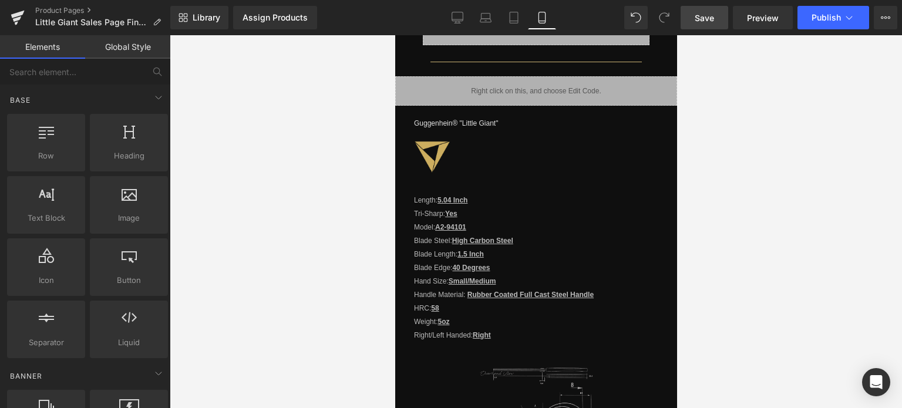
click at [706, 16] on span "Save" at bounding box center [703, 18] width 19 height 12
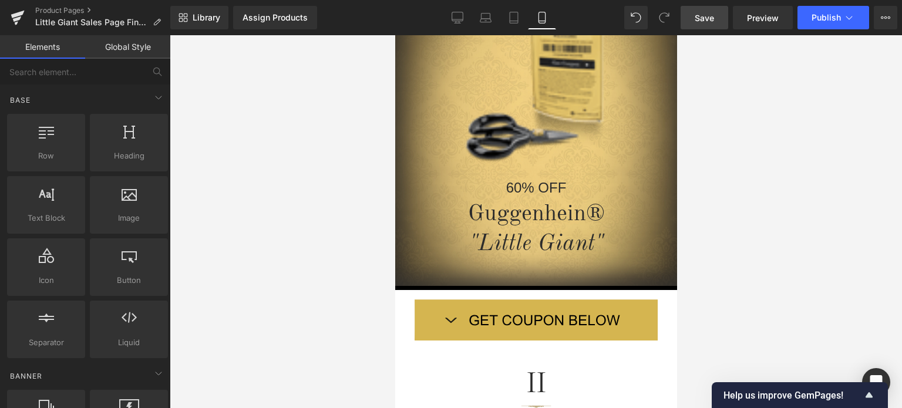
scroll to position [0, 0]
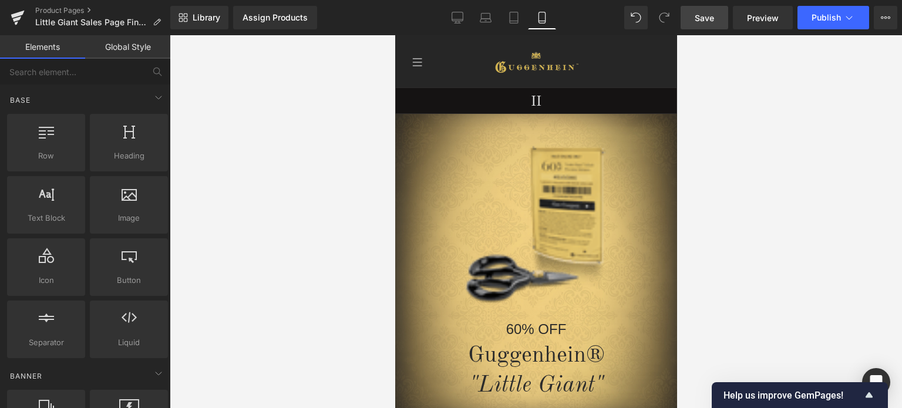
click at [710, 17] on span "Save" at bounding box center [703, 18] width 19 height 12
click at [714, 16] on span "Save" at bounding box center [703, 18] width 19 height 12
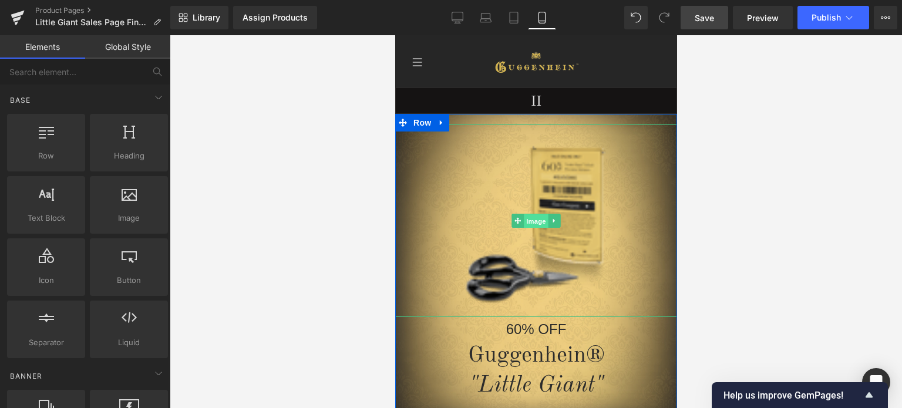
click at [528, 222] on span "Image" at bounding box center [535, 221] width 25 height 14
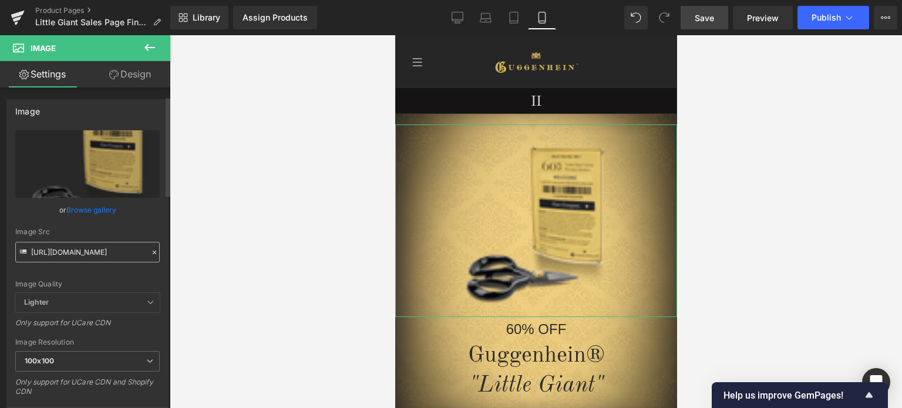
scroll to position [117, 0]
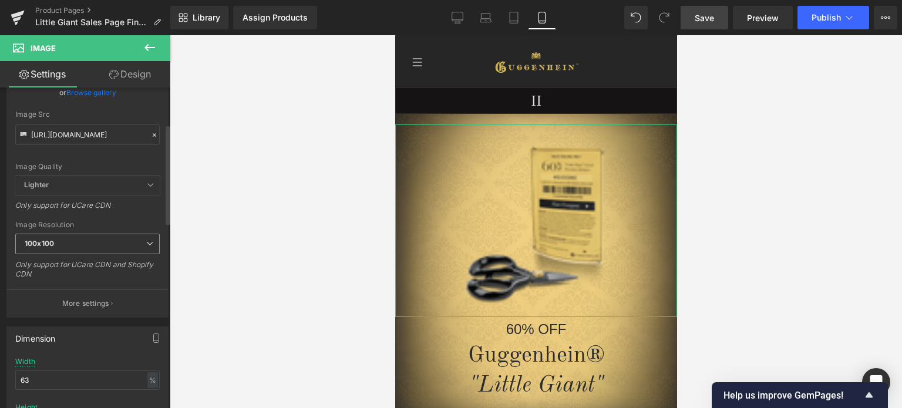
click at [92, 240] on span "100x100" at bounding box center [87, 244] width 144 height 21
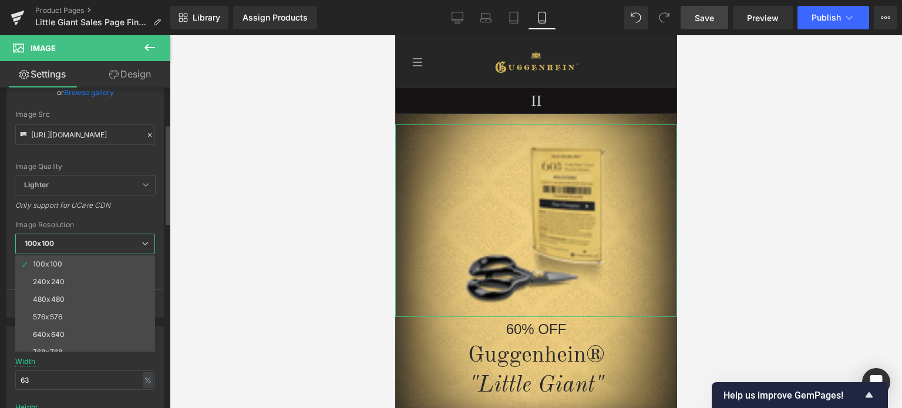
click at [78, 279] on li "240x240" at bounding box center [87, 282] width 145 height 18
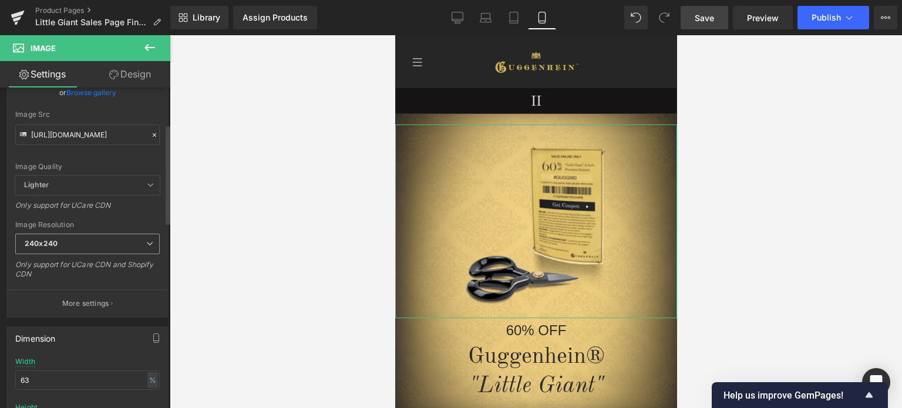
click at [82, 241] on span "240x240" at bounding box center [87, 244] width 144 height 21
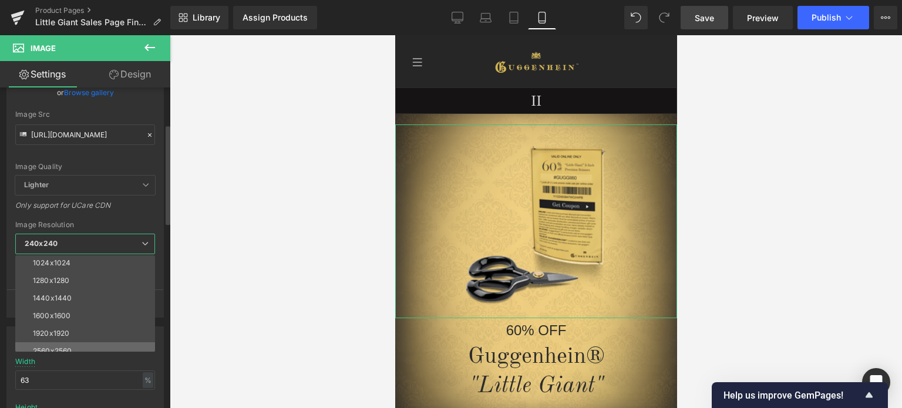
scroll to position [168, 0]
click at [79, 336] on li "3000x3000" at bounding box center [87, 343] width 145 height 18
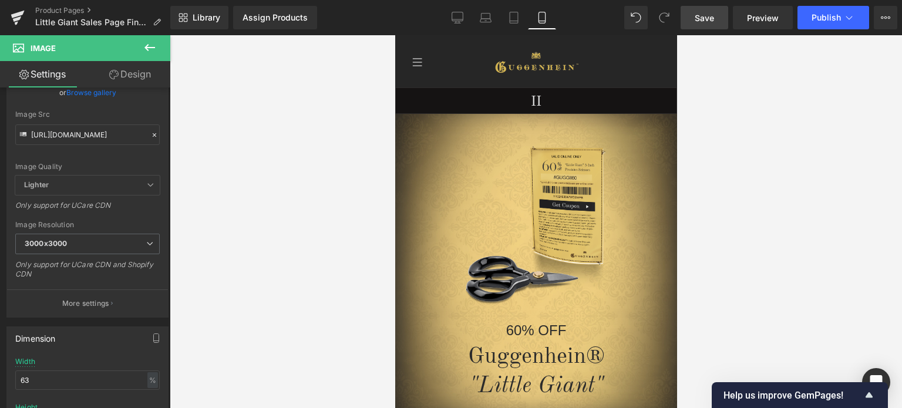
type input "[URL][DOMAIN_NAME]"
click at [721, 13] on link "Save" at bounding box center [704, 17] width 48 height 23
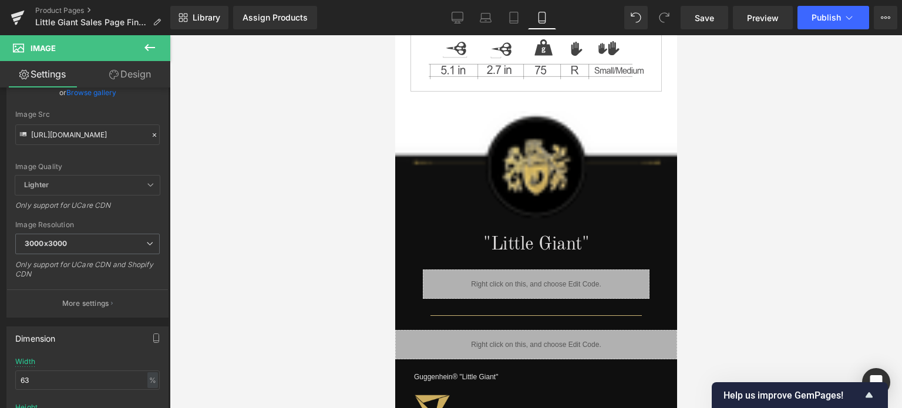
scroll to position [998, 0]
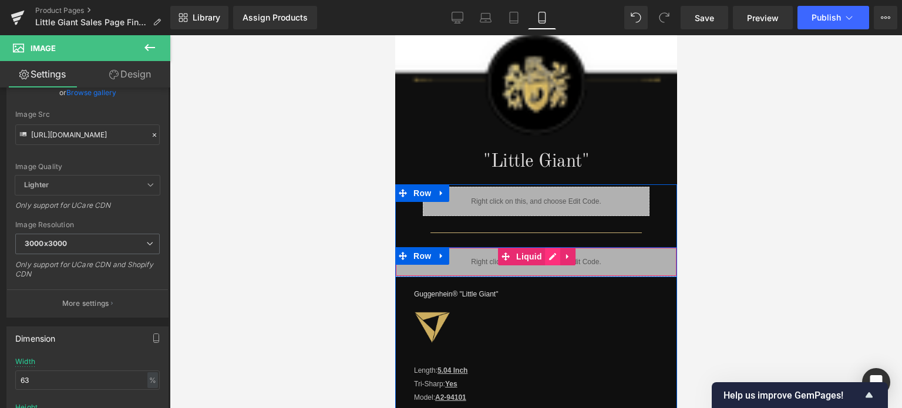
click at [544, 249] on div "Liquid" at bounding box center [535, 261] width 282 height 29
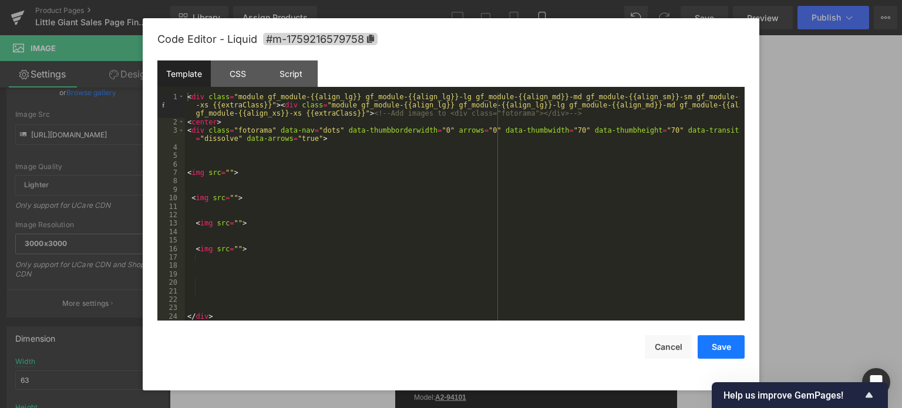
click at [728, 352] on button "Save" at bounding box center [720, 346] width 47 height 23
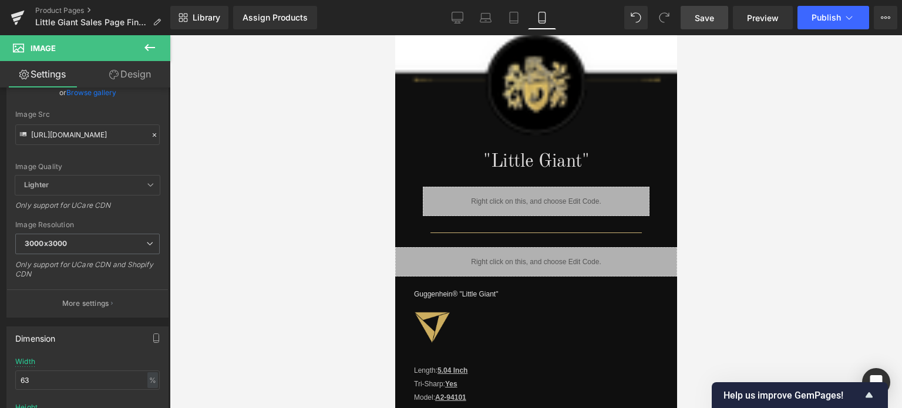
click at [702, 15] on span "Save" at bounding box center [703, 18] width 19 height 12
click at [768, 15] on span "Preview" at bounding box center [763, 18] width 32 height 12
